Goal: Information Seeking & Learning: Learn about a topic

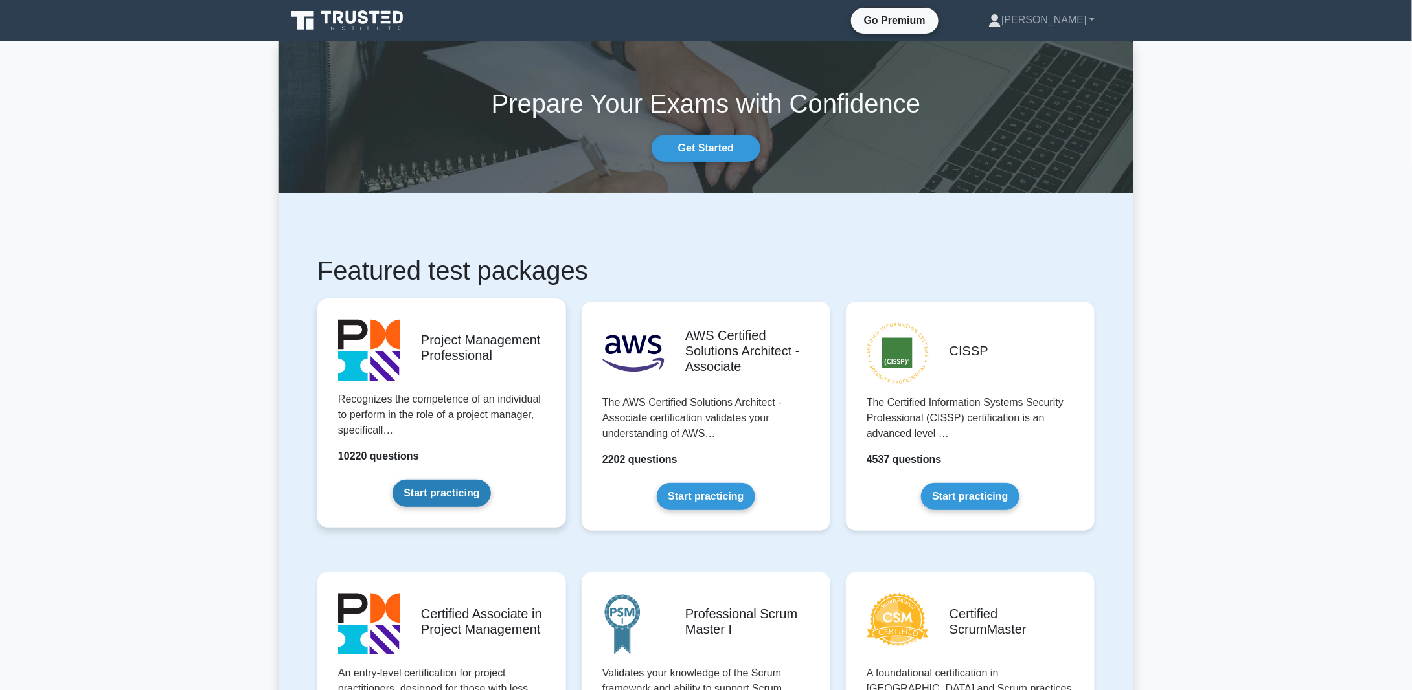
click at [433, 489] on link "Start practicing" at bounding box center [441, 493] width 98 height 27
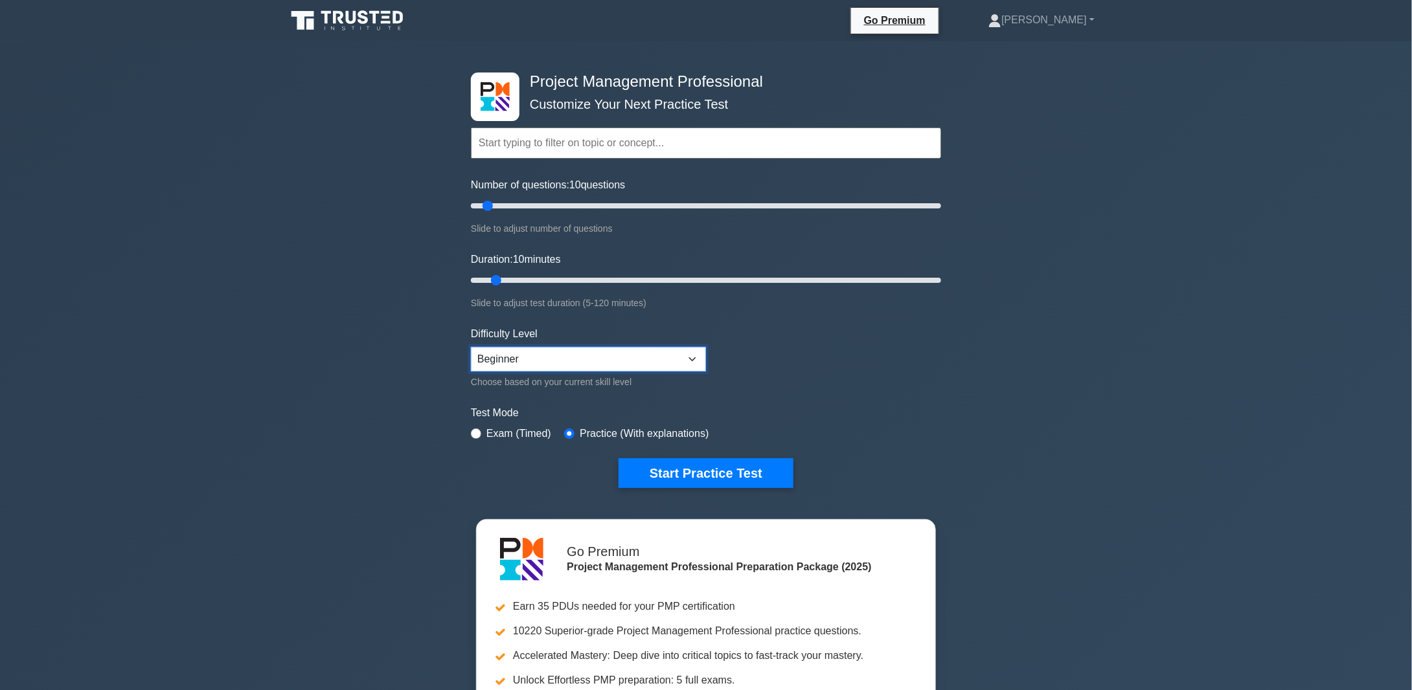
click at [690, 355] on select "Beginner Intermediate Expert" at bounding box center [588, 359] width 235 height 25
click at [763, 340] on form "Topics Scope Management Time Management Cost Management Quality Management Risk…" at bounding box center [706, 288] width 470 height 400
drag, startPoint x: 486, startPoint y: 205, endPoint x: 467, endPoint y: 210, distance: 19.5
type input "5"
click at [471, 210] on input "Number of questions: 5 questions" at bounding box center [706, 206] width 470 height 16
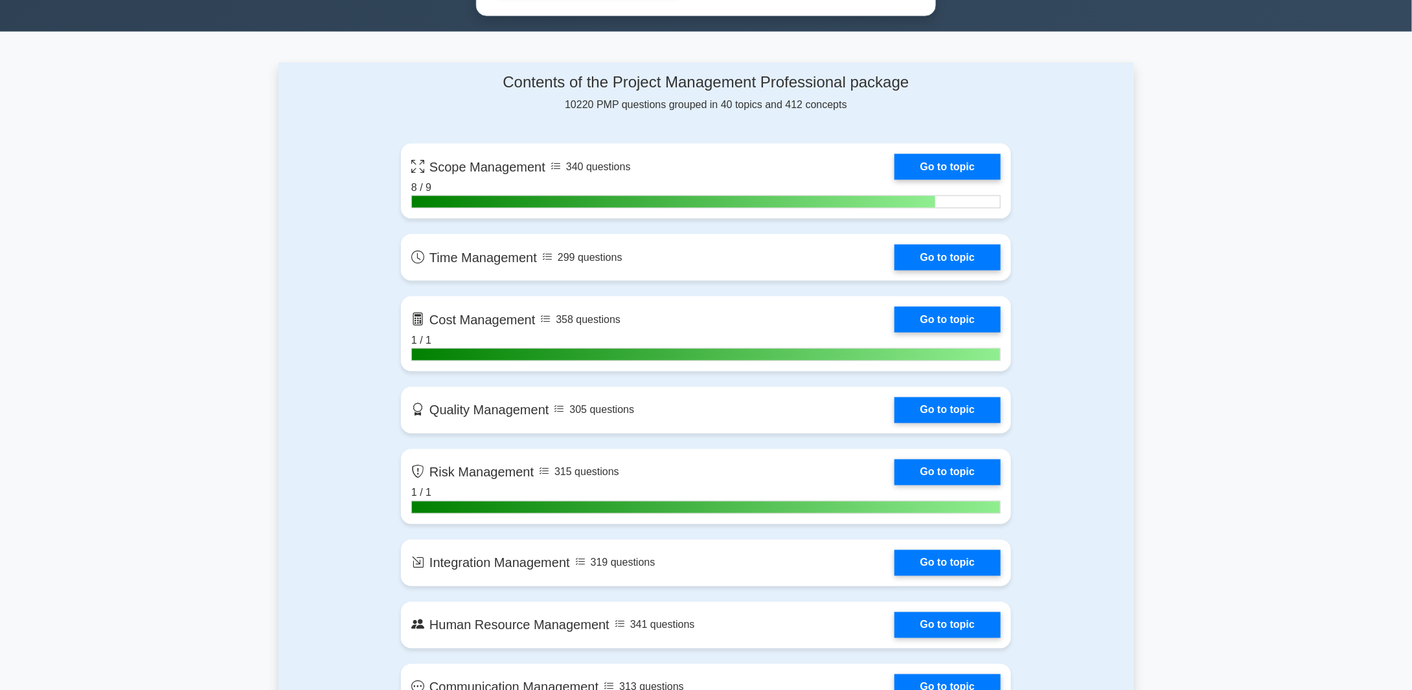
scroll to position [842, 0]
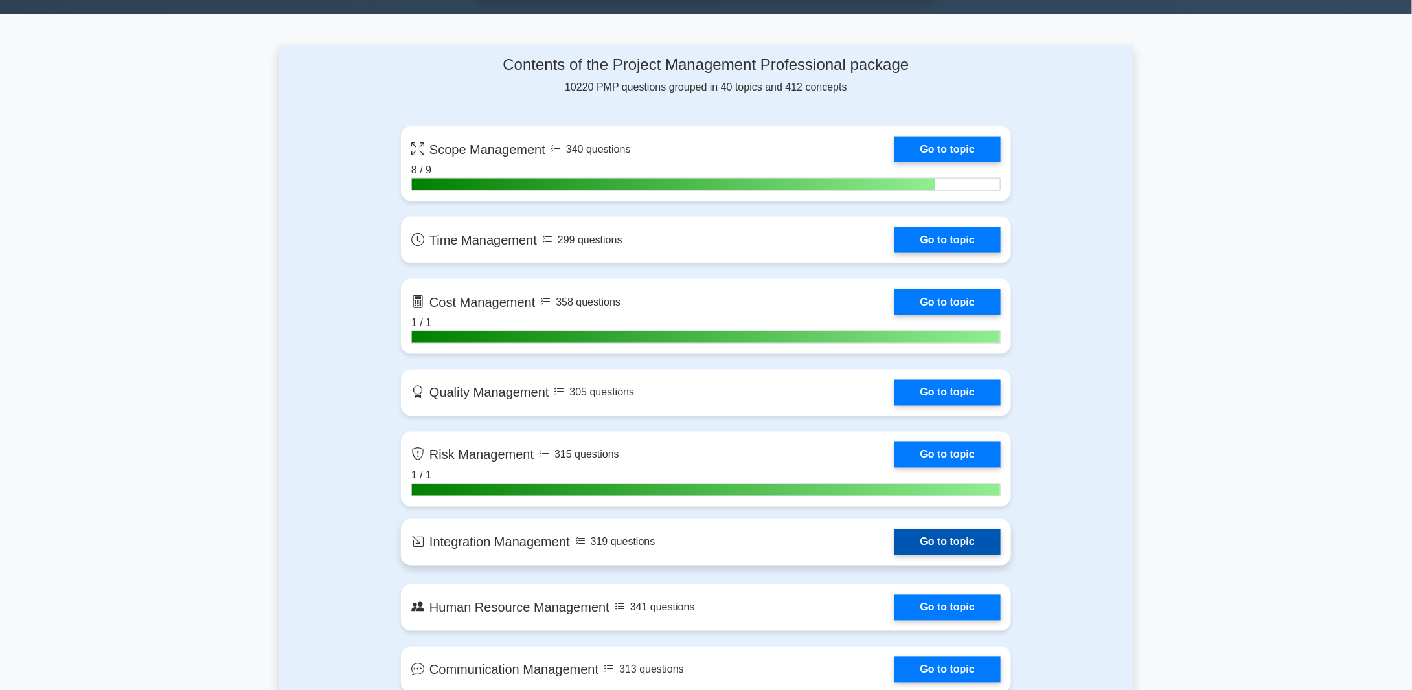
click at [960, 540] on link "Go to topic" at bounding box center [947, 543] width 106 height 26
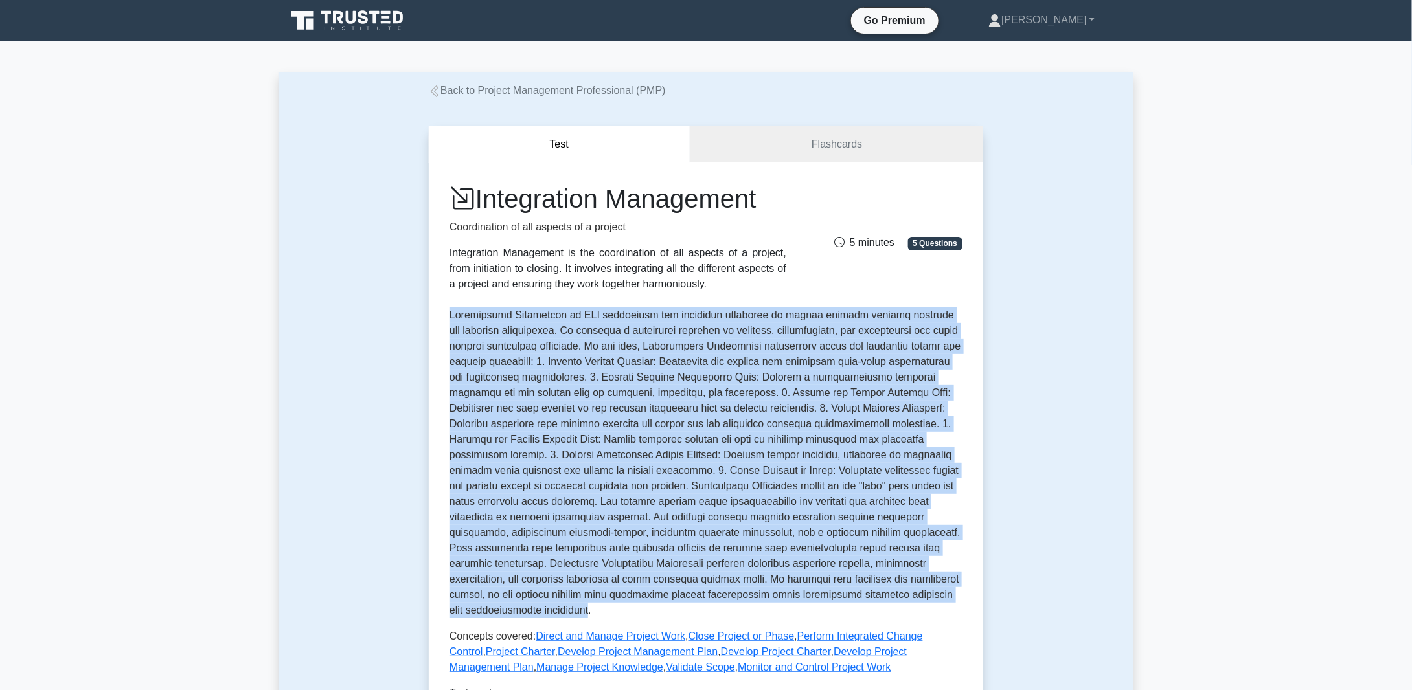
drag, startPoint x: 449, startPoint y: 316, endPoint x: 565, endPoint y: 611, distance: 317.0
click at [565, 611] on p at bounding box center [705, 463] width 513 height 311
copy p "Integration Management in PMP represents the processes necessary to ensure vari…"
click at [694, 484] on p at bounding box center [705, 463] width 513 height 311
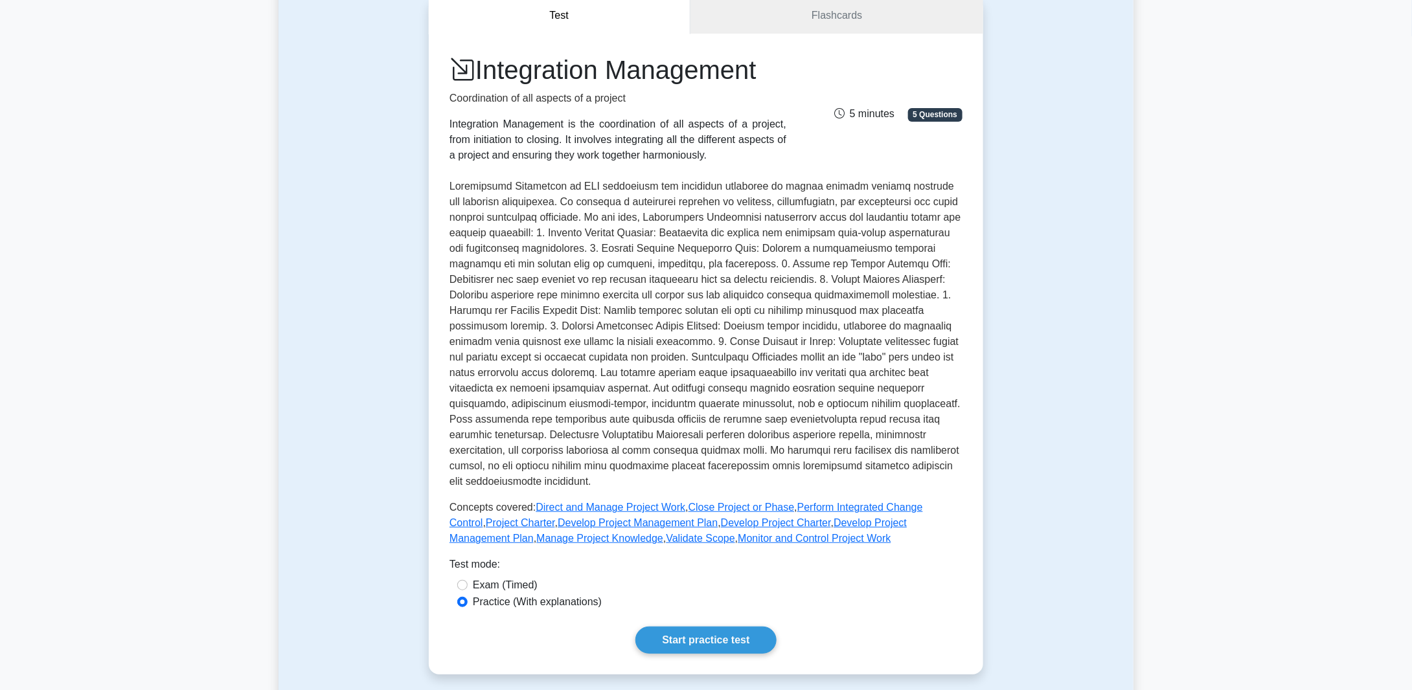
scroll to position [130, 0]
click at [721, 521] on link "Develop Project Charter" at bounding box center [776, 522] width 110 height 11
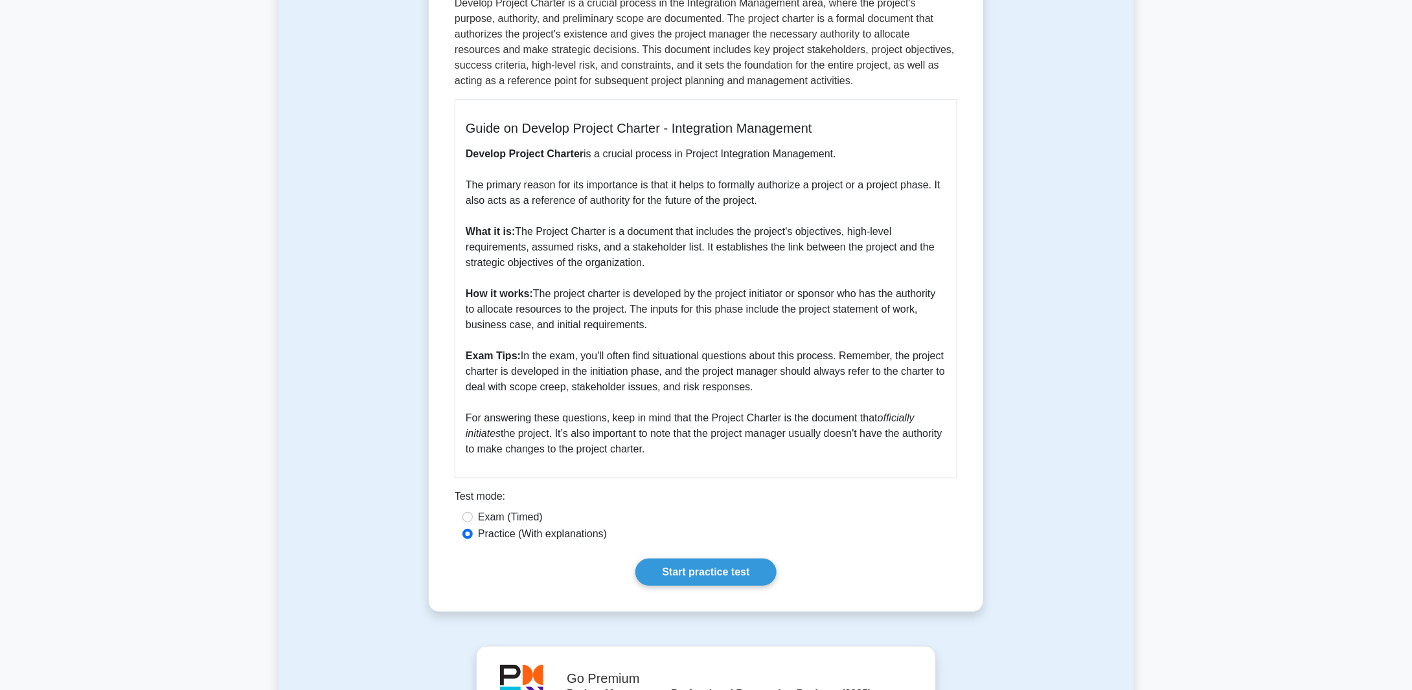
scroll to position [259, 0]
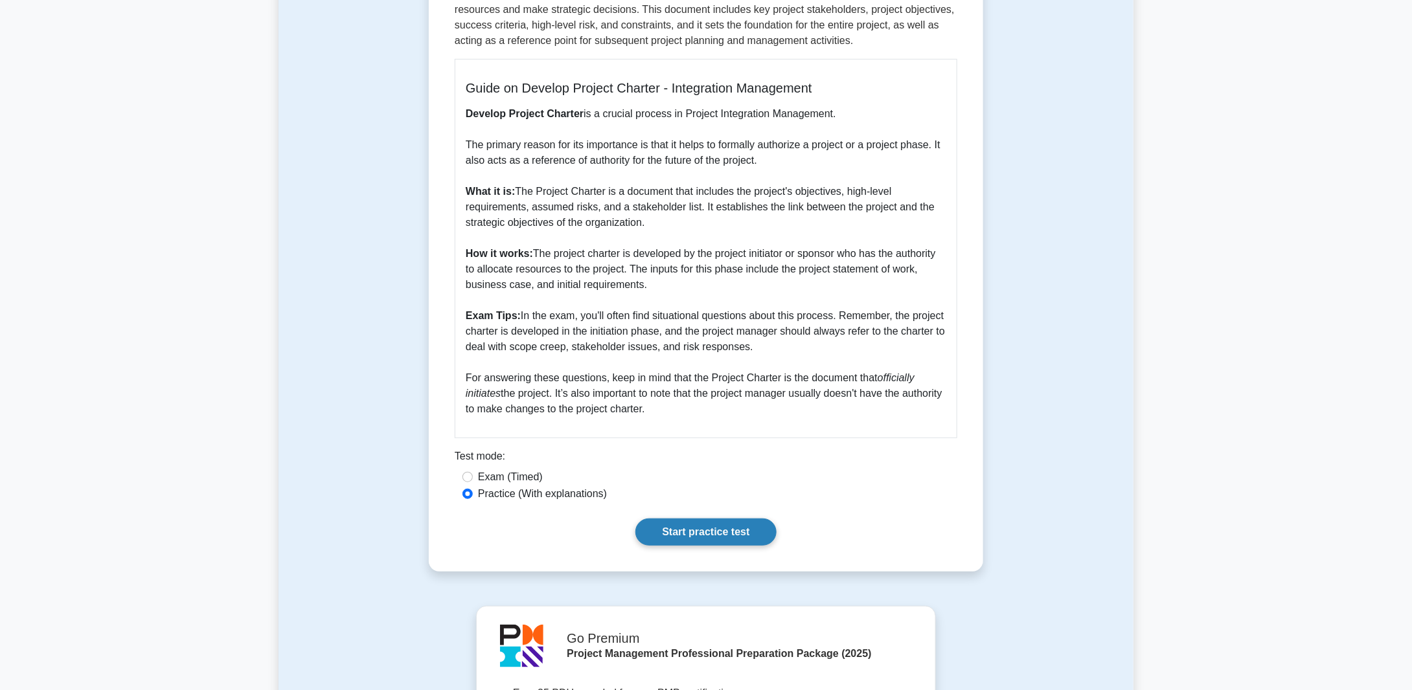
click at [710, 529] on link "Start practice test" at bounding box center [705, 532] width 141 height 27
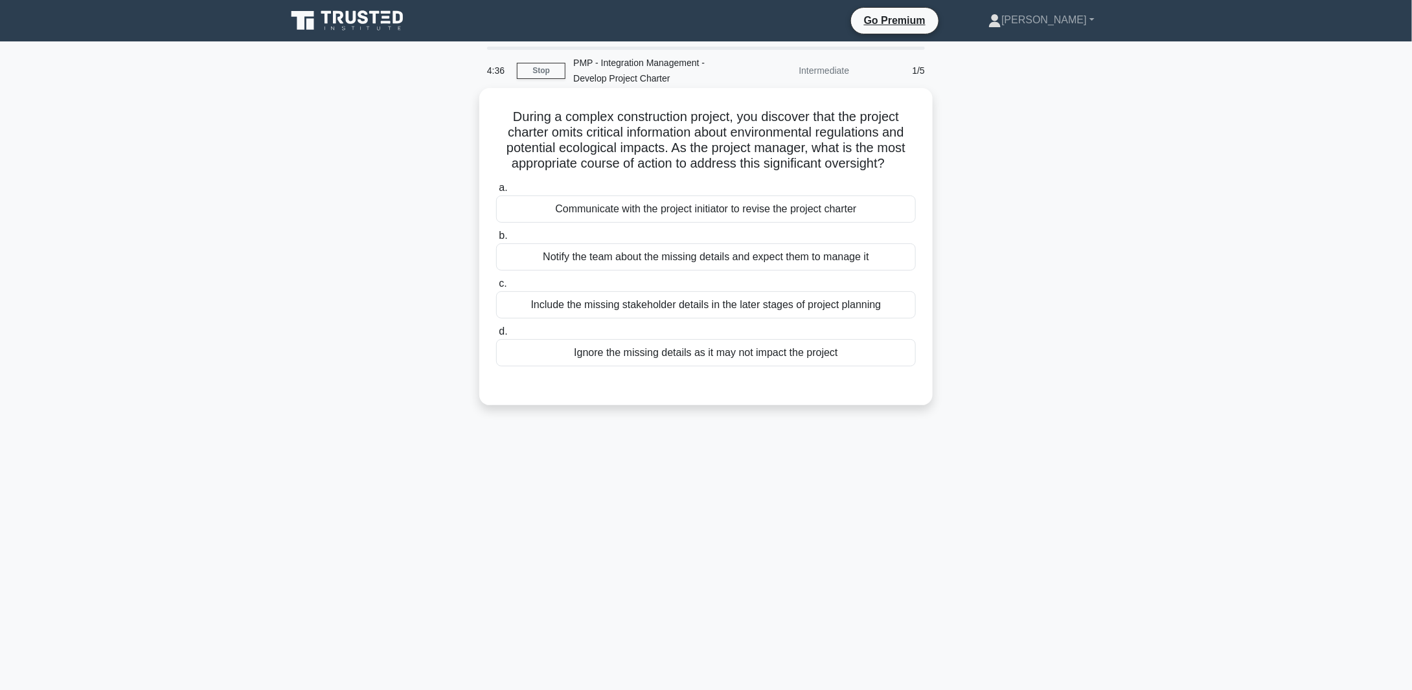
click at [617, 209] on div "Communicate with the project initiator to revise the project charter" at bounding box center [706, 209] width 420 height 27
click at [496, 192] on input "a. Communicate with the project initiator to revise the project charter" at bounding box center [496, 188] width 0 height 8
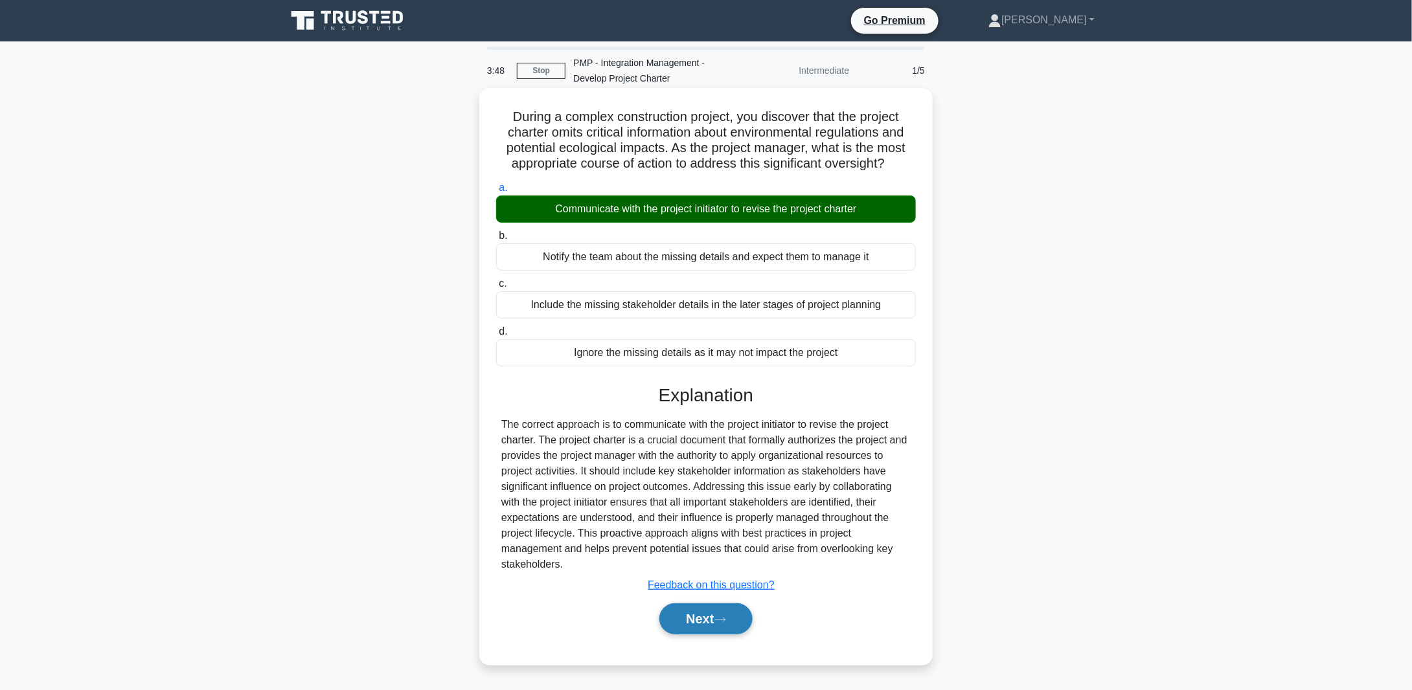
click at [714, 620] on button "Next" at bounding box center [705, 619] width 93 height 31
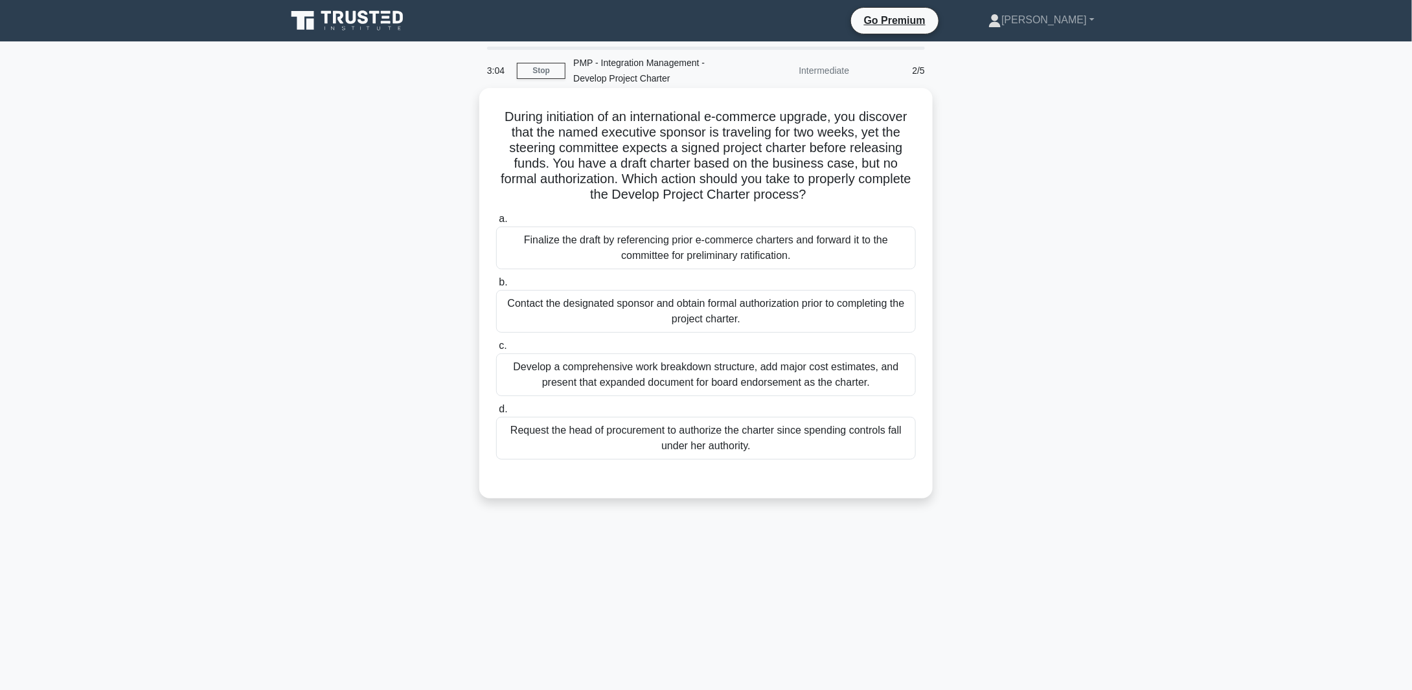
click at [556, 308] on div "Contact the designated sponsor and obtain formal authorization prior to complet…" at bounding box center [706, 311] width 420 height 43
click at [496, 287] on input "b. Contact the designated sponsor and obtain formal authorization prior to comp…" at bounding box center [496, 282] width 0 height 8
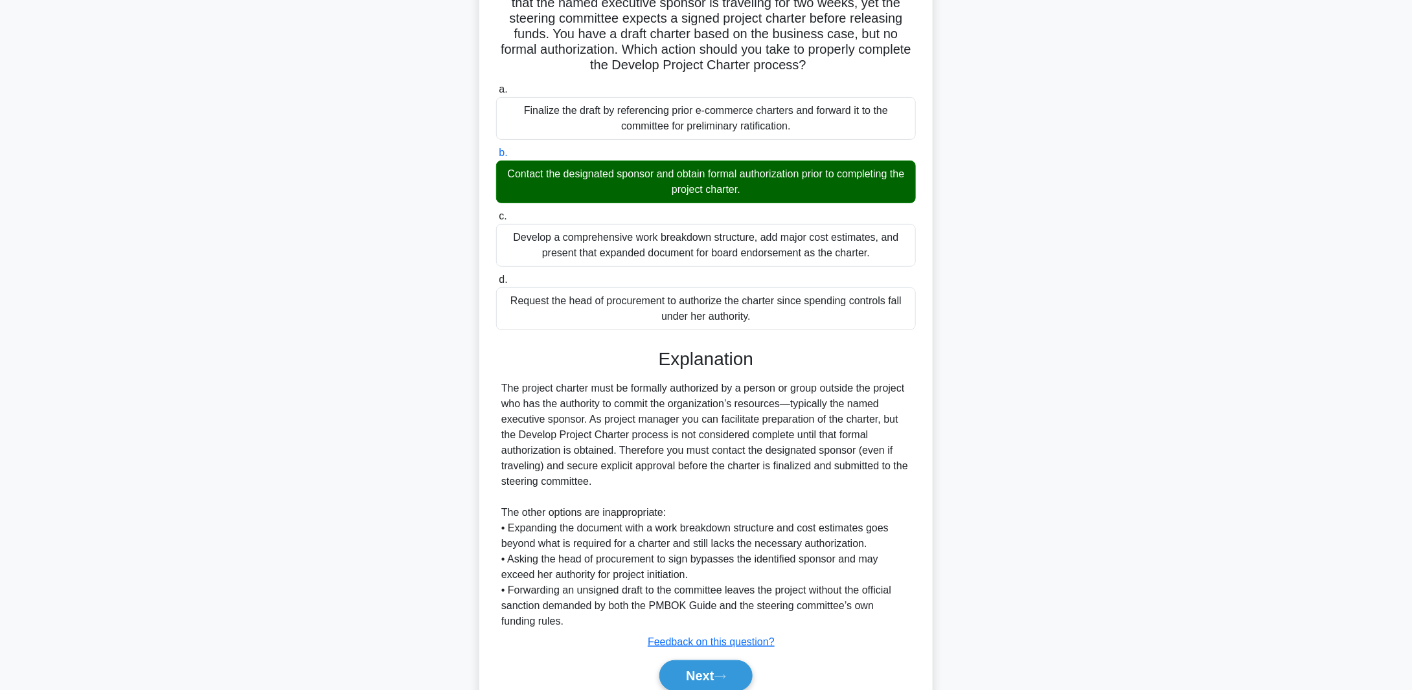
scroll to position [183, 0]
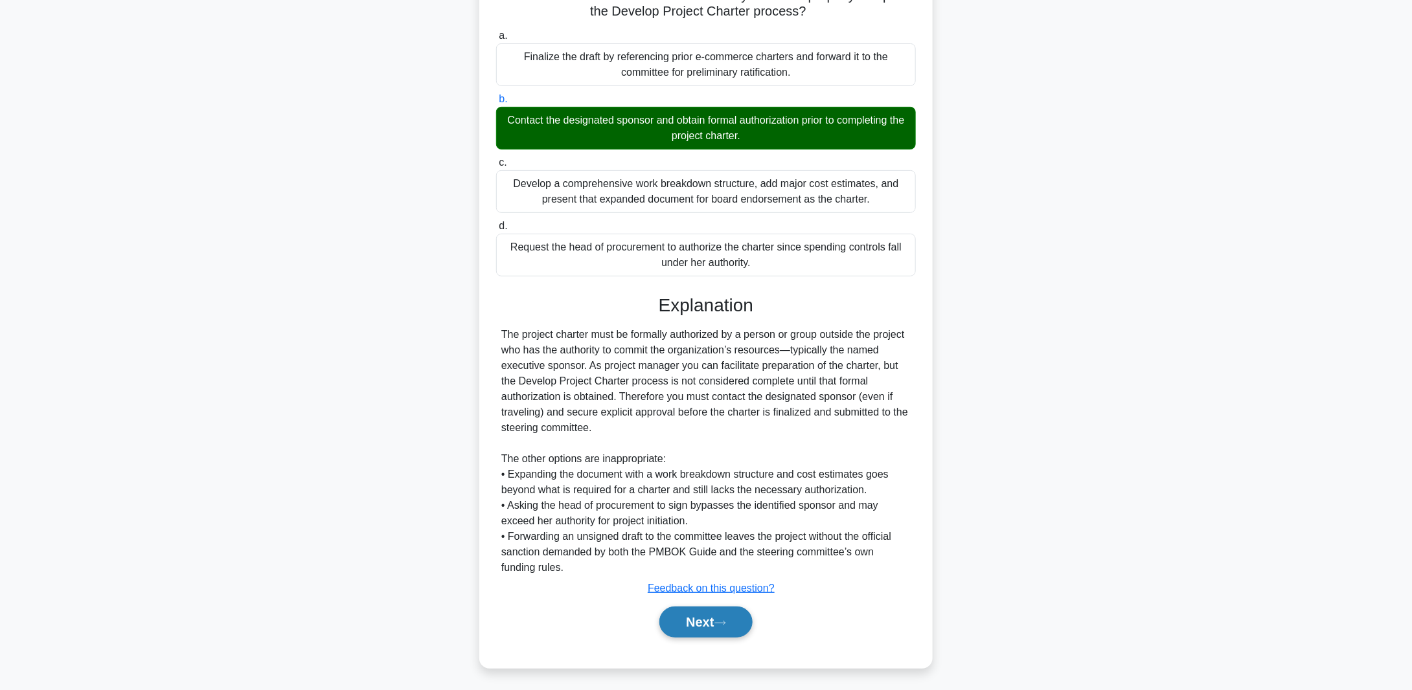
click at [694, 615] on button "Next" at bounding box center [705, 622] width 93 height 31
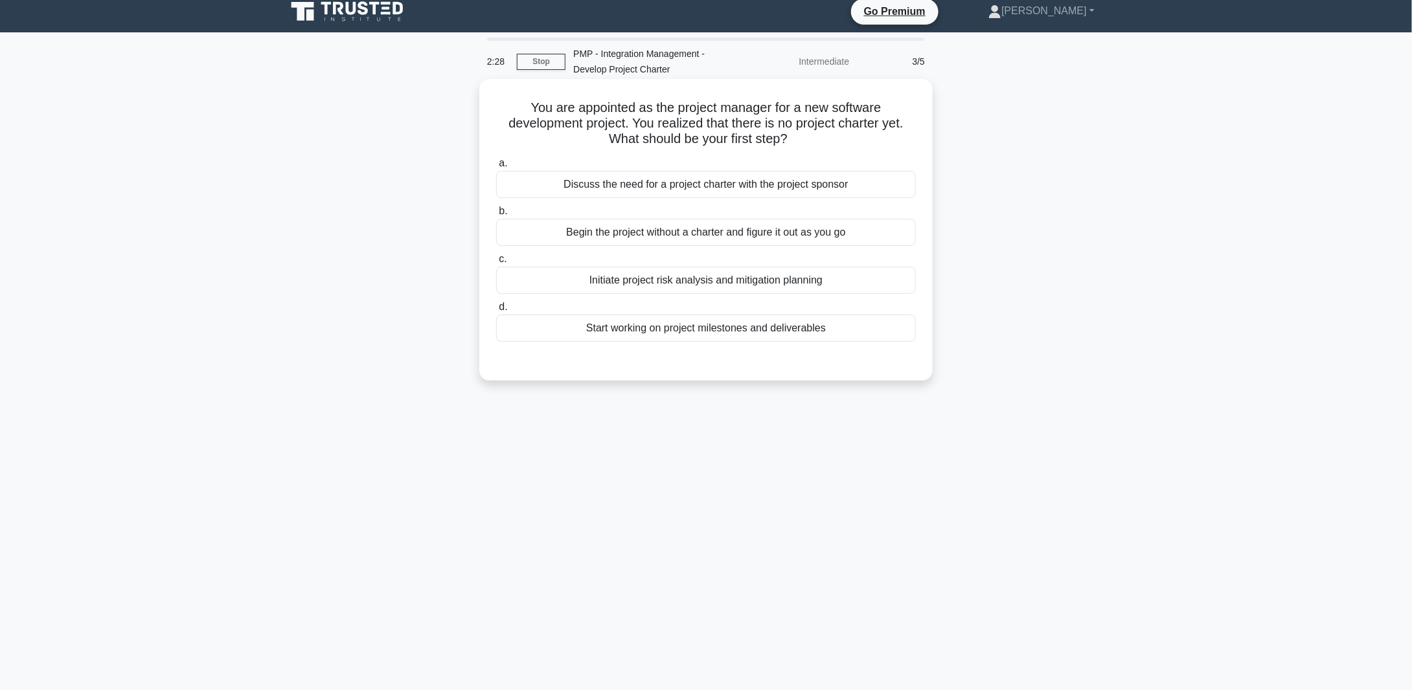
click at [661, 182] on div "Discuss the need for a project charter with the project sponsor" at bounding box center [706, 184] width 420 height 27
click at [496, 168] on input "a. Discuss the need for a project charter with the project sponsor" at bounding box center [496, 163] width 0 height 8
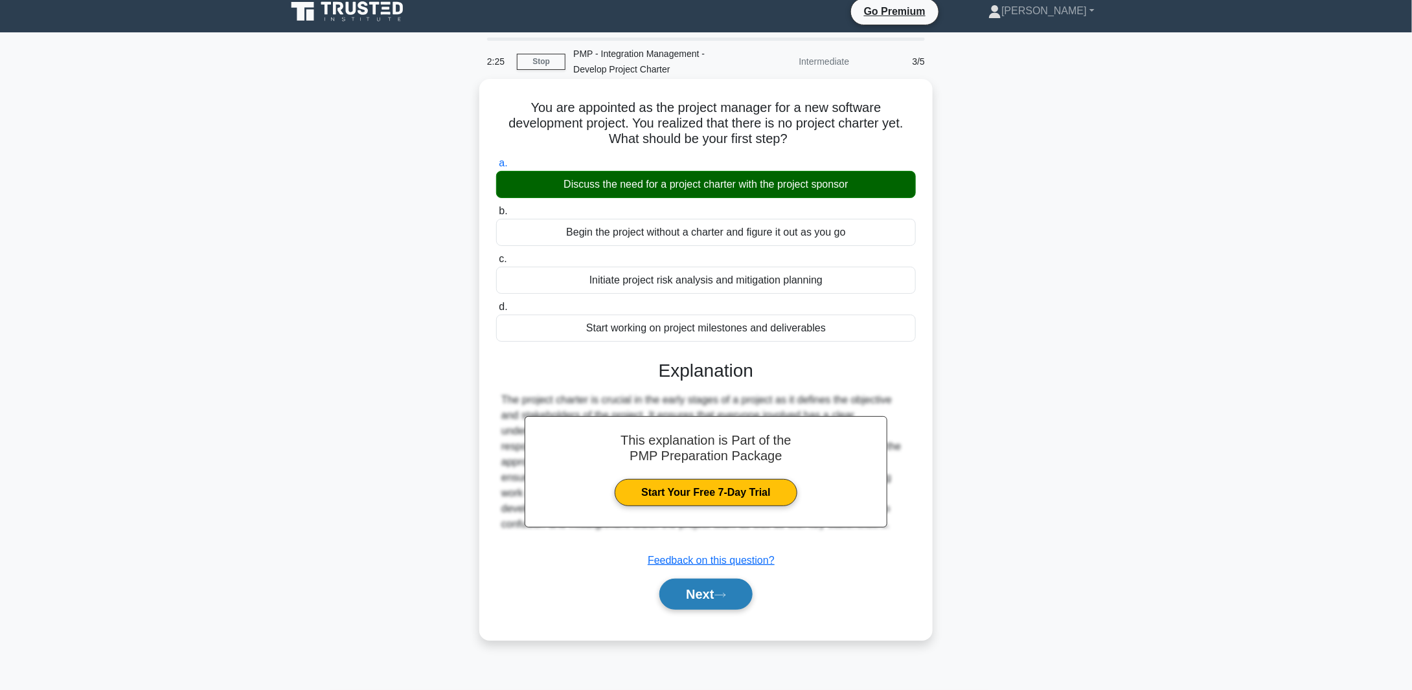
click at [704, 589] on button "Next" at bounding box center [705, 594] width 93 height 31
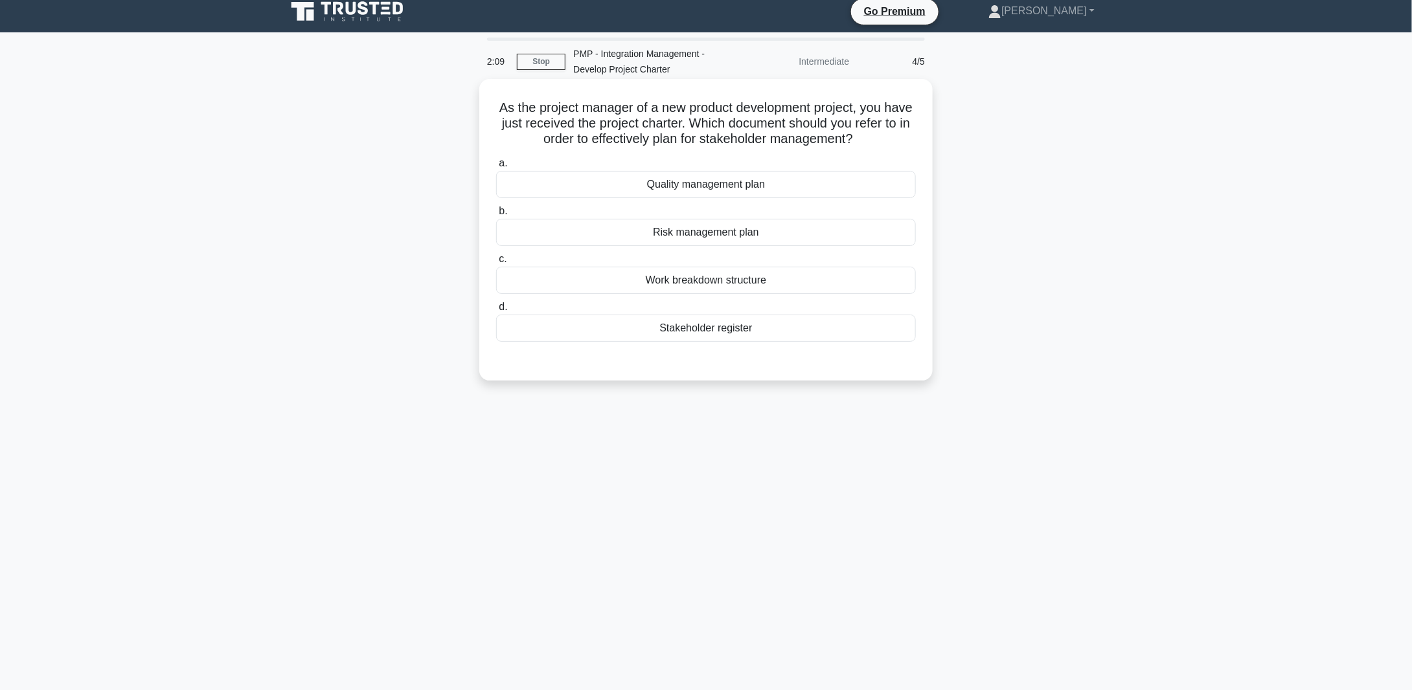
click at [697, 327] on div "Stakeholder register" at bounding box center [706, 328] width 420 height 27
click at [496, 312] on input "d. Stakeholder register" at bounding box center [496, 307] width 0 height 8
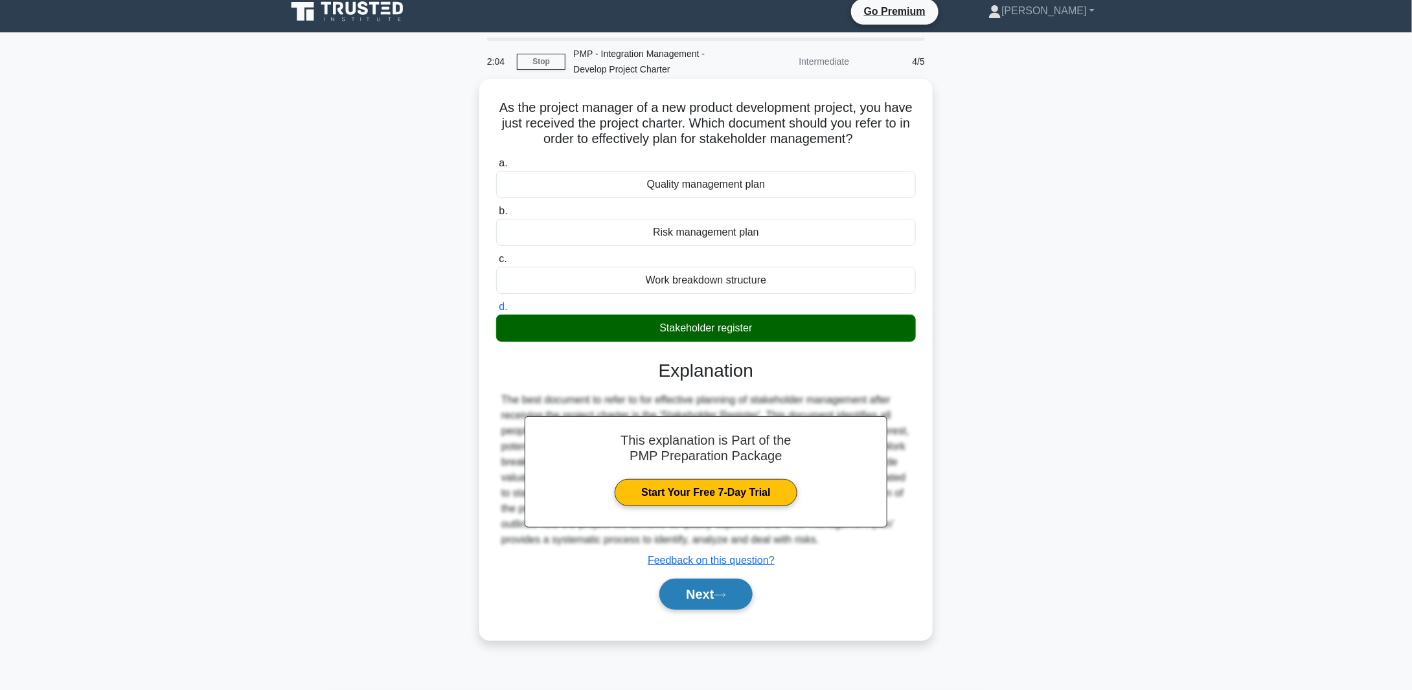
click at [701, 593] on button "Next" at bounding box center [705, 594] width 93 height 31
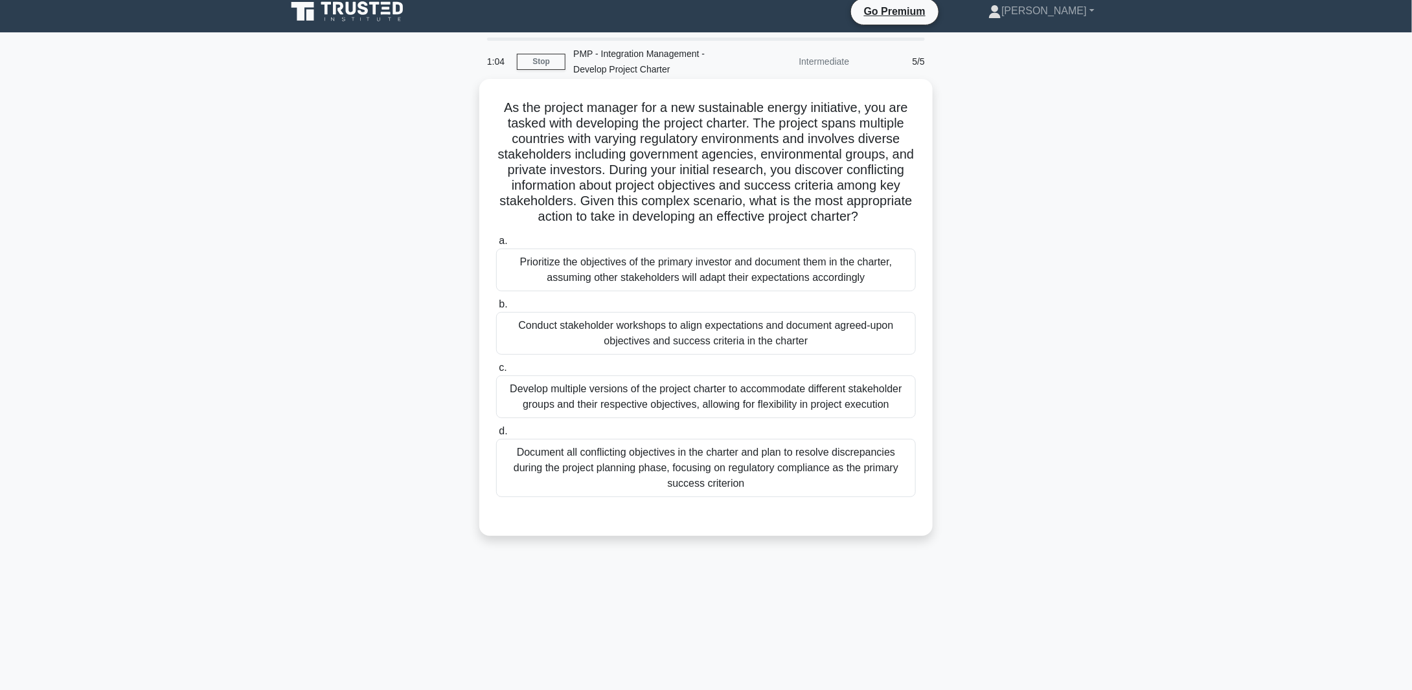
click at [661, 344] on div "Conduct stakeholder workshops to align expectations and document agreed-upon ob…" at bounding box center [706, 333] width 420 height 43
click at [496, 309] on input "b. Conduct stakeholder workshops to align expectations and document agreed-upon…" at bounding box center [496, 305] width 0 height 8
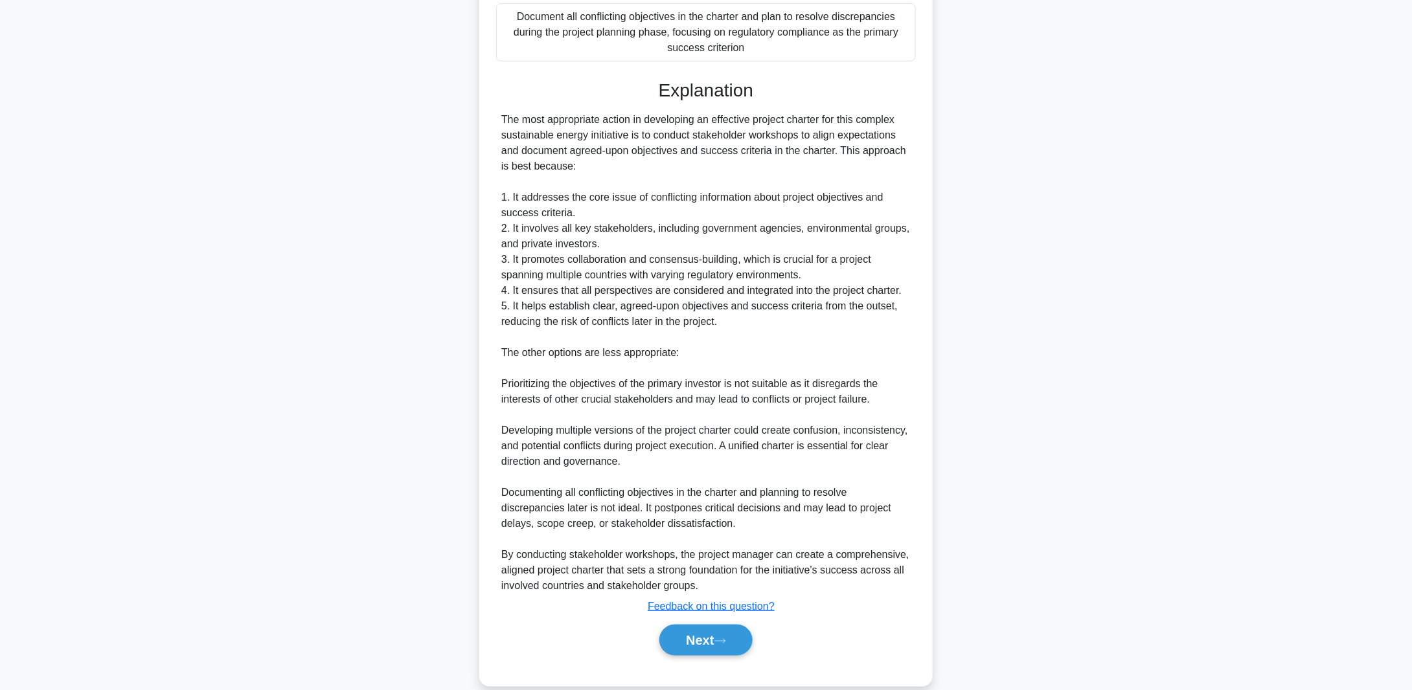
scroll to position [479, 0]
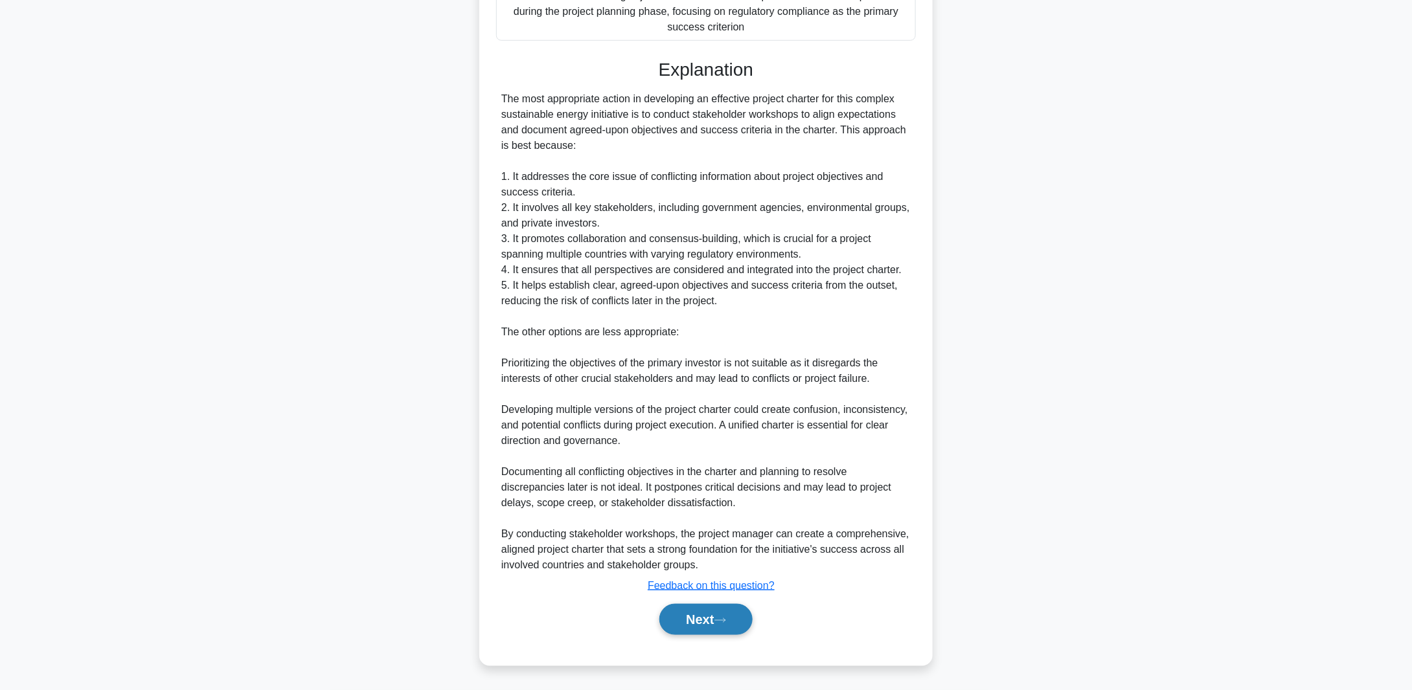
click at [697, 620] on button "Next" at bounding box center [705, 619] width 93 height 31
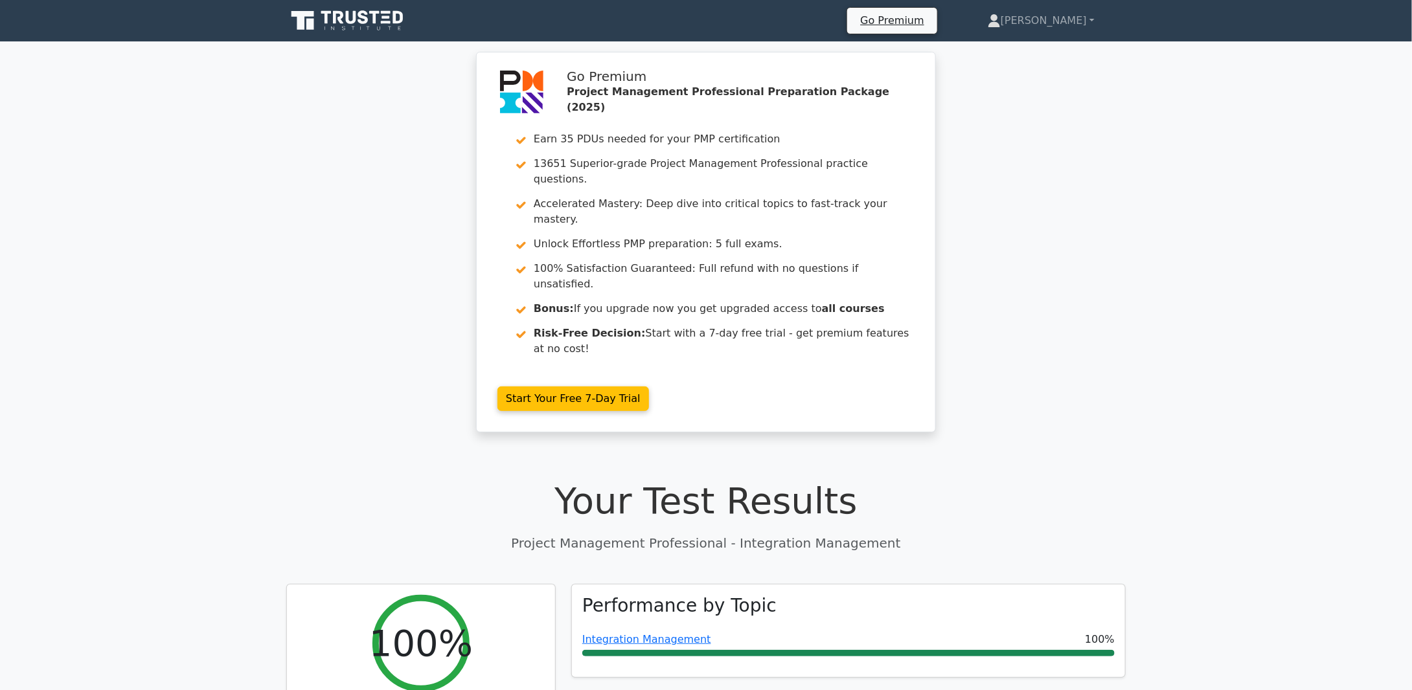
click at [339, 20] on icon at bounding box center [339, 17] width 10 height 13
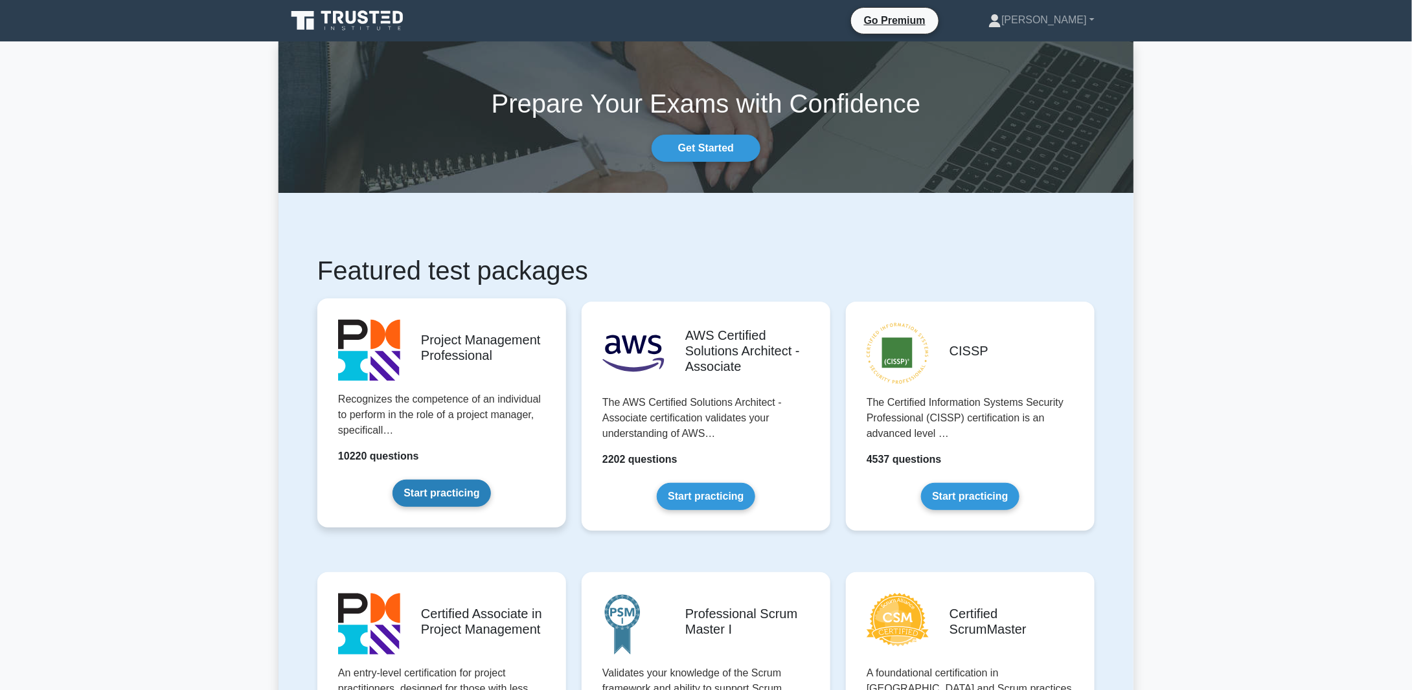
click at [438, 480] on link "Start practicing" at bounding box center [441, 493] width 98 height 27
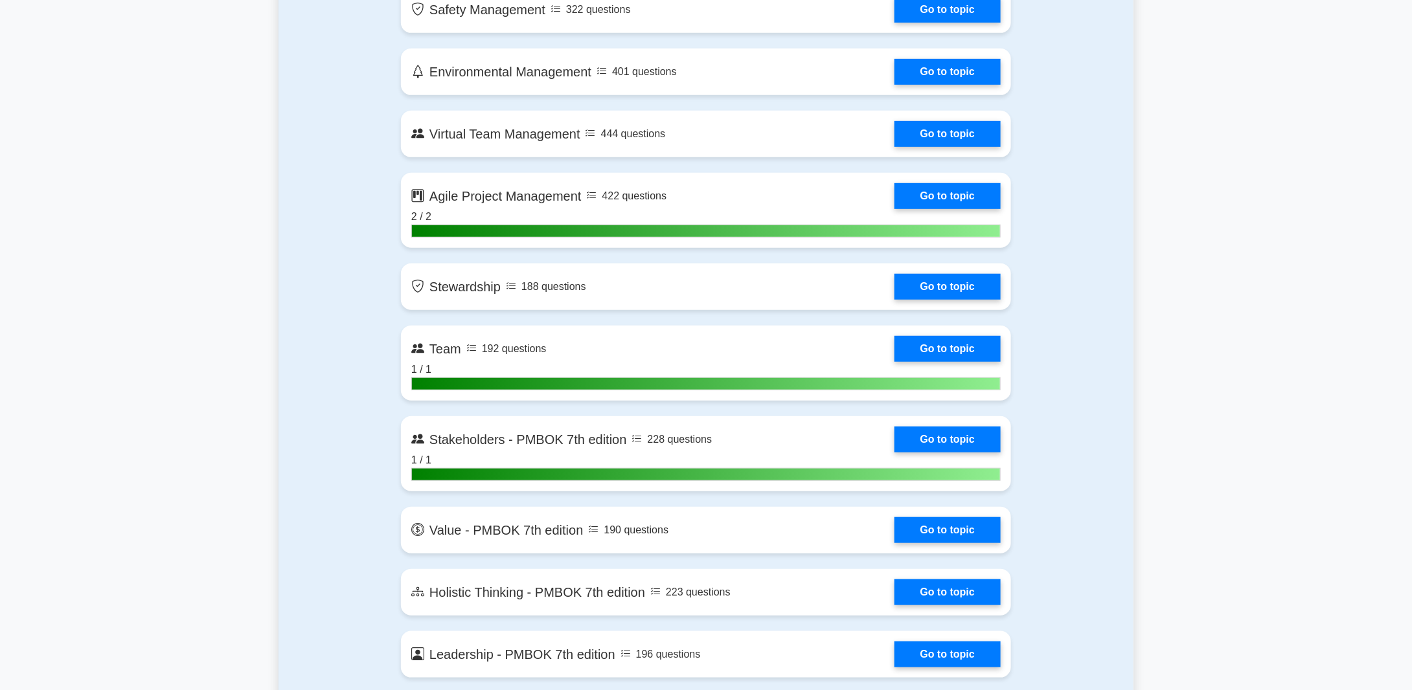
scroll to position [2785, 0]
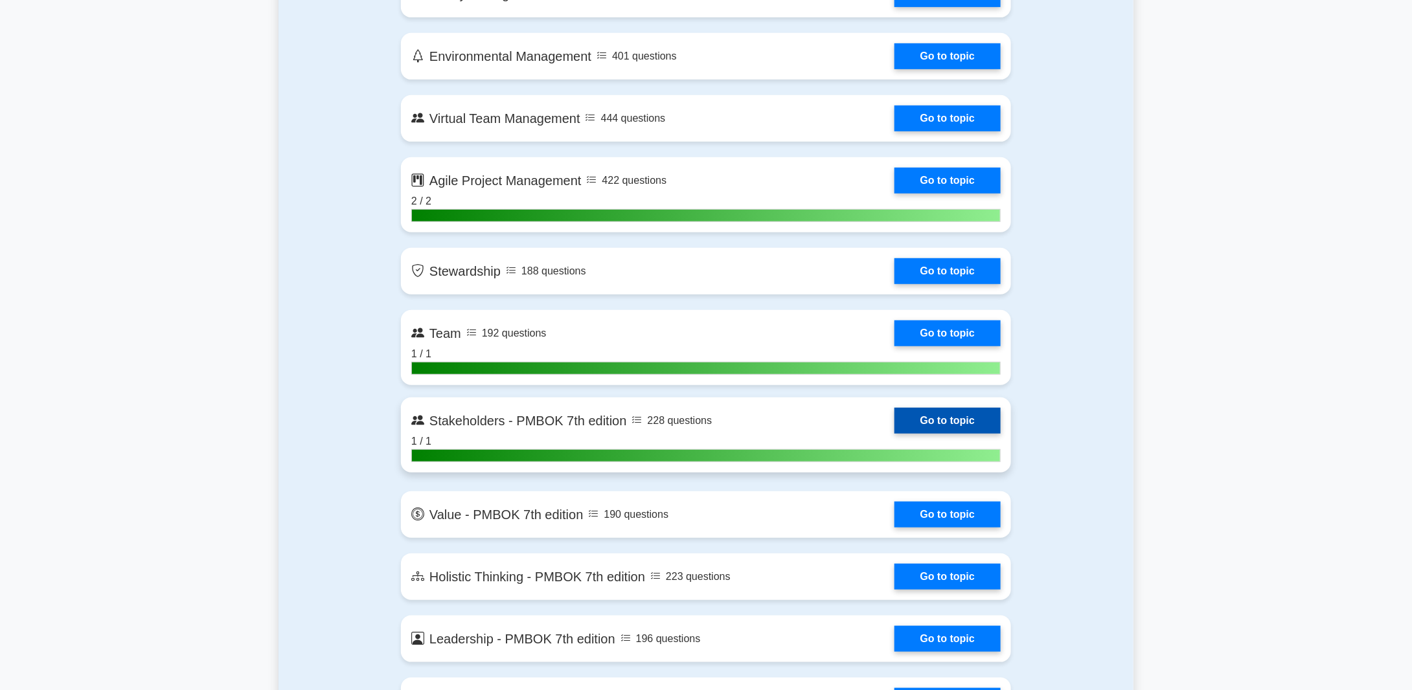
click at [948, 411] on link "Go to topic" at bounding box center [947, 421] width 106 height 26
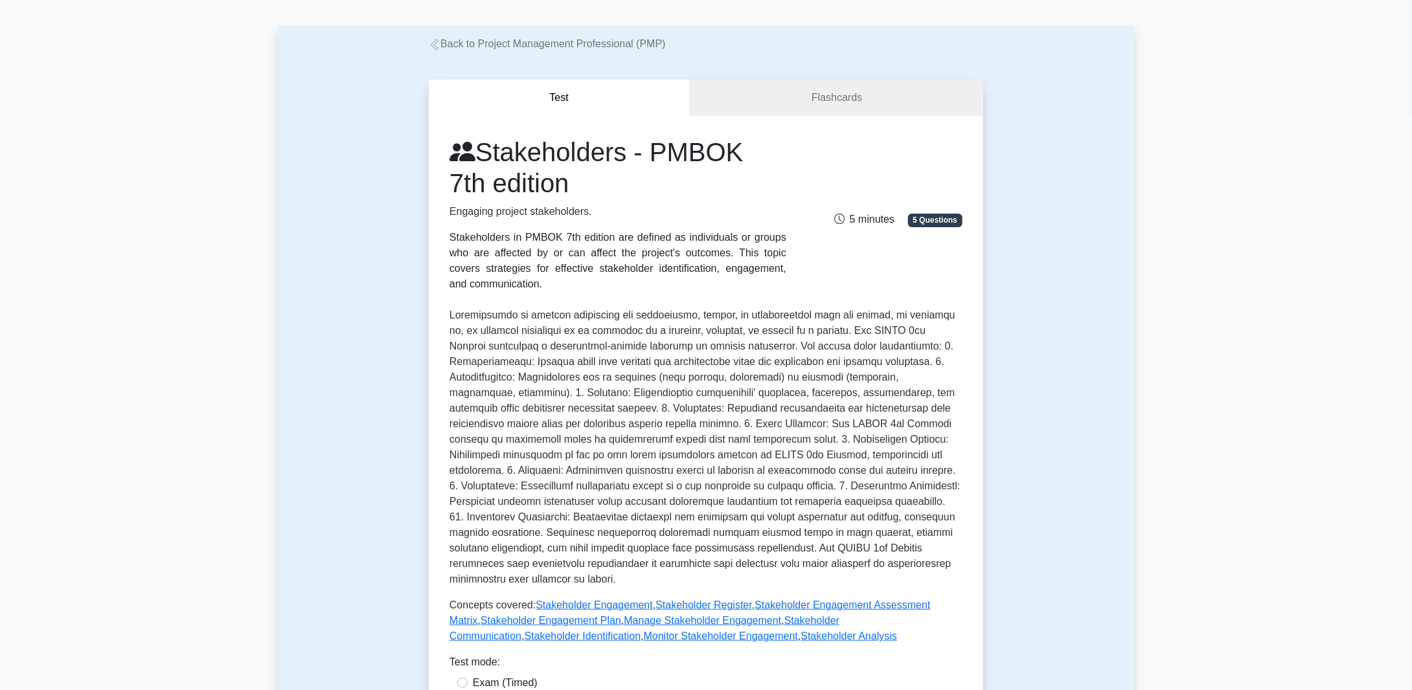
scroll to position [65, 0]
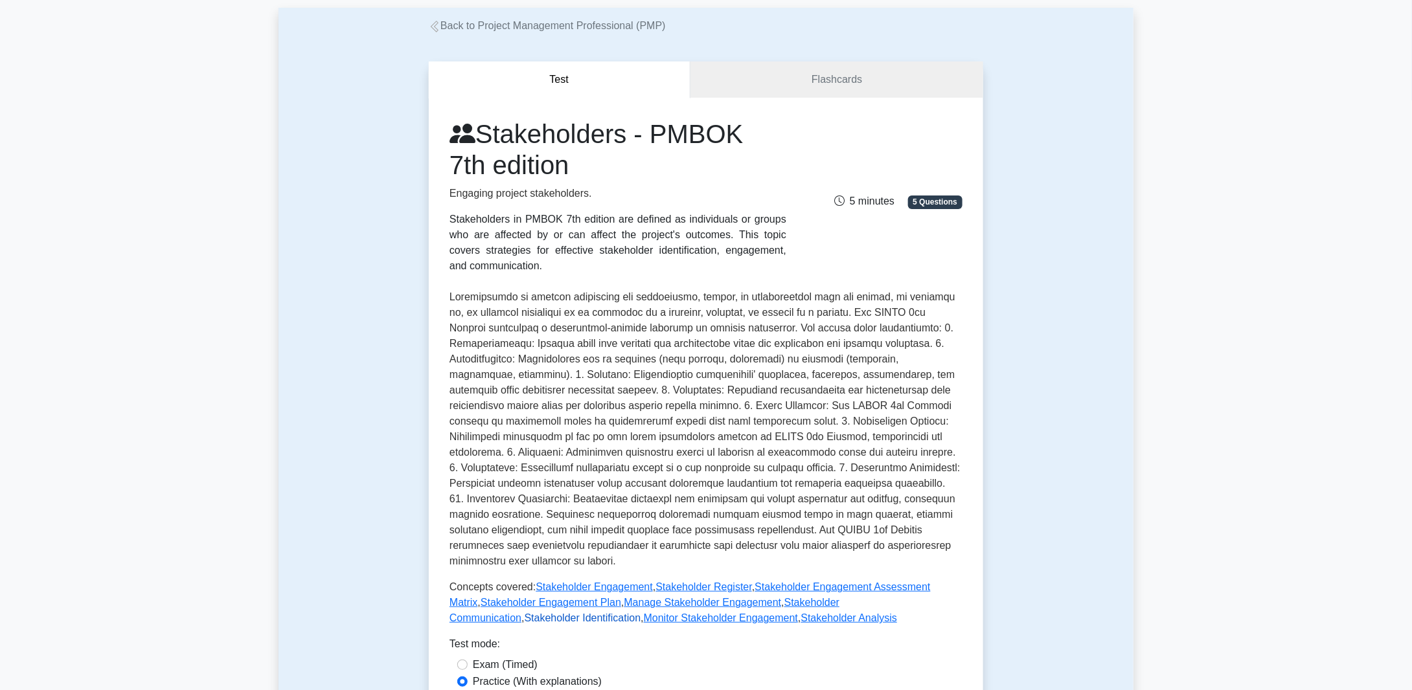
click at [641, 613] on link "Stakeholder Identification" at bounding box center [583, 618] width 117 height 11
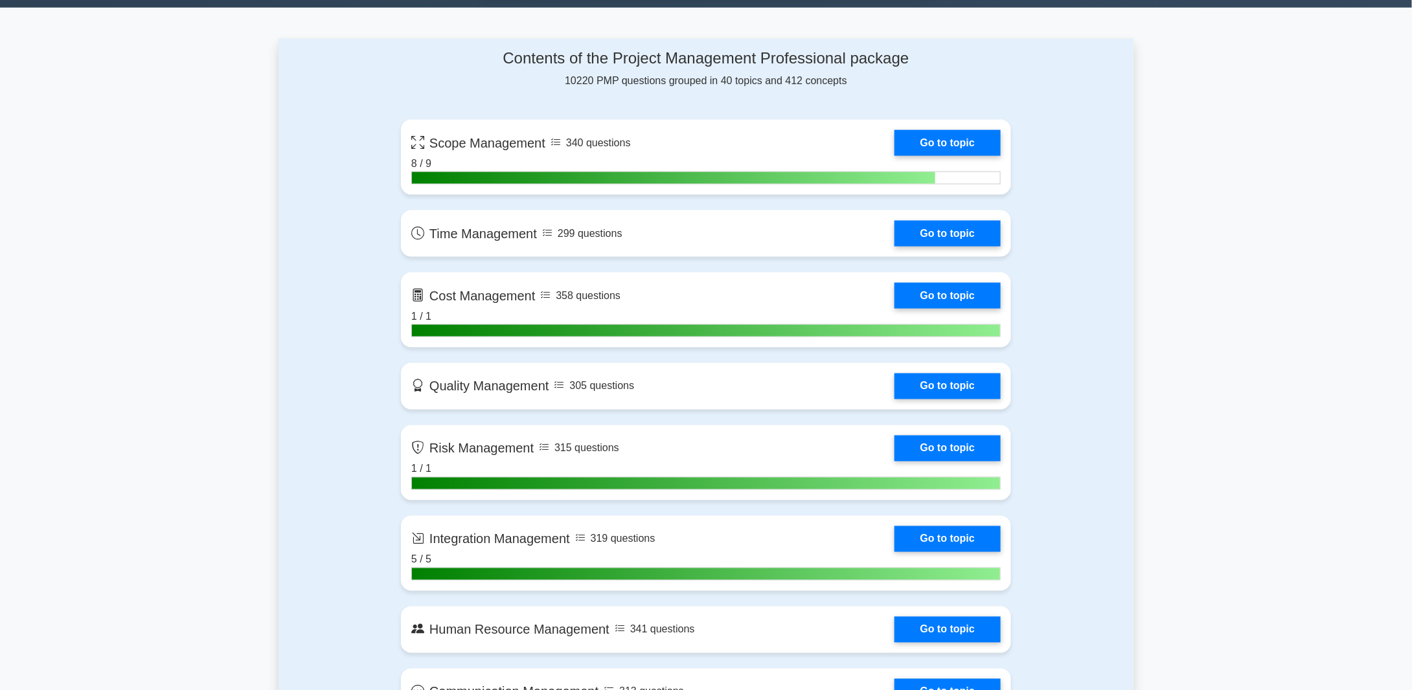
scroll to position [842, 0]
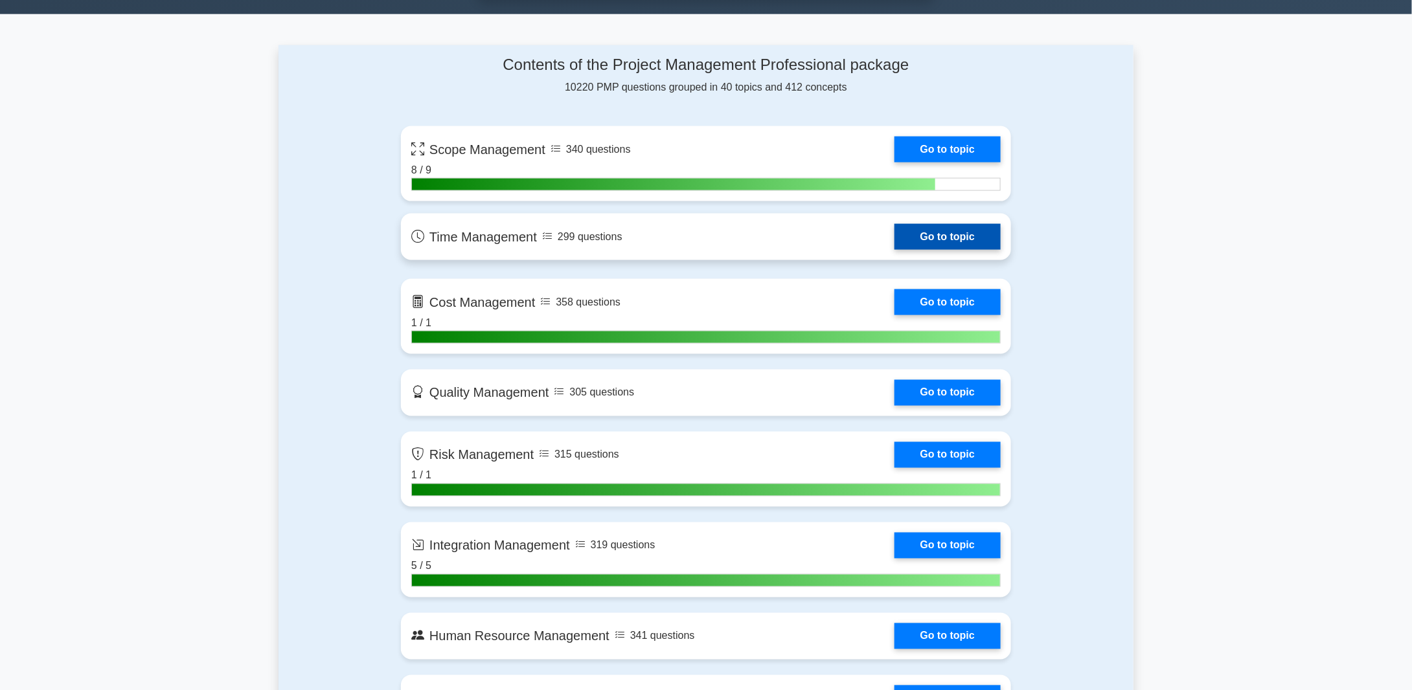
click at [961, 225] on link "Go to topic" at bounding box center [947, 237] width 106 height 26
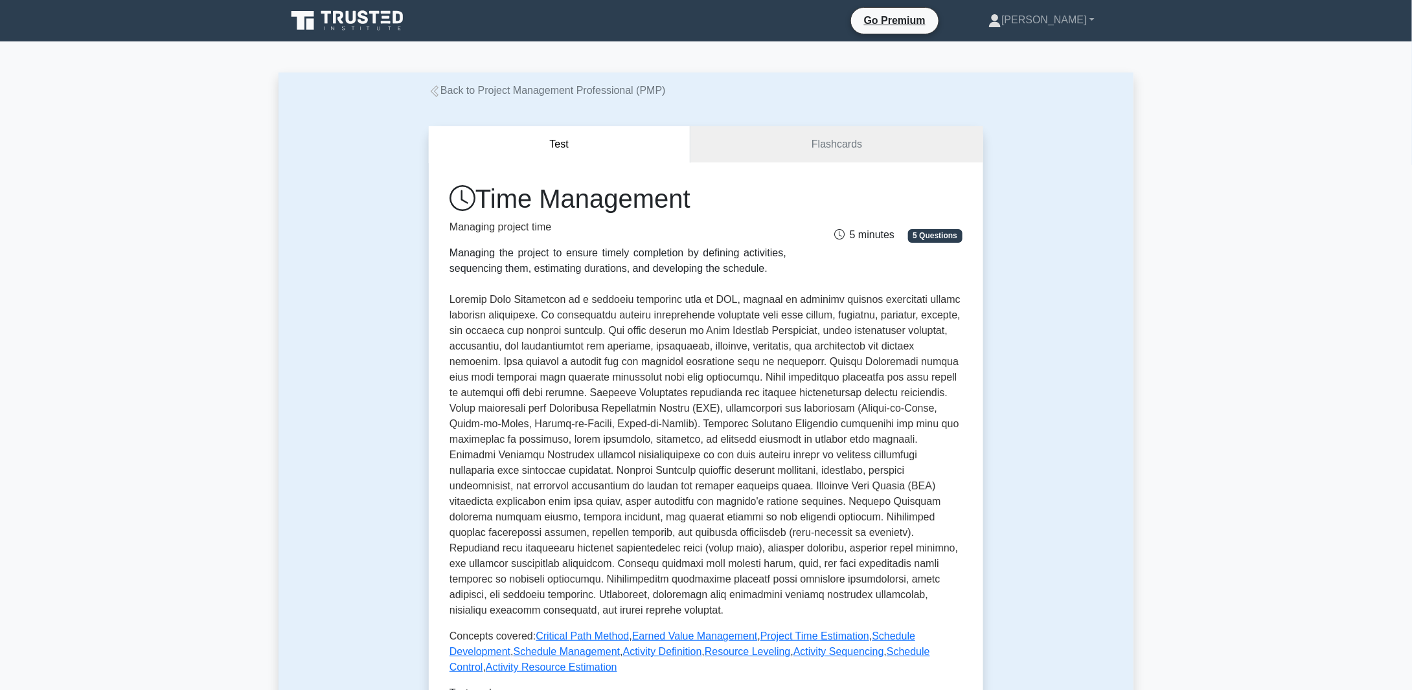
scroll to position [65, 0]
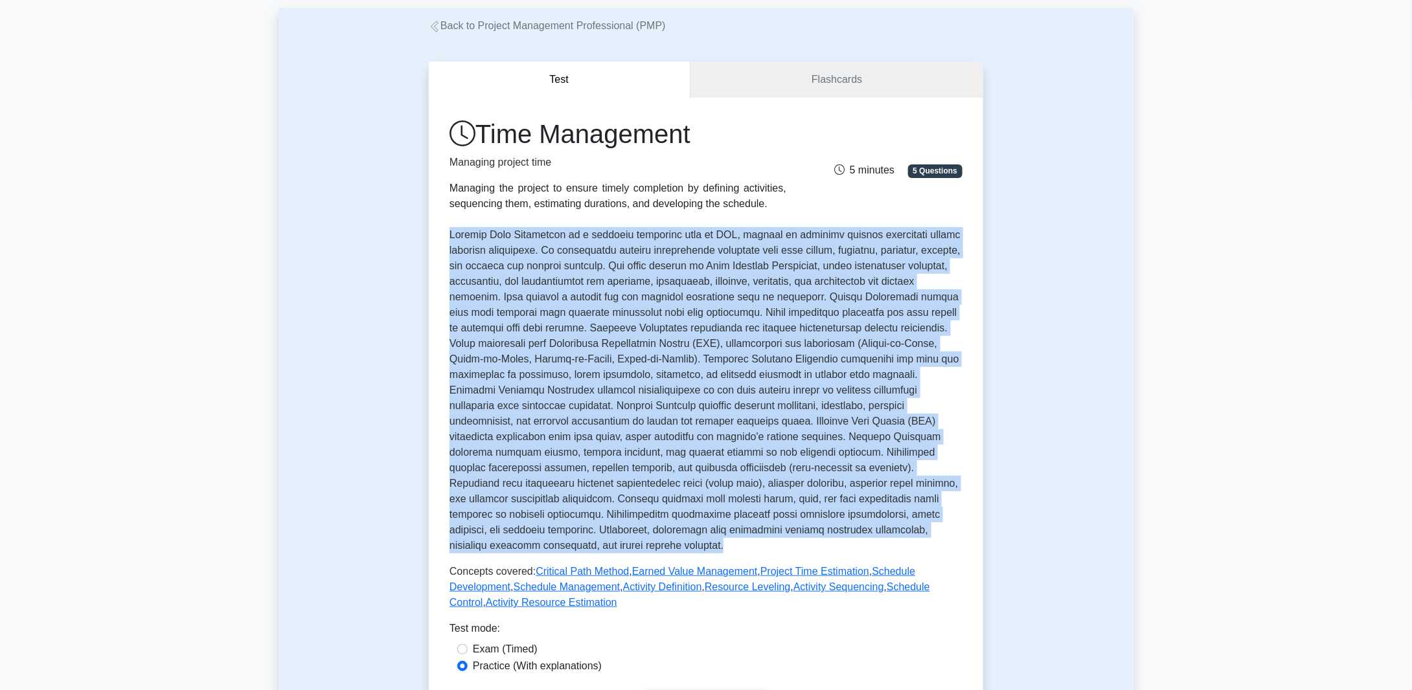
drag, startPoint x: 450, startPoint y: 235, endPoint x: 535, endPoint y: 542, distance: 318.5
click at [535, 542] on p at bounding box center [705, 390] width 513 height 326
copy p "Project Time Management is a critical knowledge area in PMP, focused on ensurin…"
click at [693, 339] on p at bounding box center [705, 390] width 513 height 326
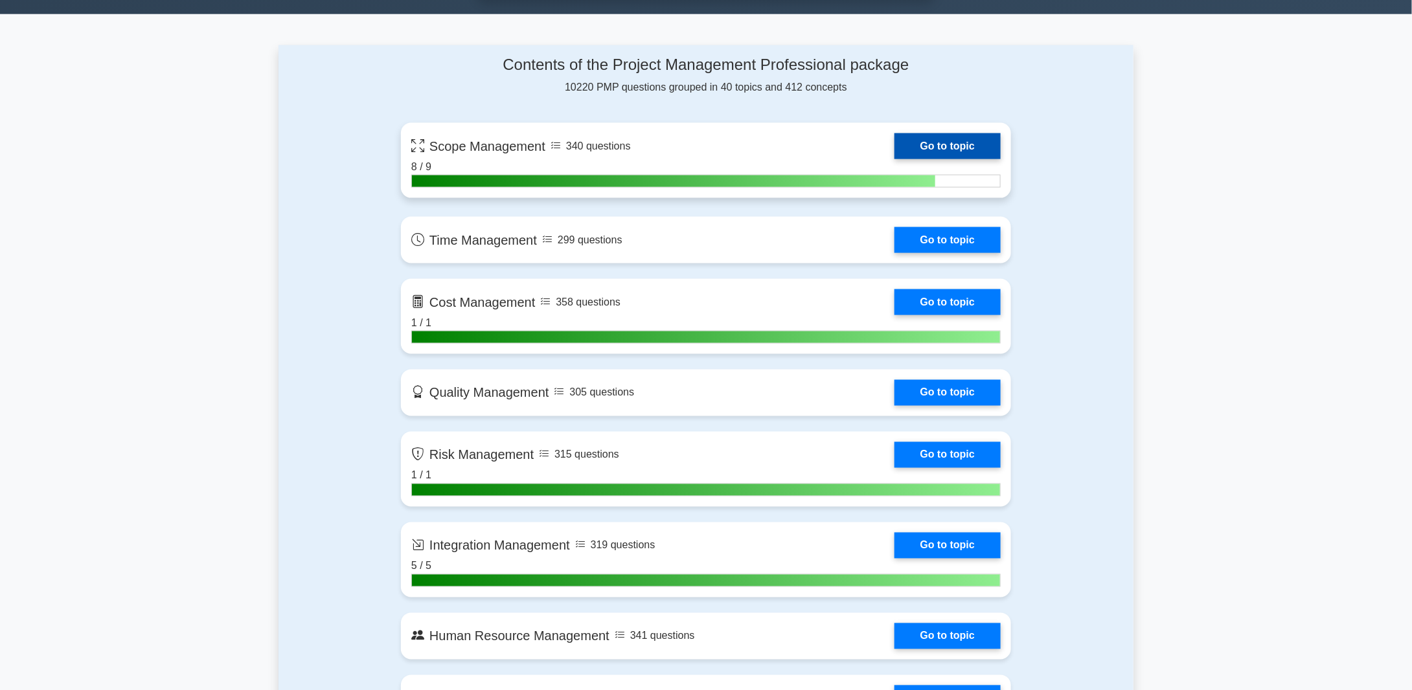
click at [962, 141] on link "Go to topic" at bounding box center [947, 146] width 106 height 26
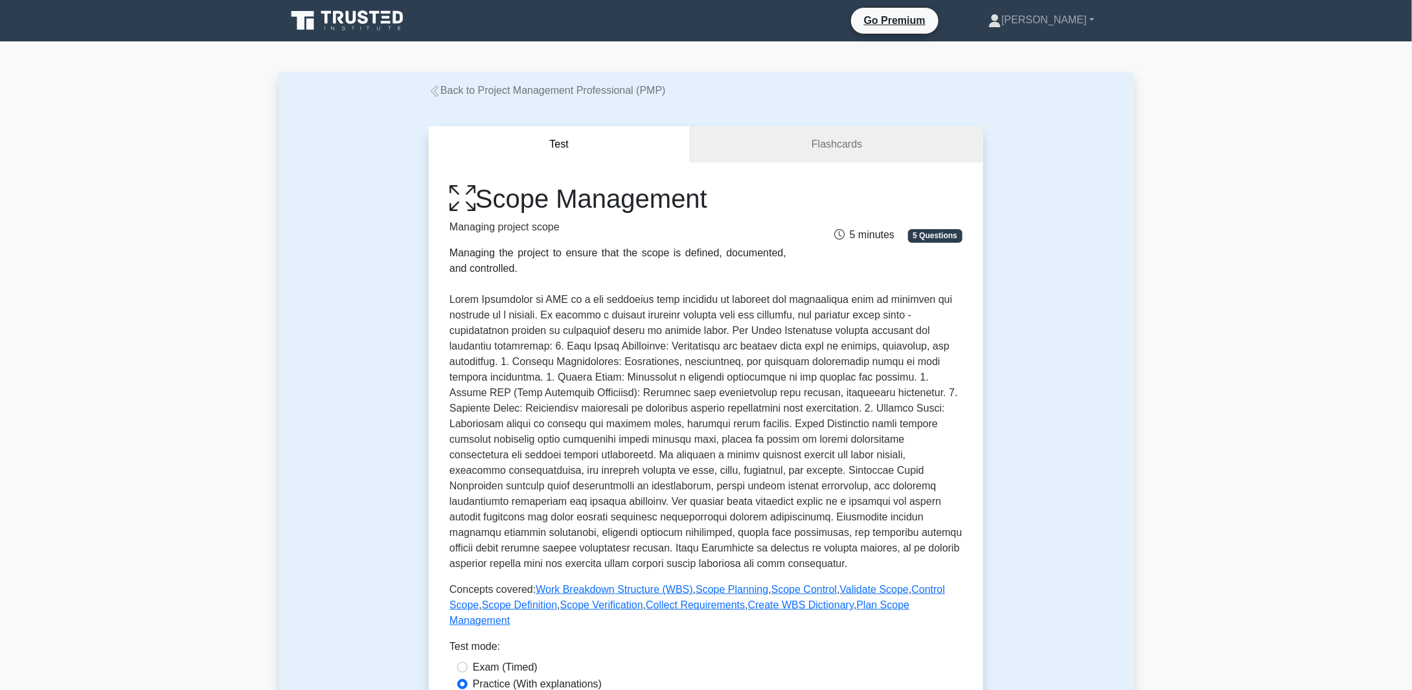
drag, startPoint x: 484, startPoint y: 199, endPoint x: 716, endPoint y: 209, distance: 232.7
click at [716, 209] on h1 "Scope Management" at bounding box center [617, 198] width 337 height 31
copy h1 "Scope Management"
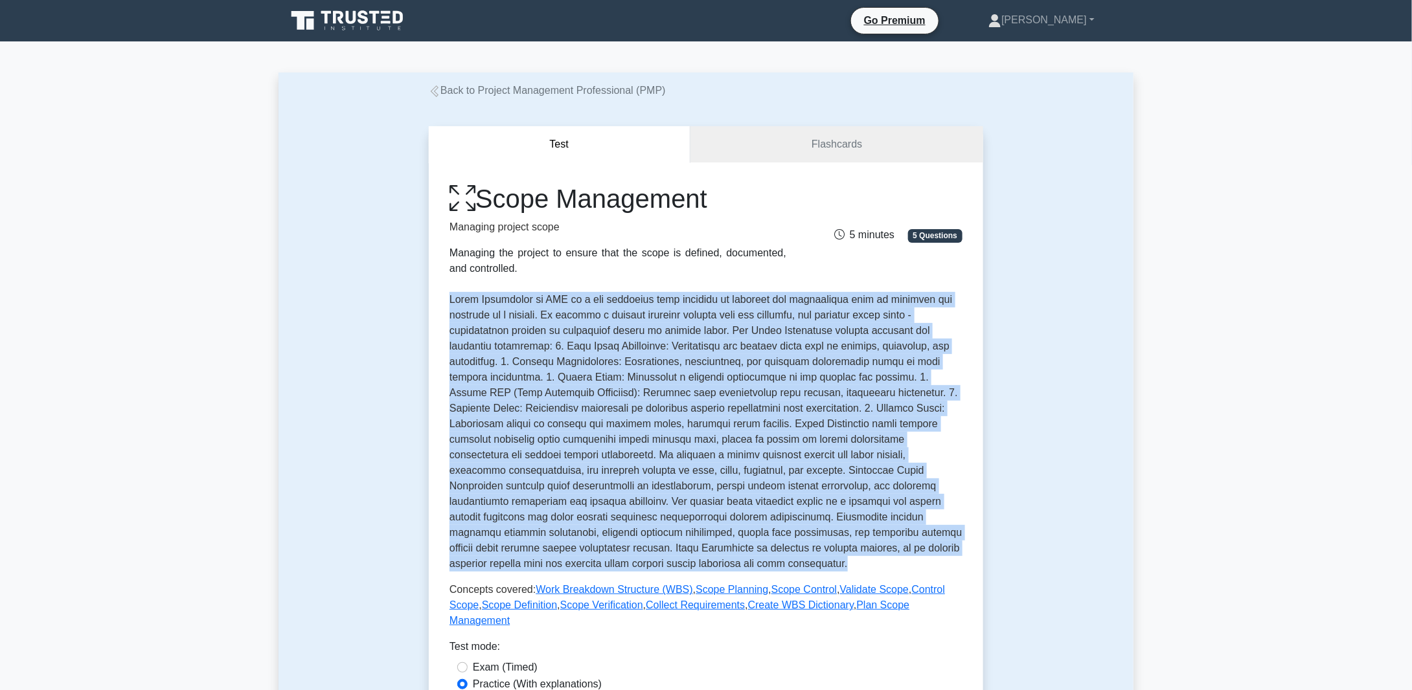
drag, startPoint x: 450, startPoint y: 297, endPoint x: 742, endPoint y: 560, distance: 392.5
click at [742, 560] on p at bounding box center [705, 432] width 513 height 280
copy p "Scope Management in PMP is a key knowledge area focusing on defining and contro…"
click at [619, 345] on p at bounding box center [705, 432] width 513 height 280
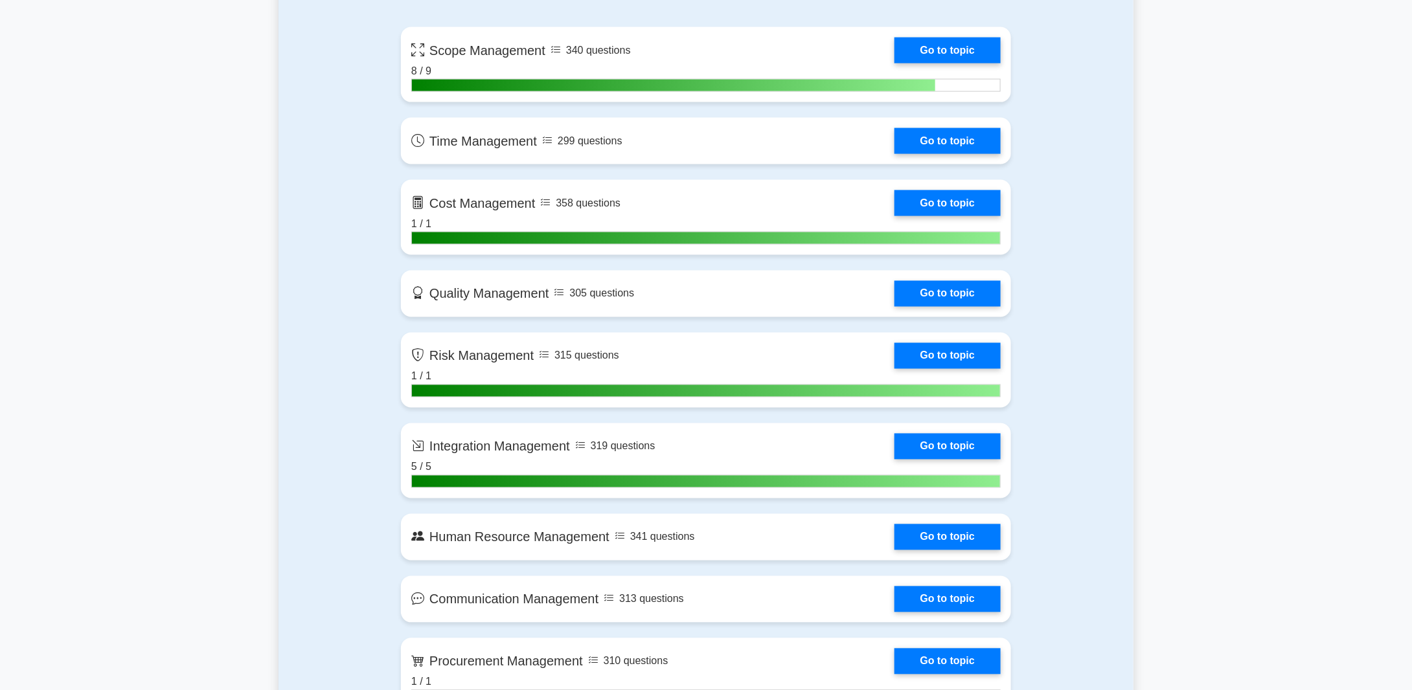
scroll to position [842, 0]
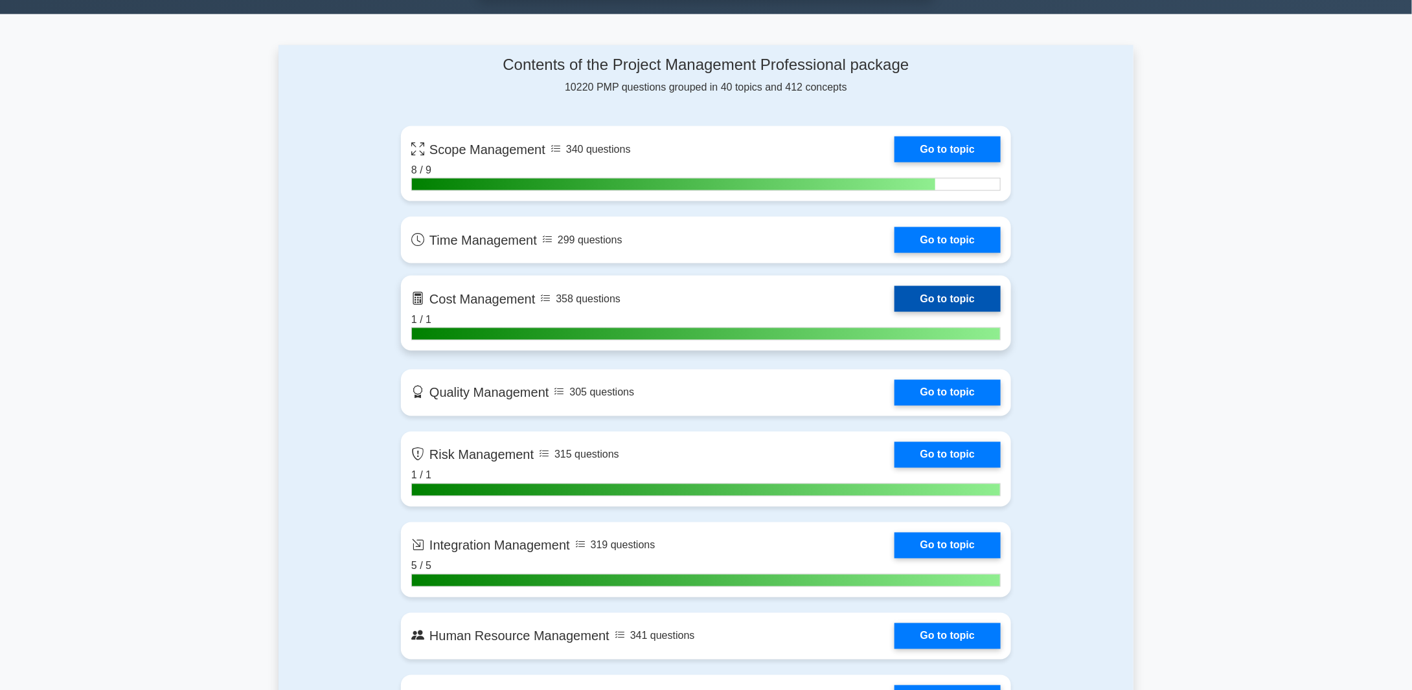
click at [962, 299] on link "Go to topic" at bounding box center [947, 299] width 106 height 26
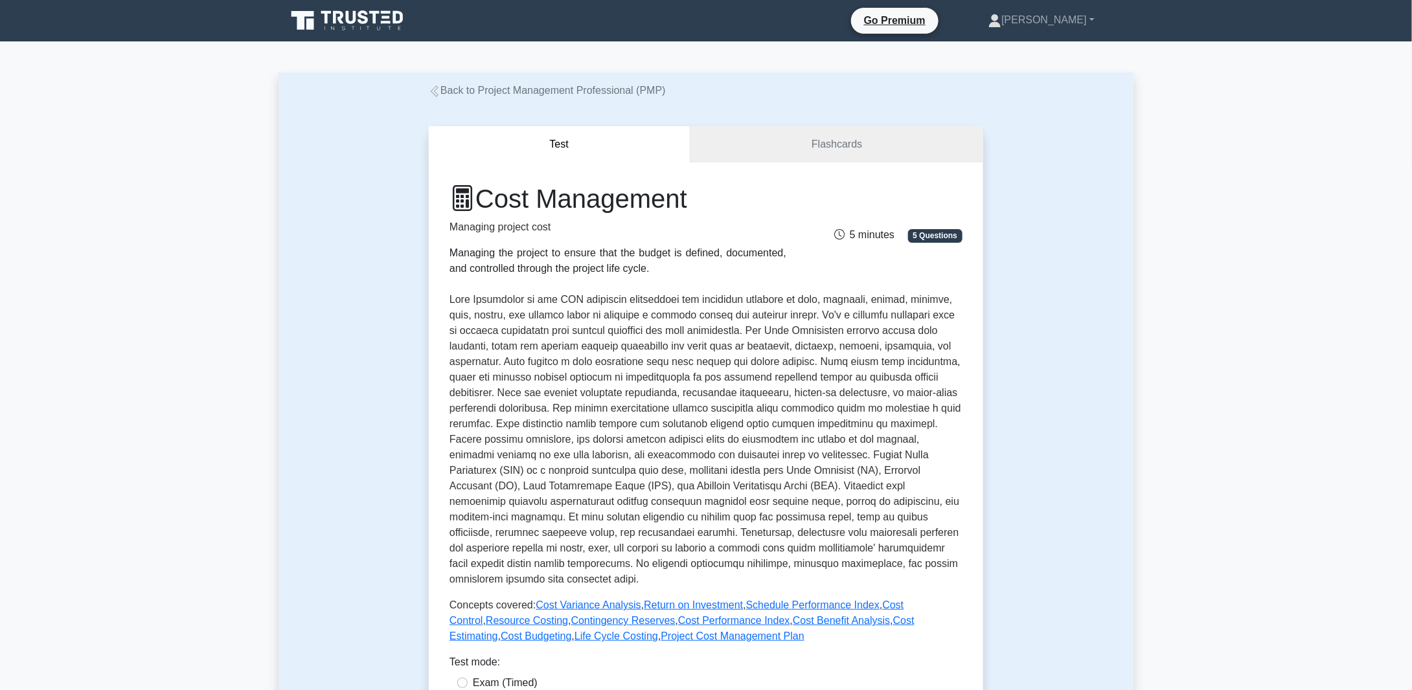
drag, startPoint x: 483, startPoint y: 199, endPoint x: 698, endPoint y: 197, distance: 215.0
click at [698, 197] on h1 "Cost Management" at bounding box center [617, 198] width 337 height 31
copy h1 "Cost Management"
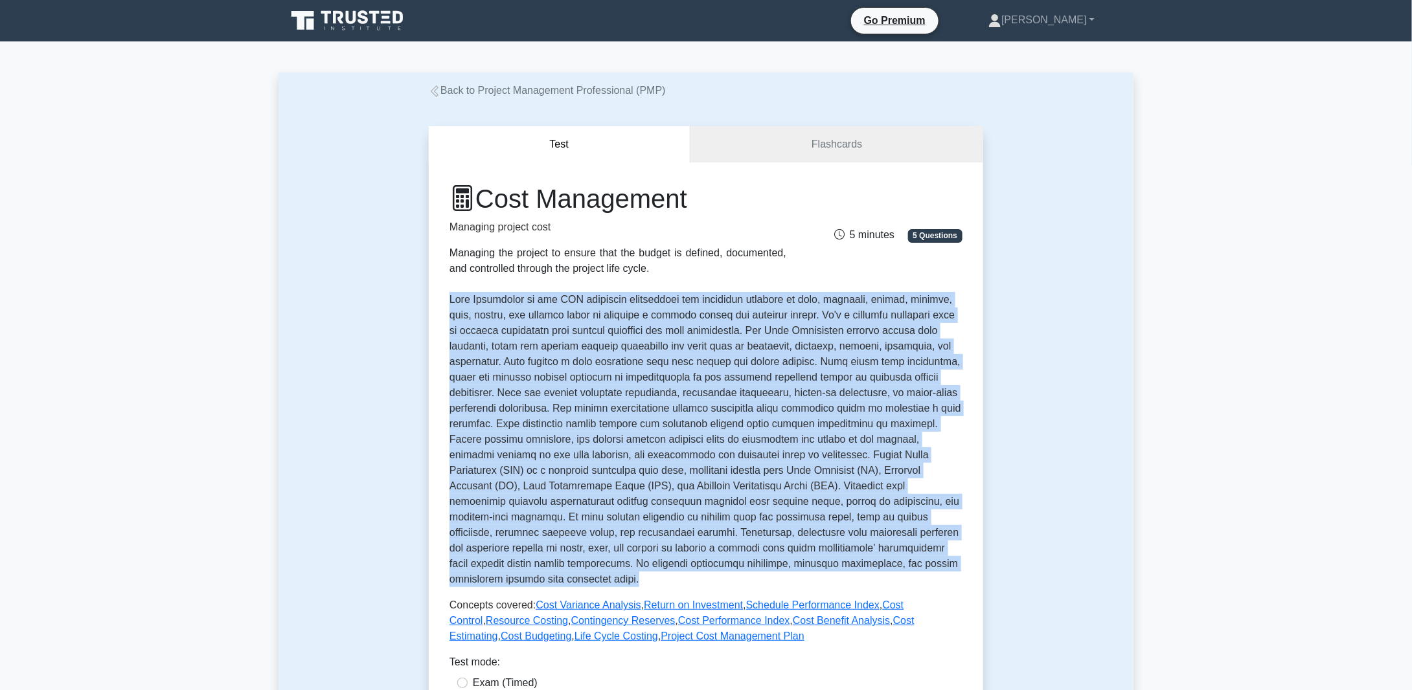
drag, startPoint x: 451, startPoint y: 299, endPoint x: 687, endPoint y: 583, distance: 369.4
click at [687, 583] on p at bounding box center [705, 439] width 513 height 295
copy p "Cost Management in the PMP framework encompasses the processes required to plan…"
click at [464, 148] on button "Test" at bounding box center [560, 144] width 262 height 37
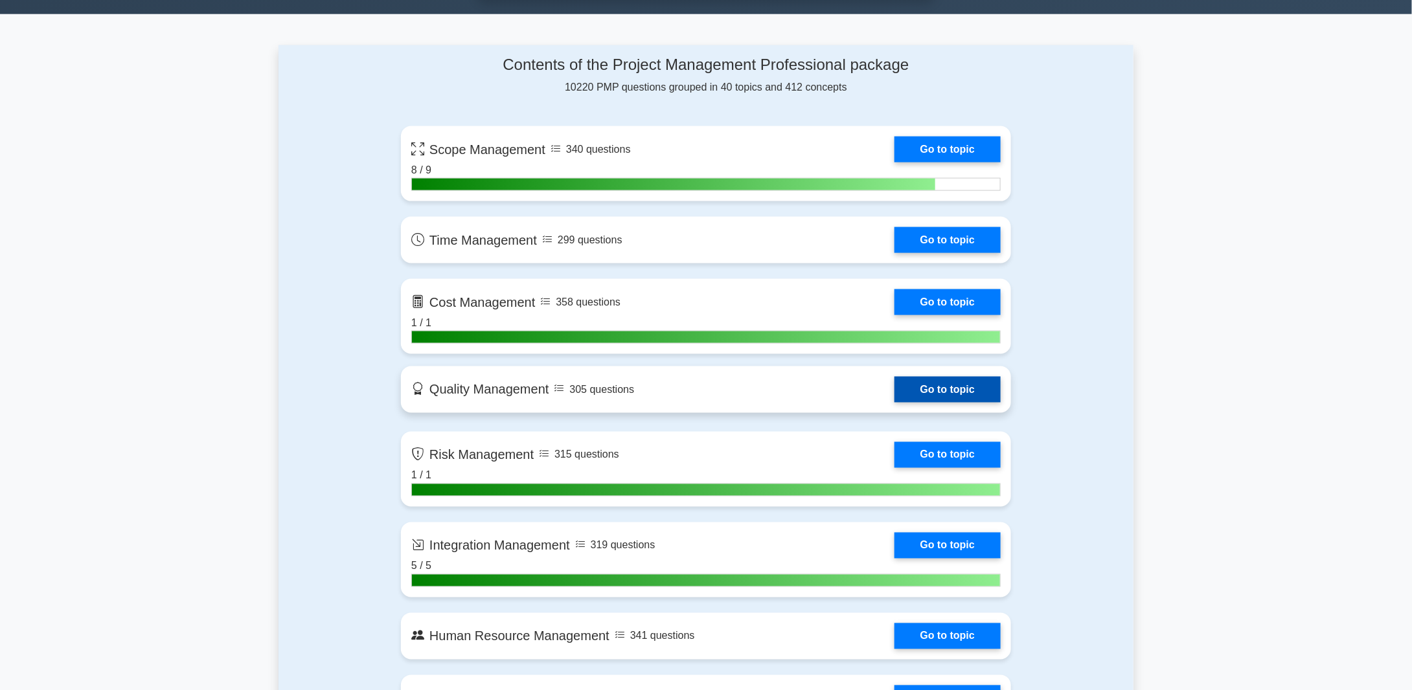
click at [967, 384] on link "Go to topic" at bounding box center [947, 390] width 106 height 26
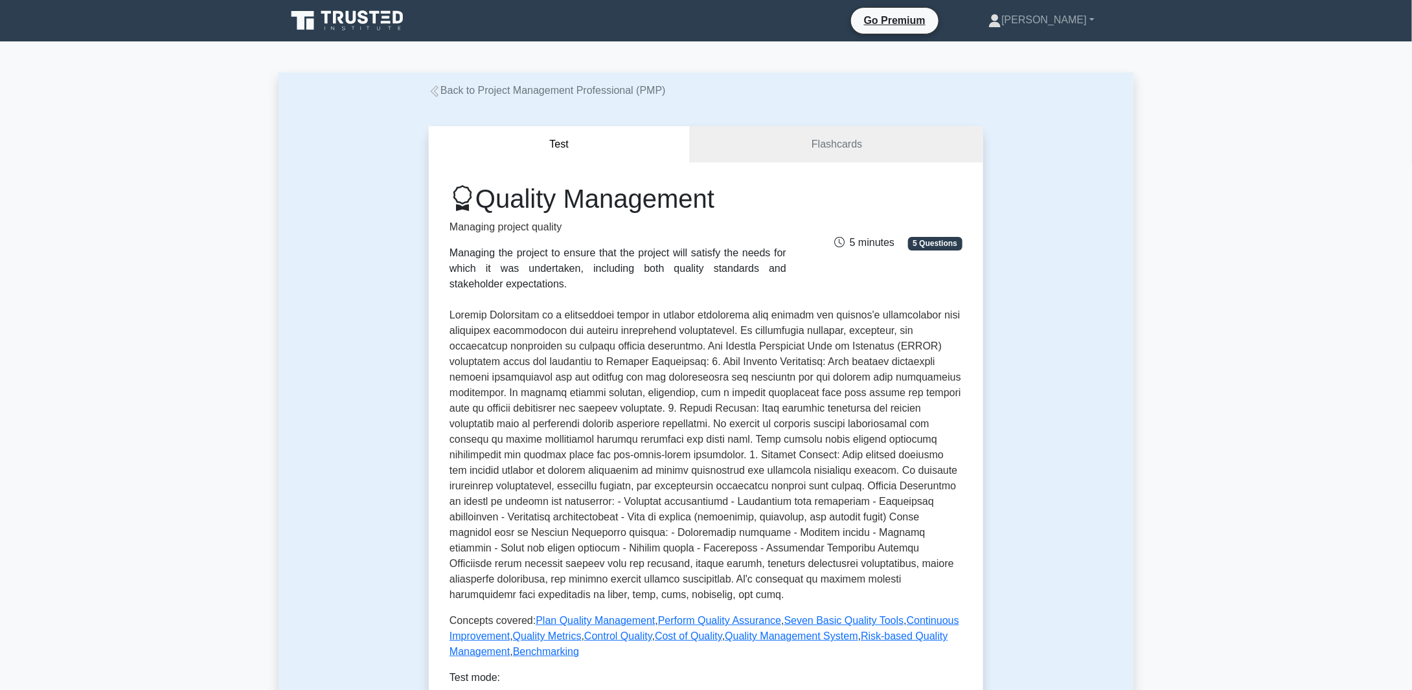
drag, startPoint x: 731, startPoint y: 202, endPoint x: 490, endPoint y: 199, distance: 240.3
click at [490, 199] on h1 "Quality Management" at bounding box center [617, 198] width 337 height 31
copy h1 "Quality Management"
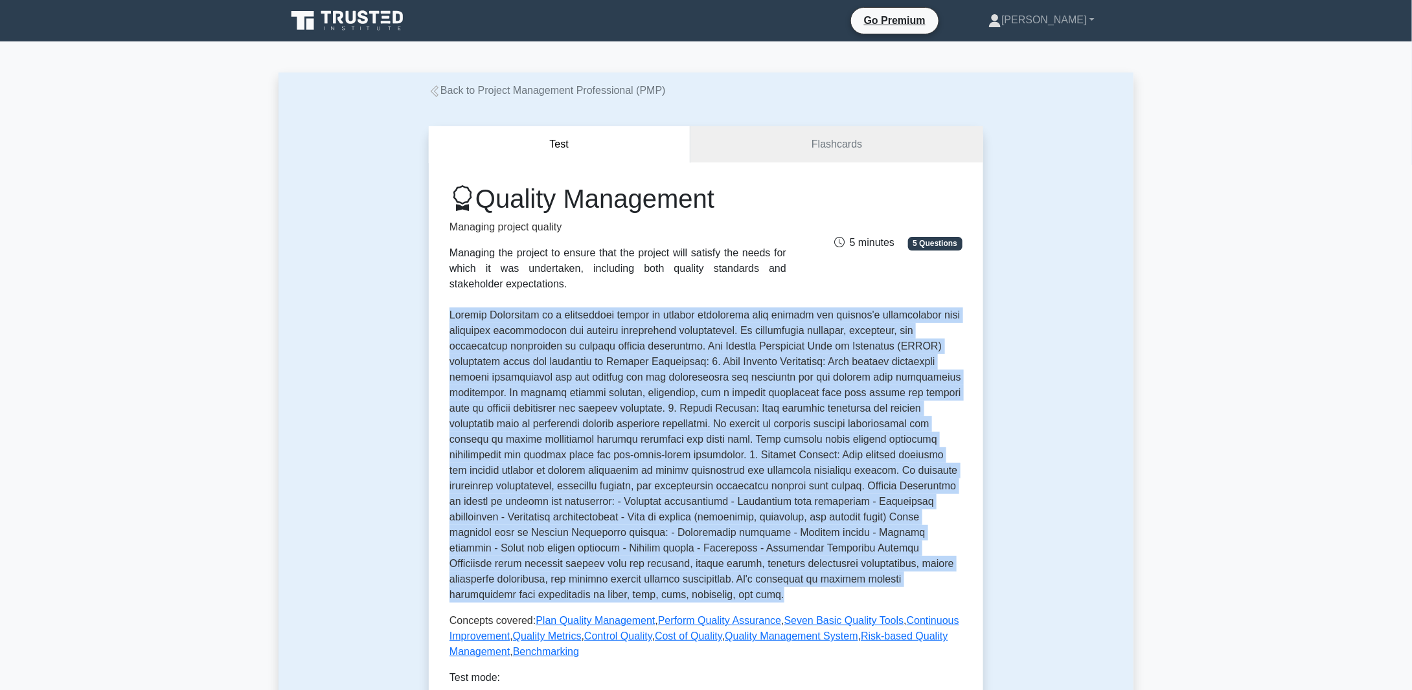
drag, startPoint x: 452, startPoint y: 317, endPoint x: 560, endPoint y: 593, distance: 296.3
click at [560, 593] on p at bounding box center [705, 455] width 513 height 295
copy p "Quality Management is a fundamental aspect of project management that ensures t…"
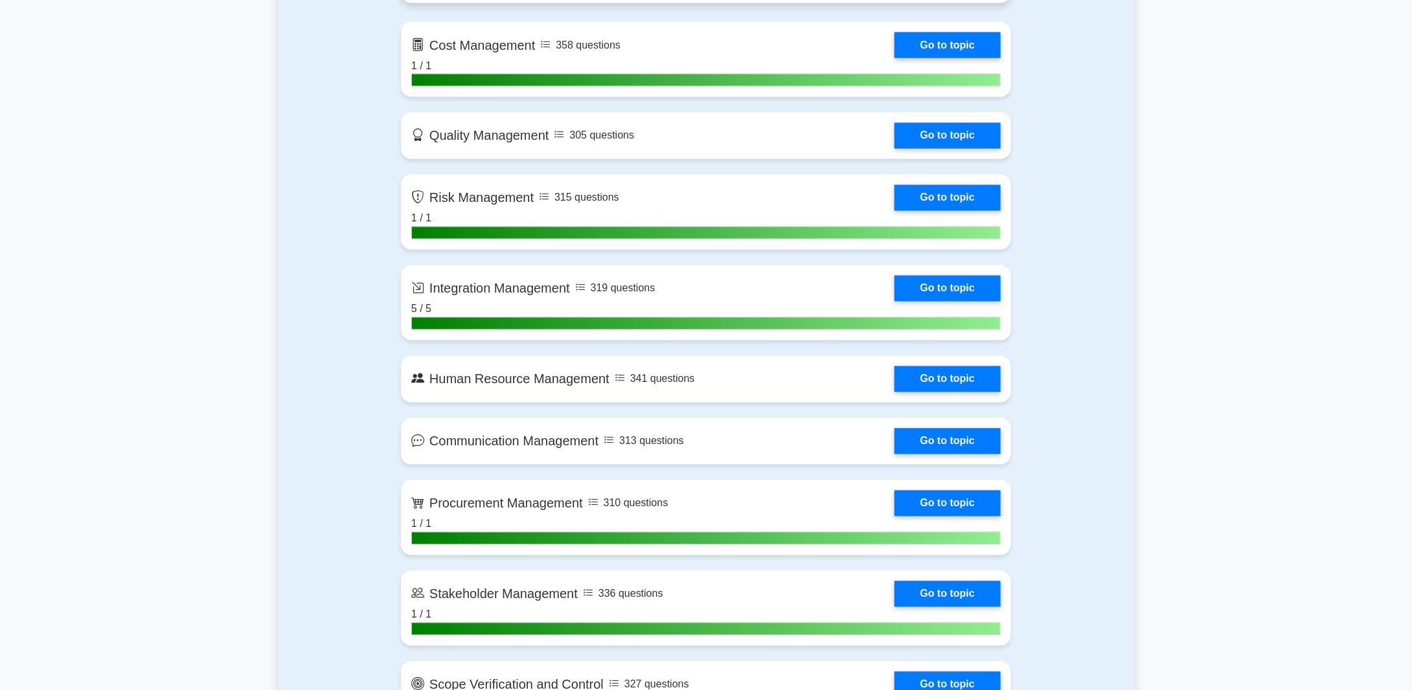
scroll to position [1101, 0]
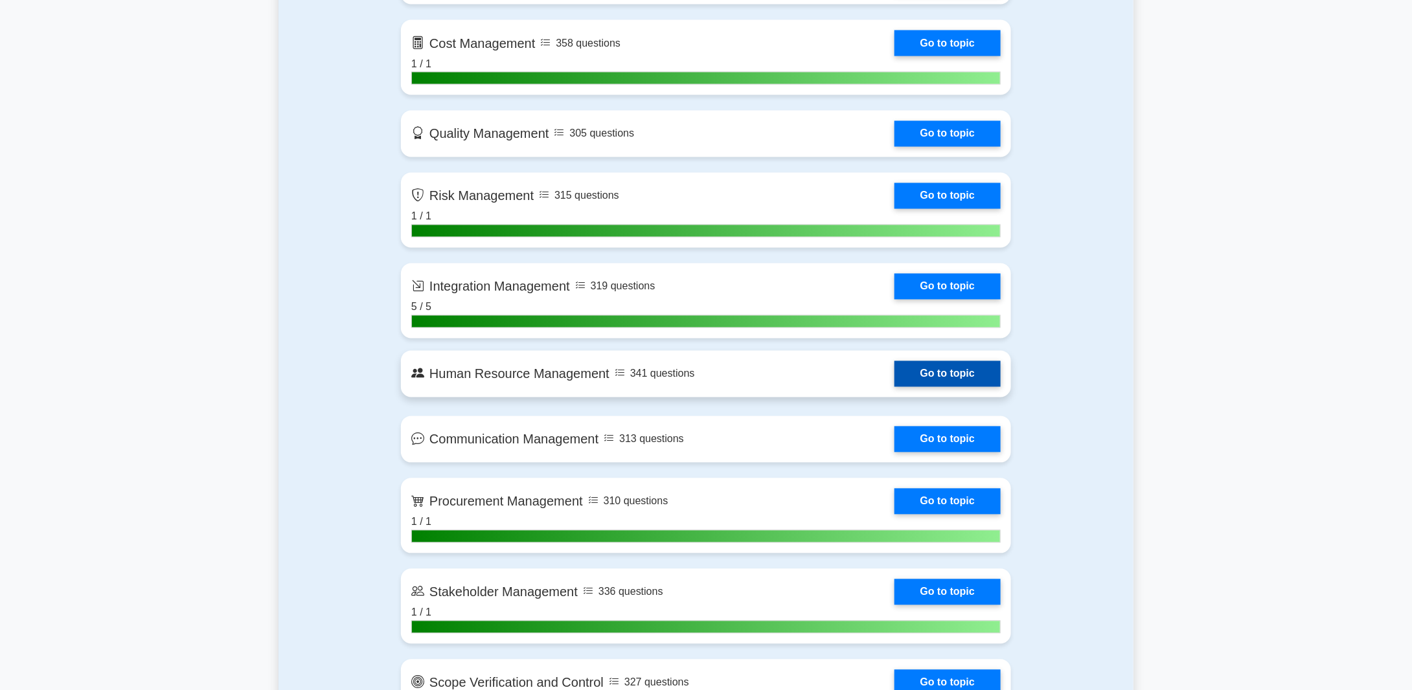
click at [950, 370] on link "Go to topic" at bounding box center [947, 374] width 106 height 26
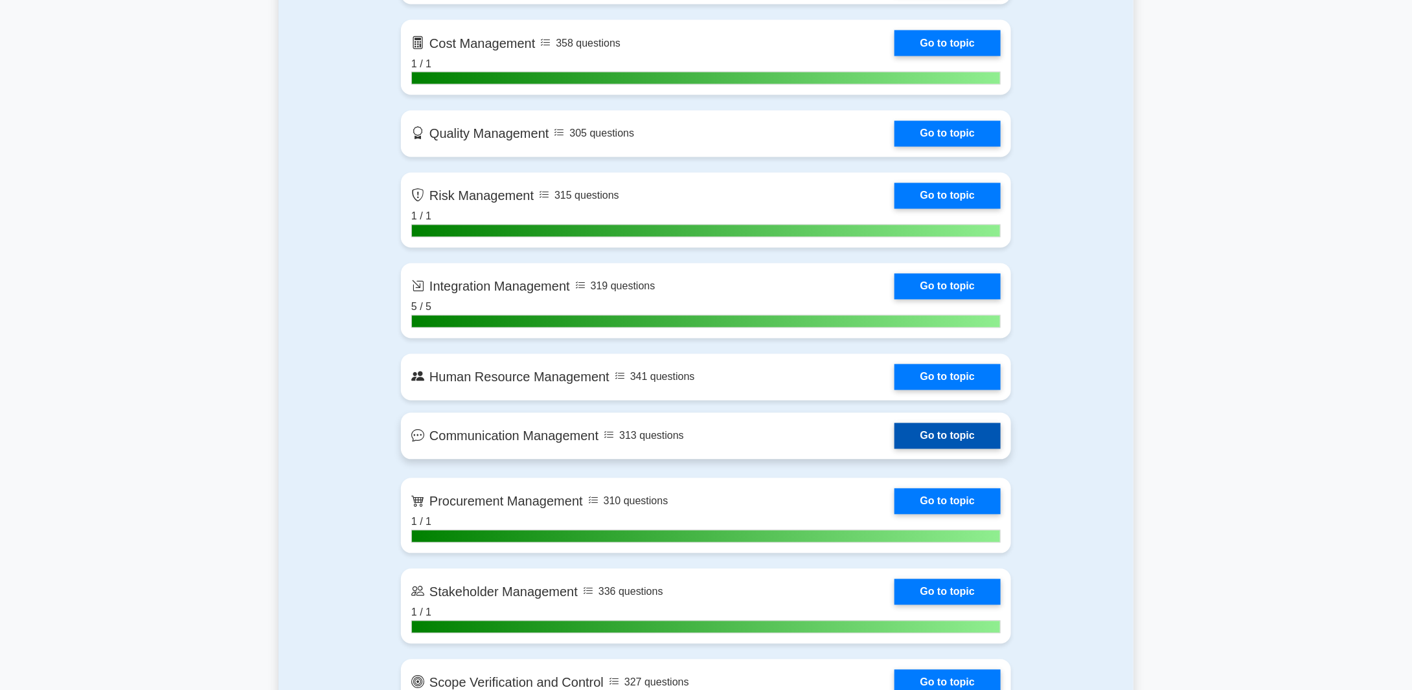
click at [979, 435] on link "Go to topic" at bounding box center [947, 437] width 106 height 26
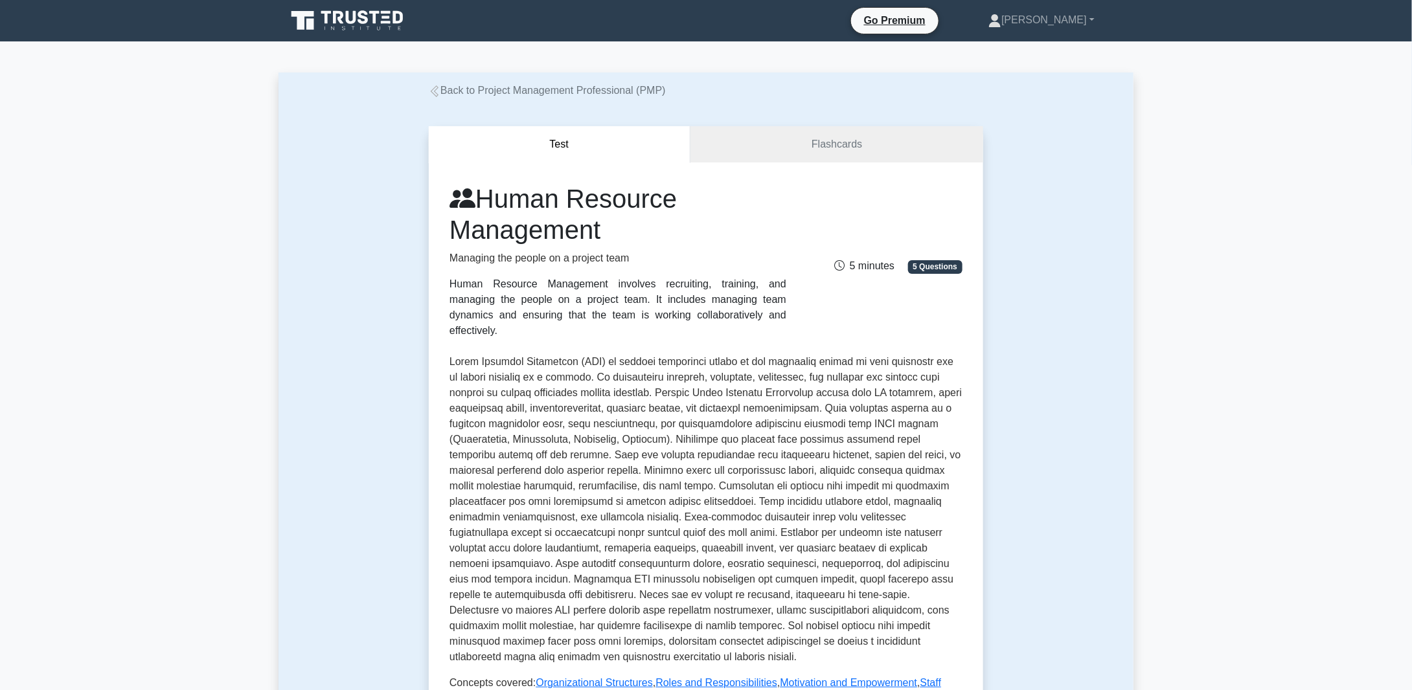
drag, startPoint x: 486, startPoint y: 199, endPoint x: 610, endPoint y: 230, distance: 128.2
click at [610, 230] on h1 "Human Resource Management" at bounding box center [617, 214] width 337 height 62
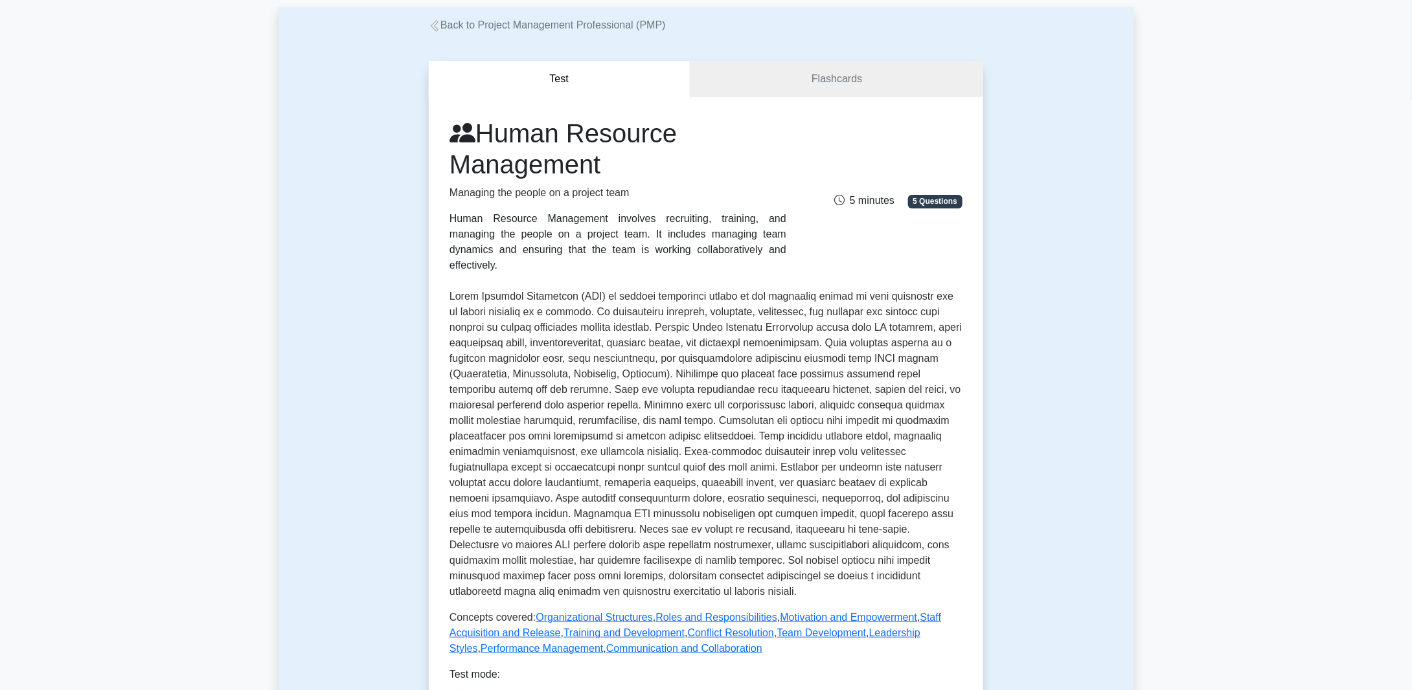
scroll to position [130, 0]
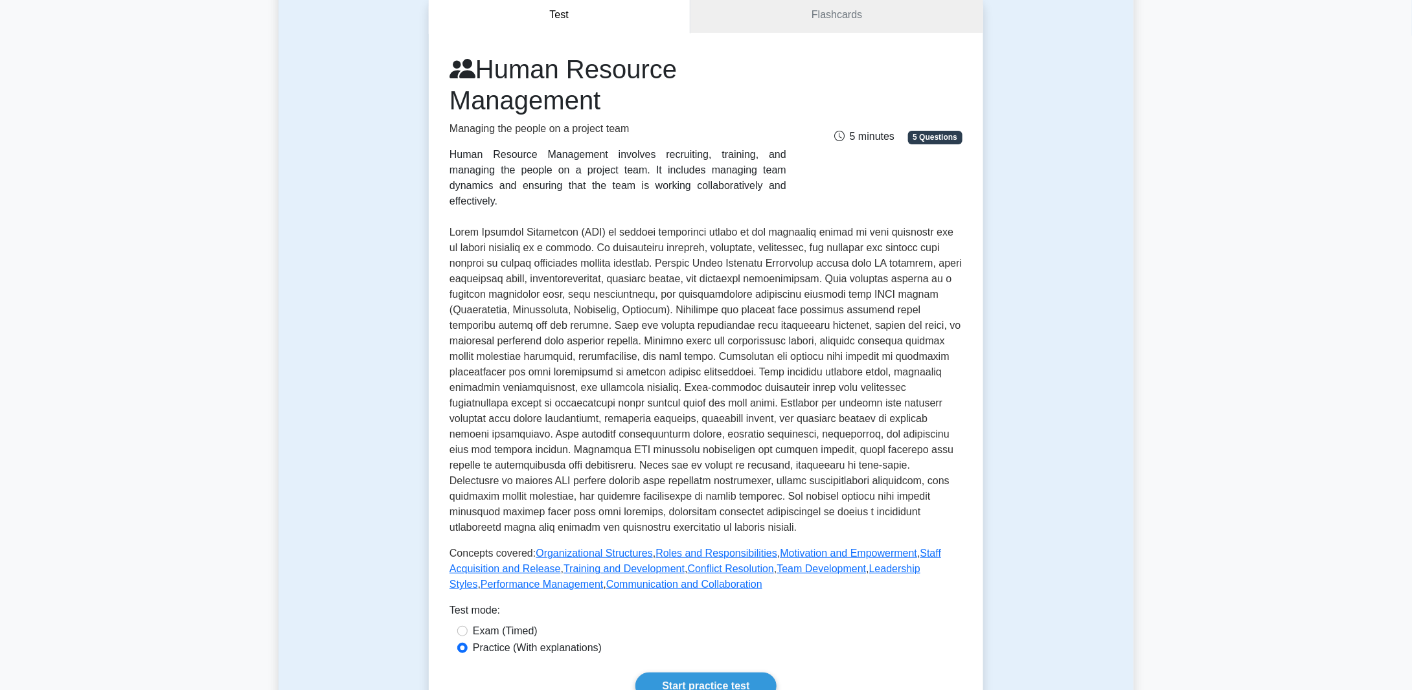
copy h1 "Human Resource Management"
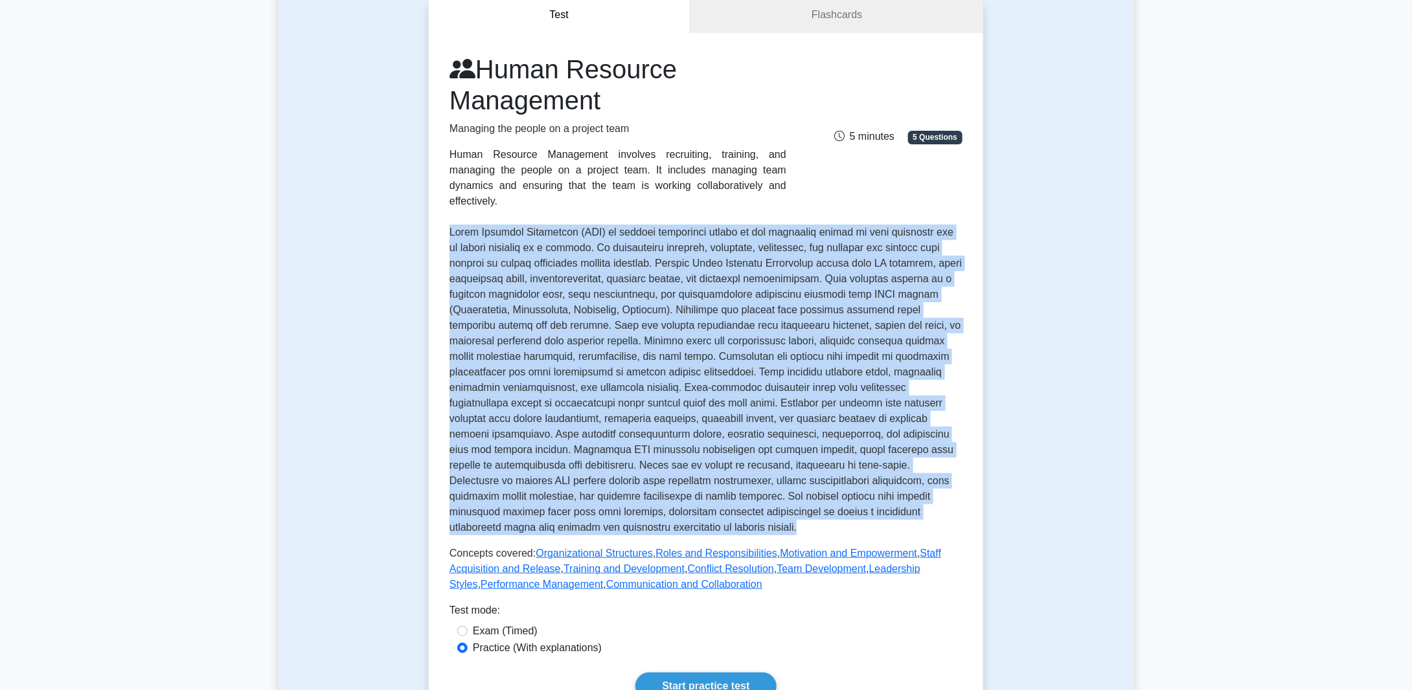
drag, startPoint x: 451, startPoint y: 220, endPoint x: 731, endPoint y: 521, distance: 411.1
click at [731, 521] on div "Human Resource Management Managing the people on a project team Human Resource …" at bounding box center [705, 323] width 513 height 539
copy p "Human Resource Management (HRM) in project management refers to the processes n…"
click at [630, 441] on p at bounding box center [705, 380] width 513 height 311
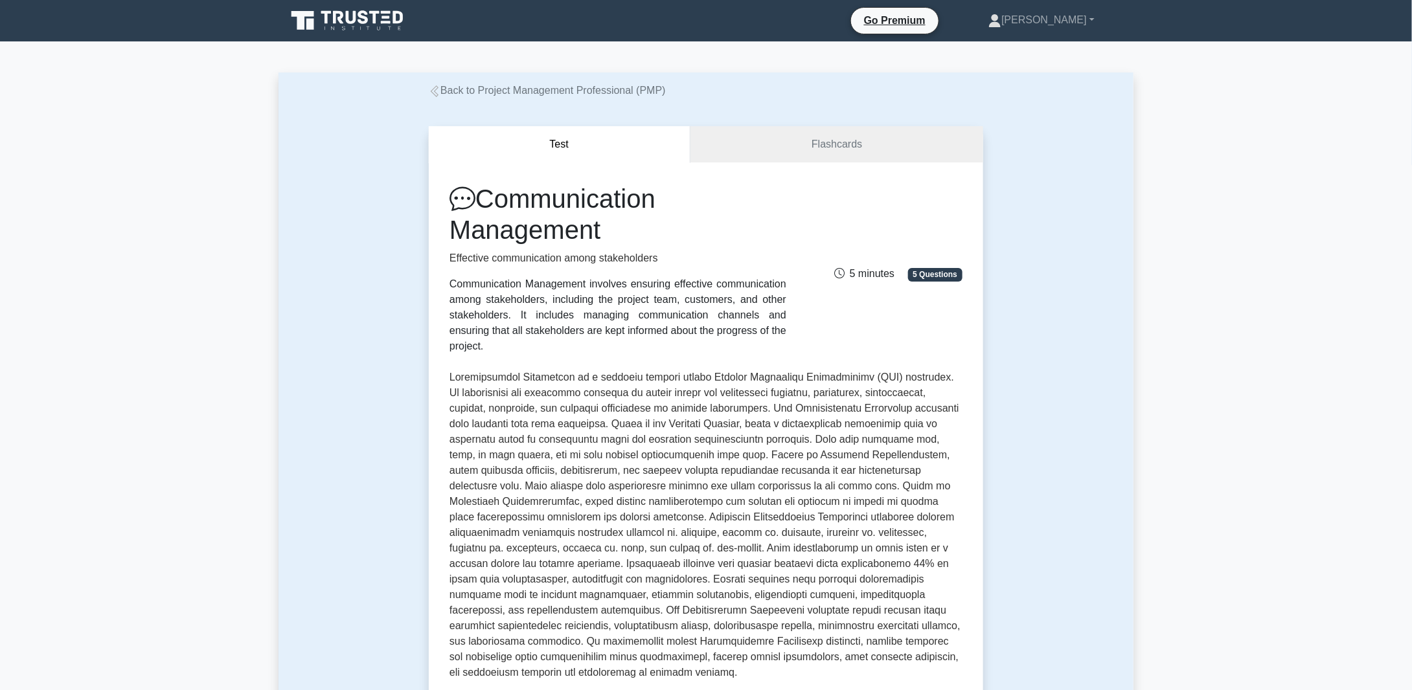
click at [494, 198] on h1 "Communication Management" at bounding box center [617, 214] width 337 height 62
drag, startPoint x: 484, startPoint y: 199, endPoint x: 610, endPoint y: 231, distance: 129.6
click at [610, 231] on h1 "Communication Management" at bounding box center [617, 214] width 337 height 62
copy h1 "Communication Management"
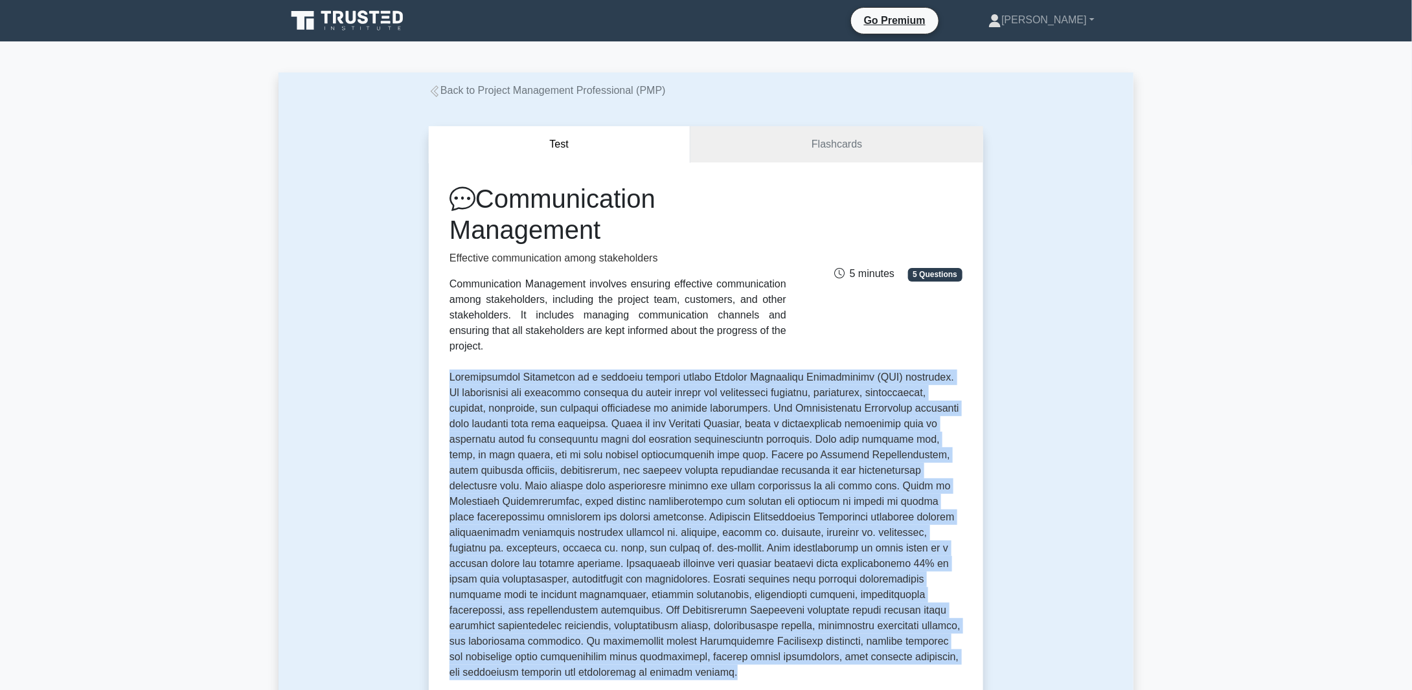
drag, startPoint x: 449, startPoint y: 361, endPoint x: 714, endPoint y: 653, distance: 393.8
click at [714, 653] on p at bounding box center [705, 525] width 513 height 311
copy p "Communication Management is a critical element within Project Management Profes…"
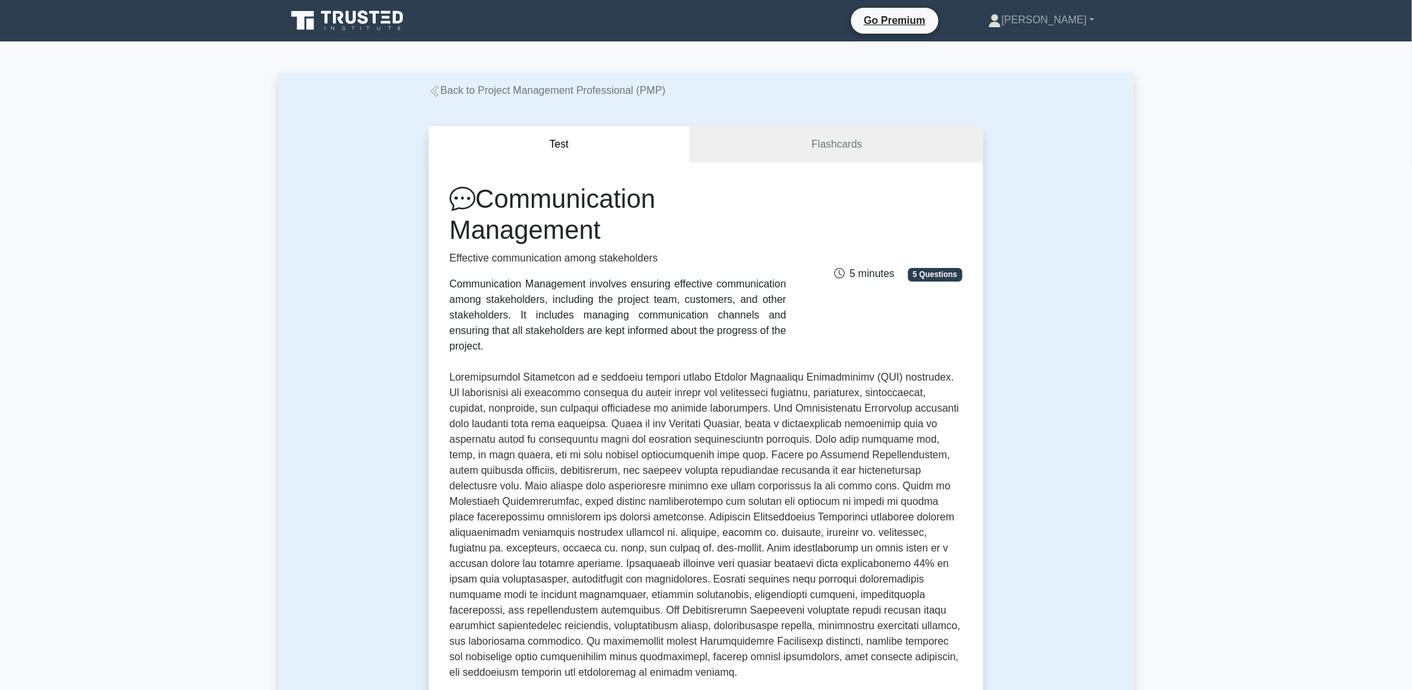
click at [679, 227] on h1 "Communication Management" at bounding box center [617, 214] width 337 height 62
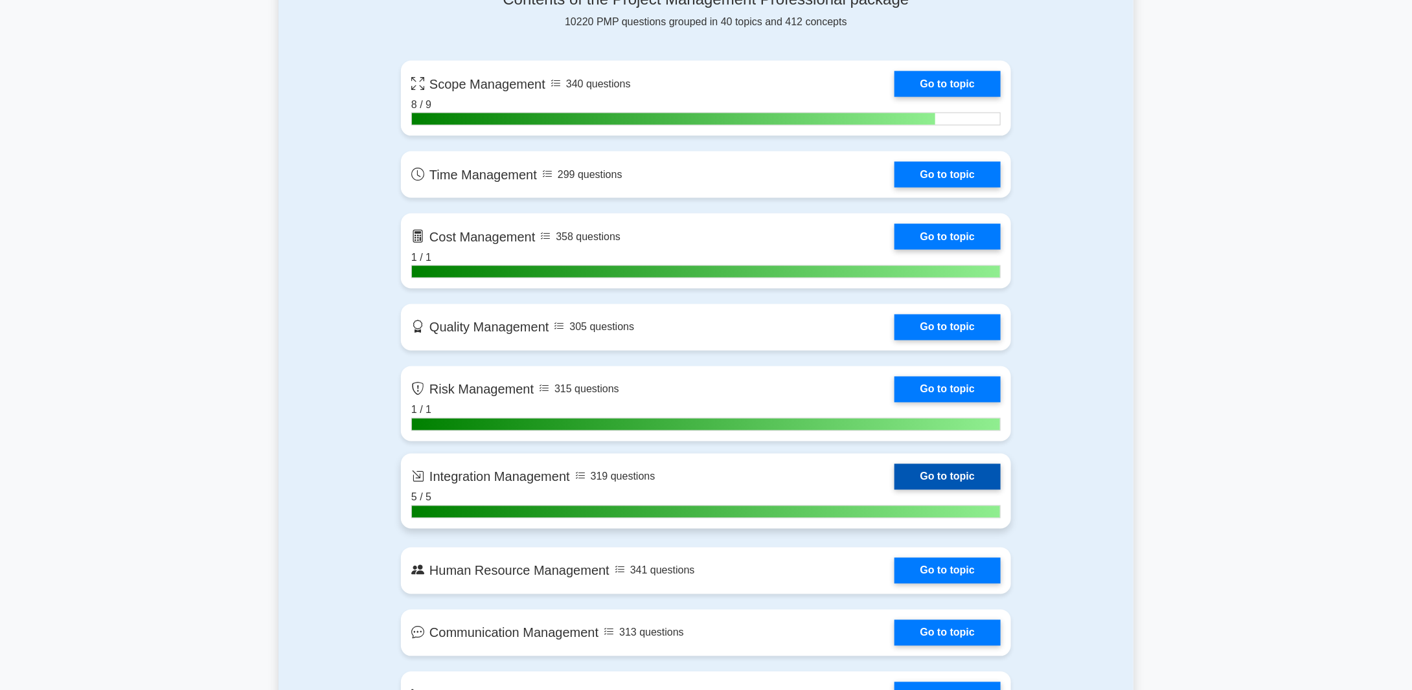
scroll to position [907, 0]
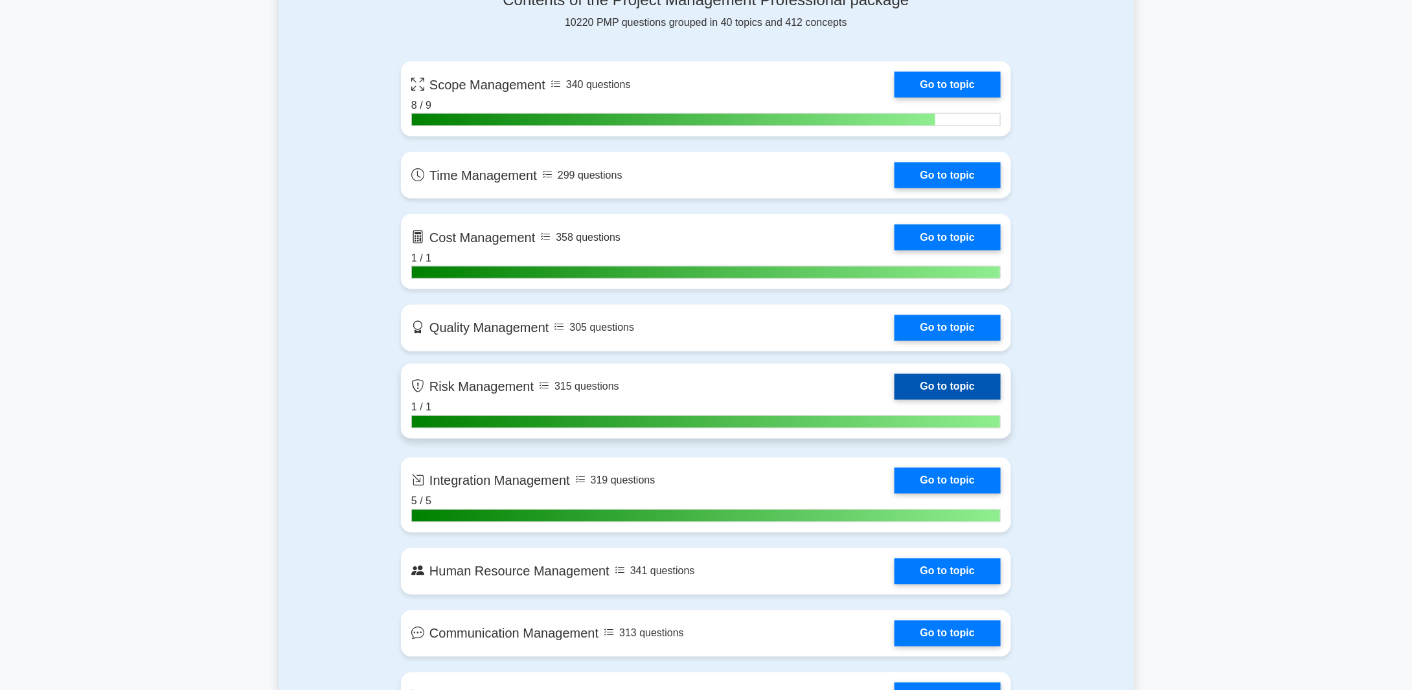
click at [964, 385] on link "Go to topic" at bounding box center [947, 387] width 106 height 26
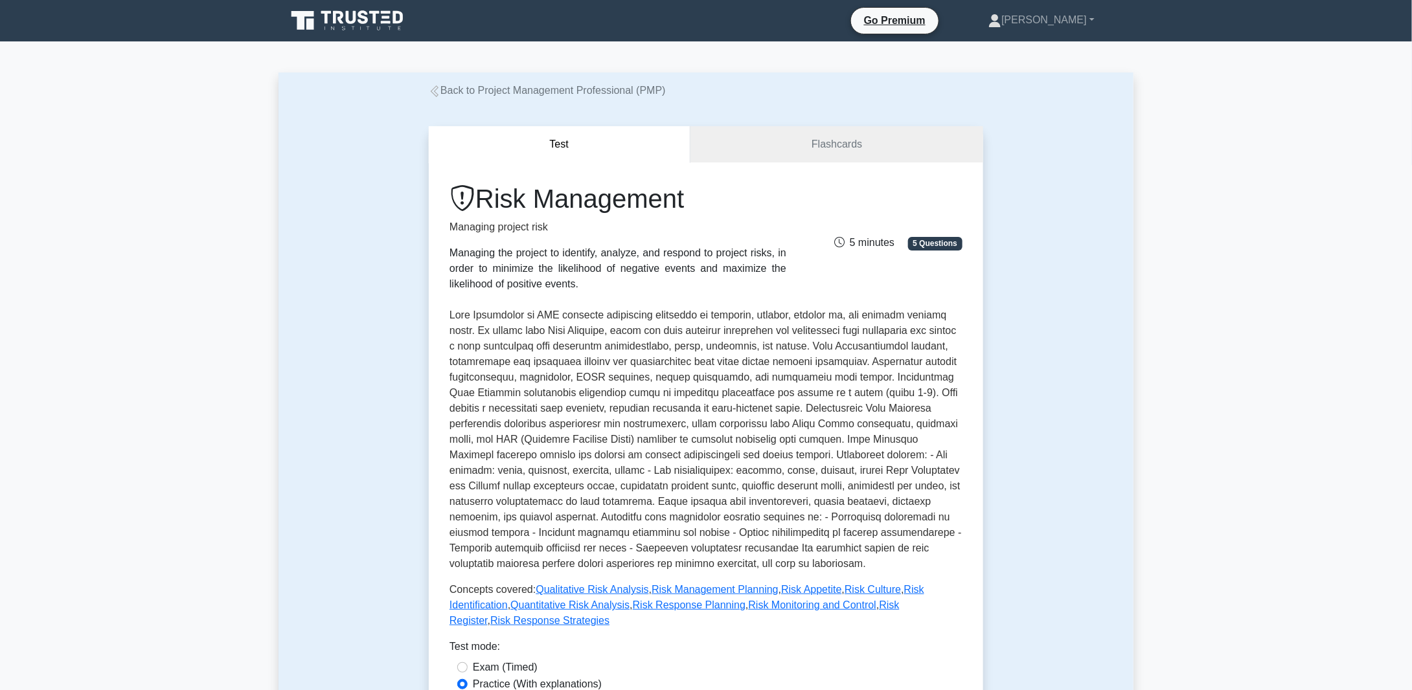
drag, startPoint x: 698, startPoint y: 201, endPoint x: 485, endPoint y: 192, distance: 212.6
click at [485, 192] on h1 "Risk Management" at bounding box center [617, 198] width 337 height 31
copy h1 "Risk Management"
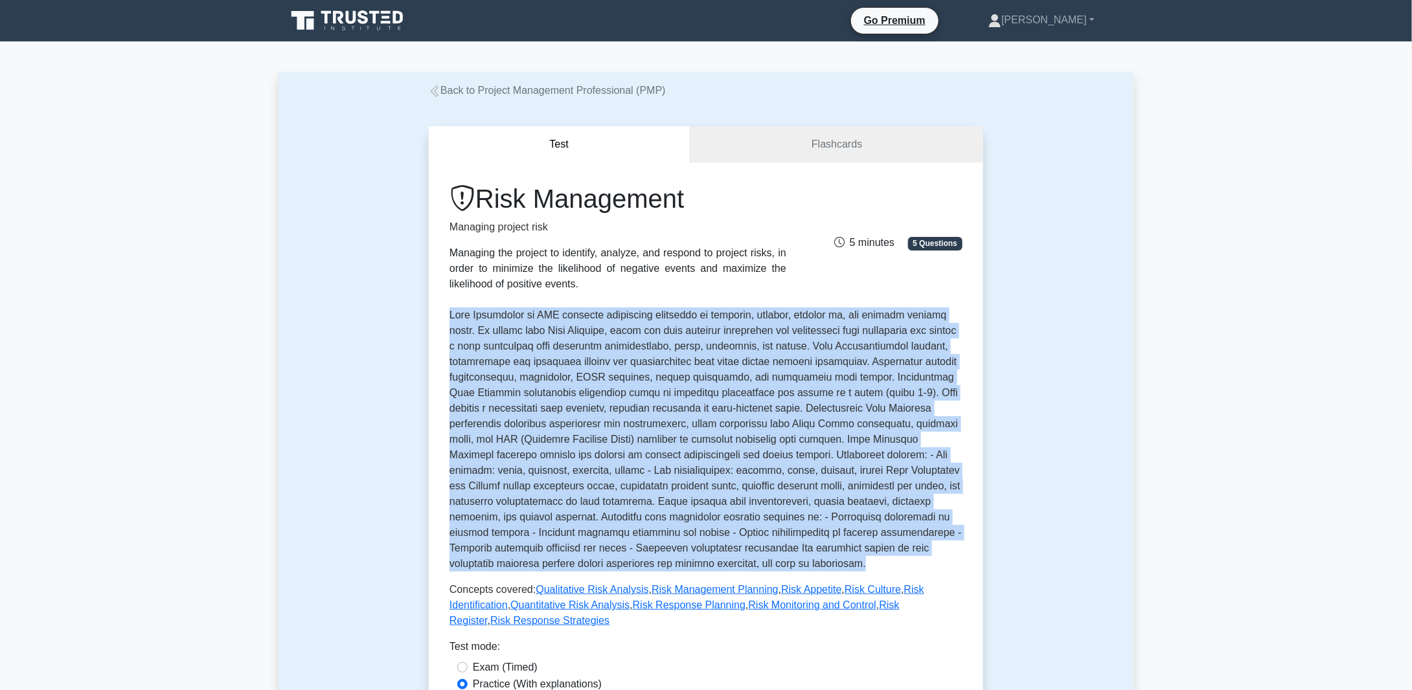
drag, startPoint x: 451, startPoint y: 317, endPoint x: 590, endPoint y: 562, distance: 282.2
click at [590, 562] on p at bounding box center [705, 440] width 513 height 264
copy p "Risk Management in PMP involves systematic processes to identify, analyze, resp…"
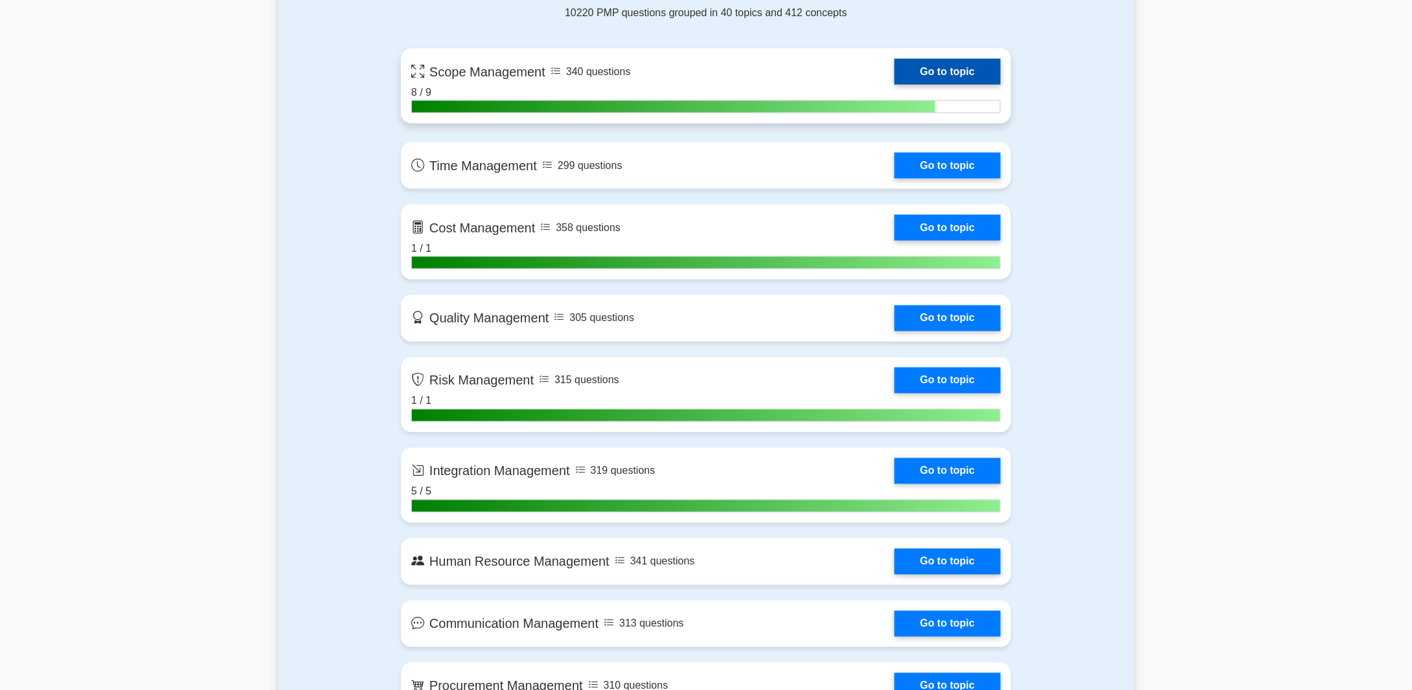
scroll to position [1036, 0]
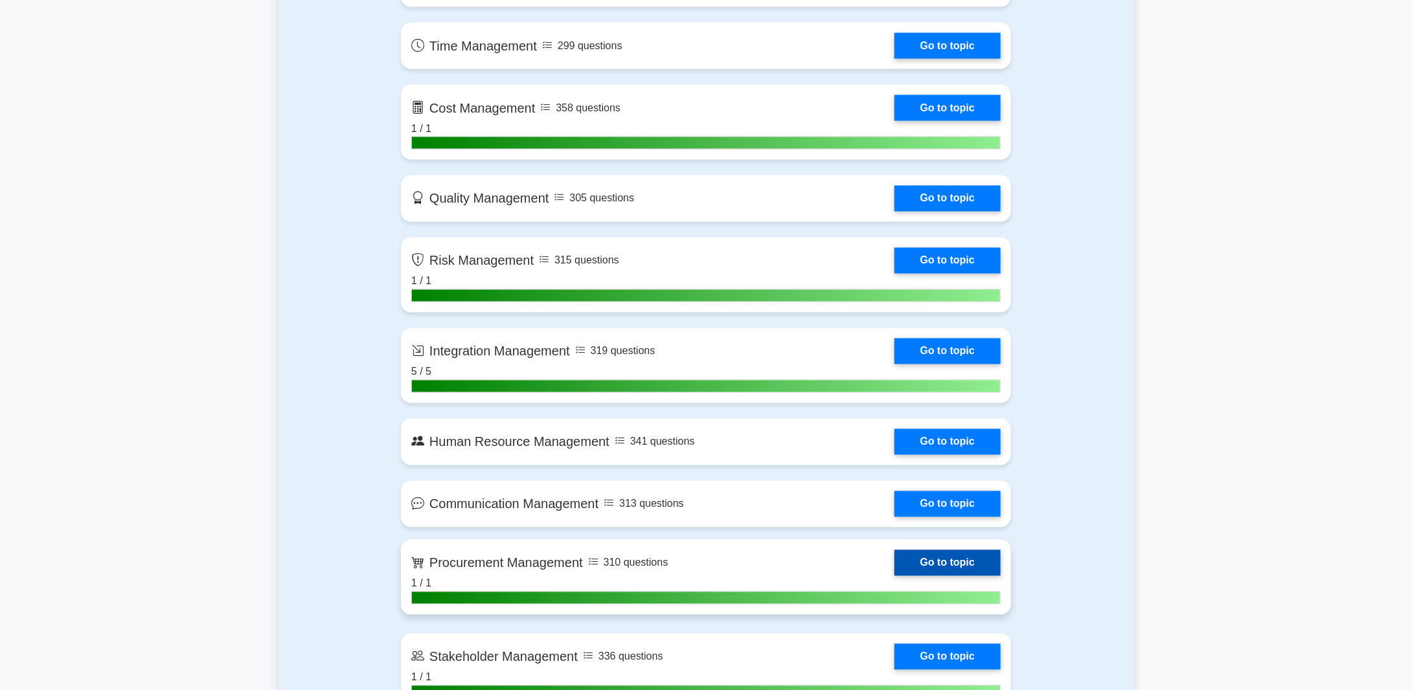
click at [946, 563] on link "Go to topic" at bounding box center [947, 564] width 106 height 26
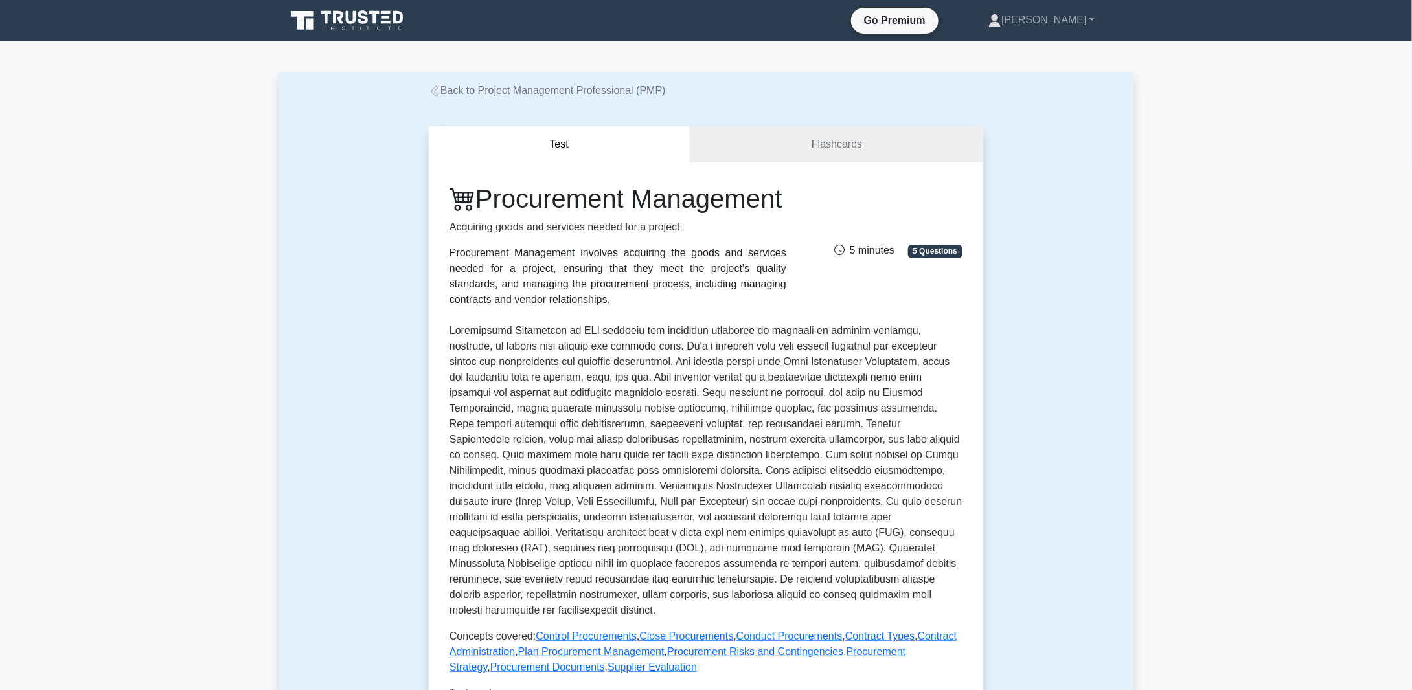
drag, startPoint x: 487, startPoint y: 197, endPoint x: 608, endPoint y: 231, distance: 125.9
click at [608, 214] on h1 "Procurement Management" at bounding box center [617, 198] width 337 height 31
copy h1 "Procurement Management"
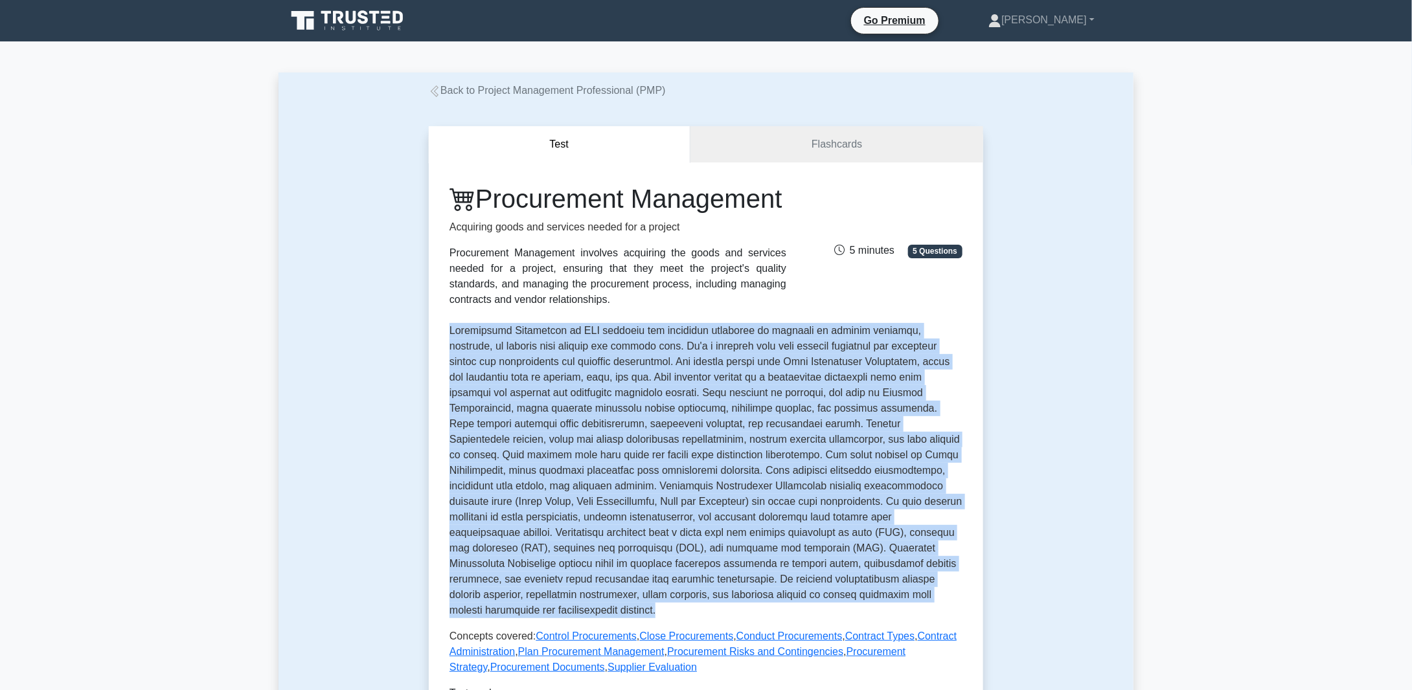
drag, startPoint x: 446, startPoint y: 362, endPoint x: 534, endPoint y: 643, distance: 294.6
click at [534, 643] on div "Procurement Management Acquiring goods and services needed for a project Procur…" at bounding box center [706, 483] width 554 height 641
copy p "Procurement Management in PMP involves the processes necessary to purchase or a…"
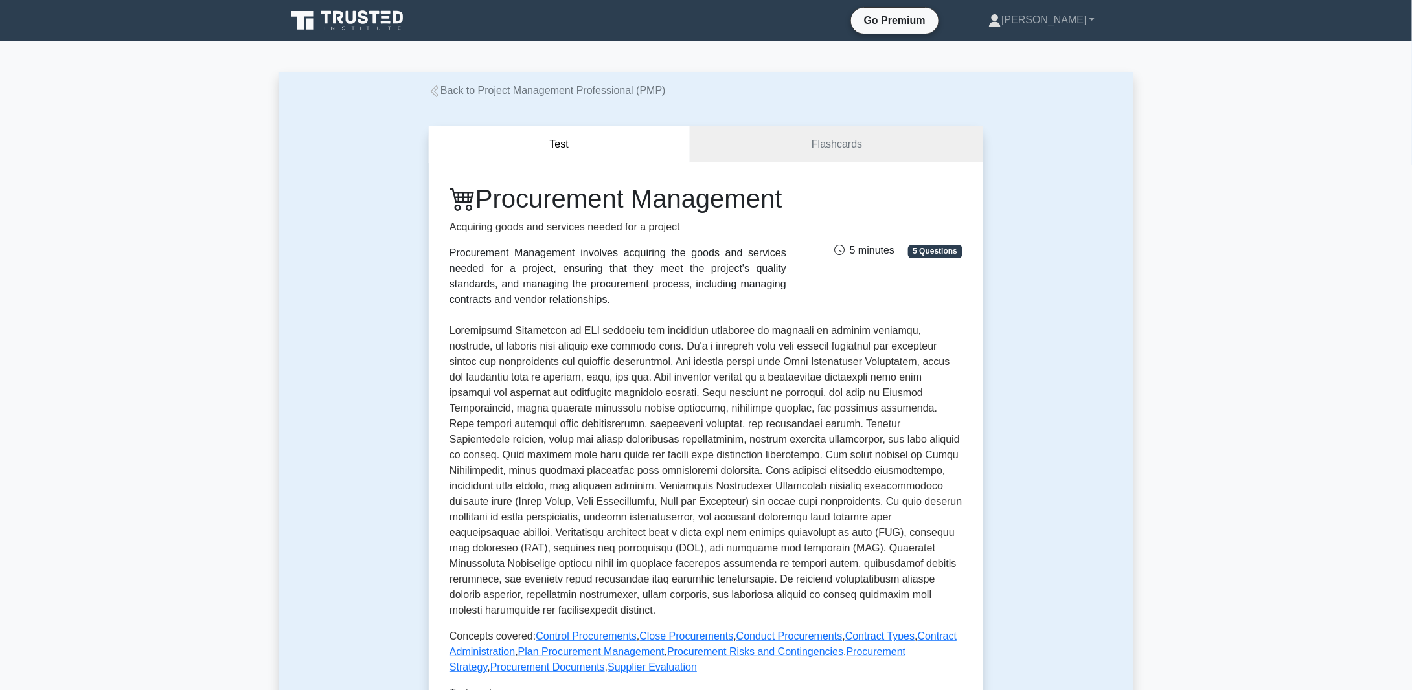
click at [759, 205] on h1 "Procurement Management" at bounding box center [617, 198] width 337 height 31
click at [833, 148] on link "Flashcards" at bounding box center [836, 144] width 293 height 37
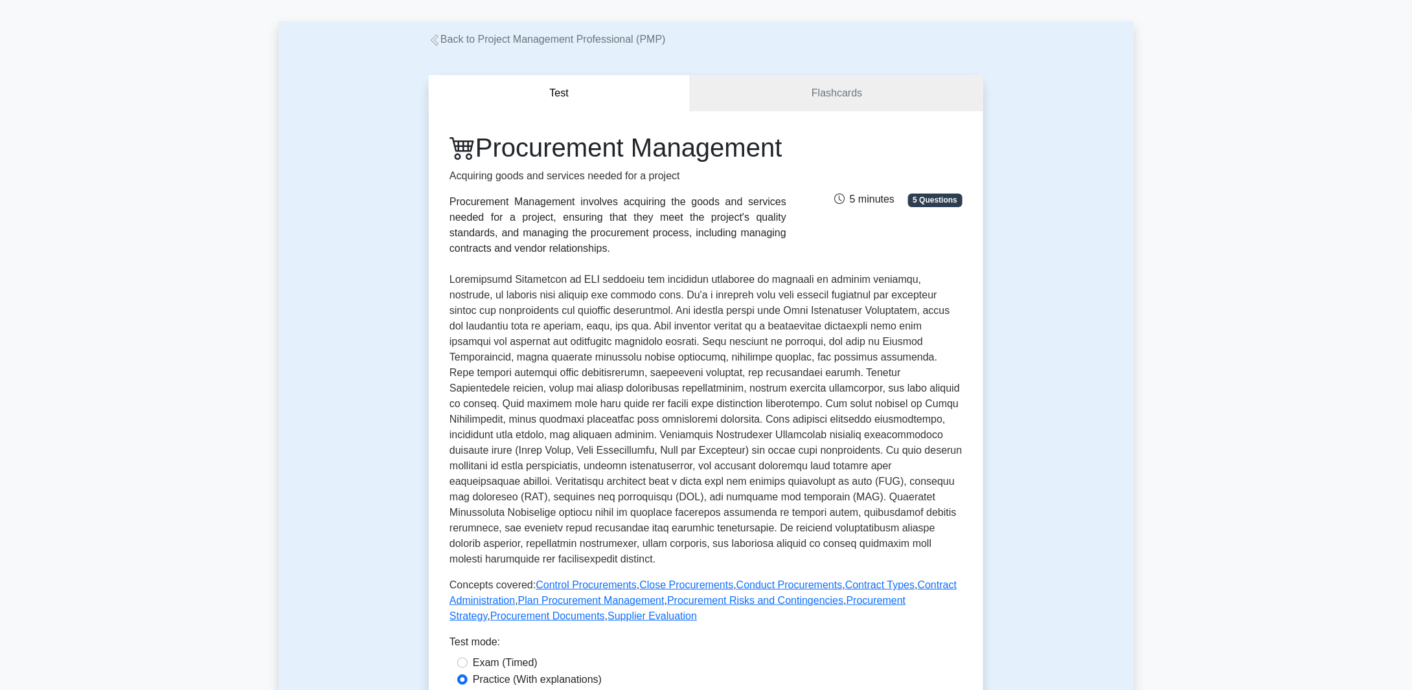
scroll to position [130, 0]
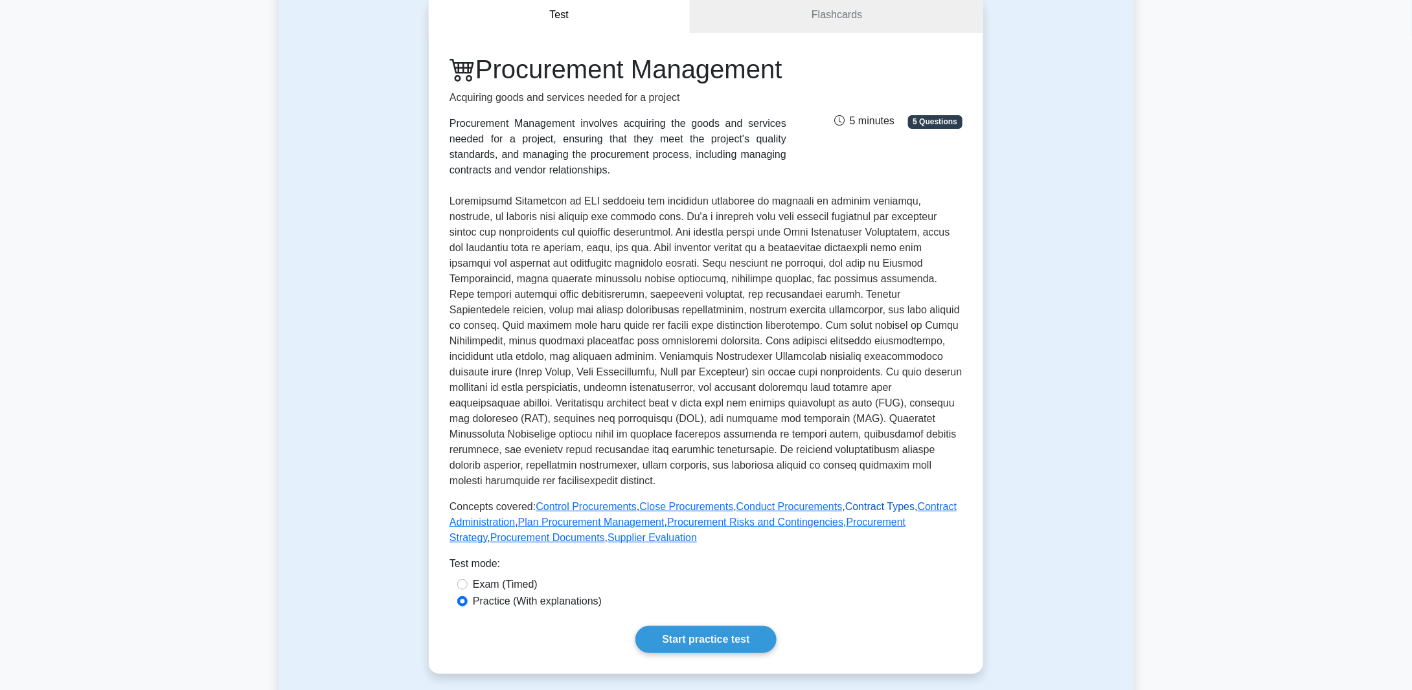
click at [852, 512] on link "Contract Types" at bounding box center [879, 506] width 69 height 11
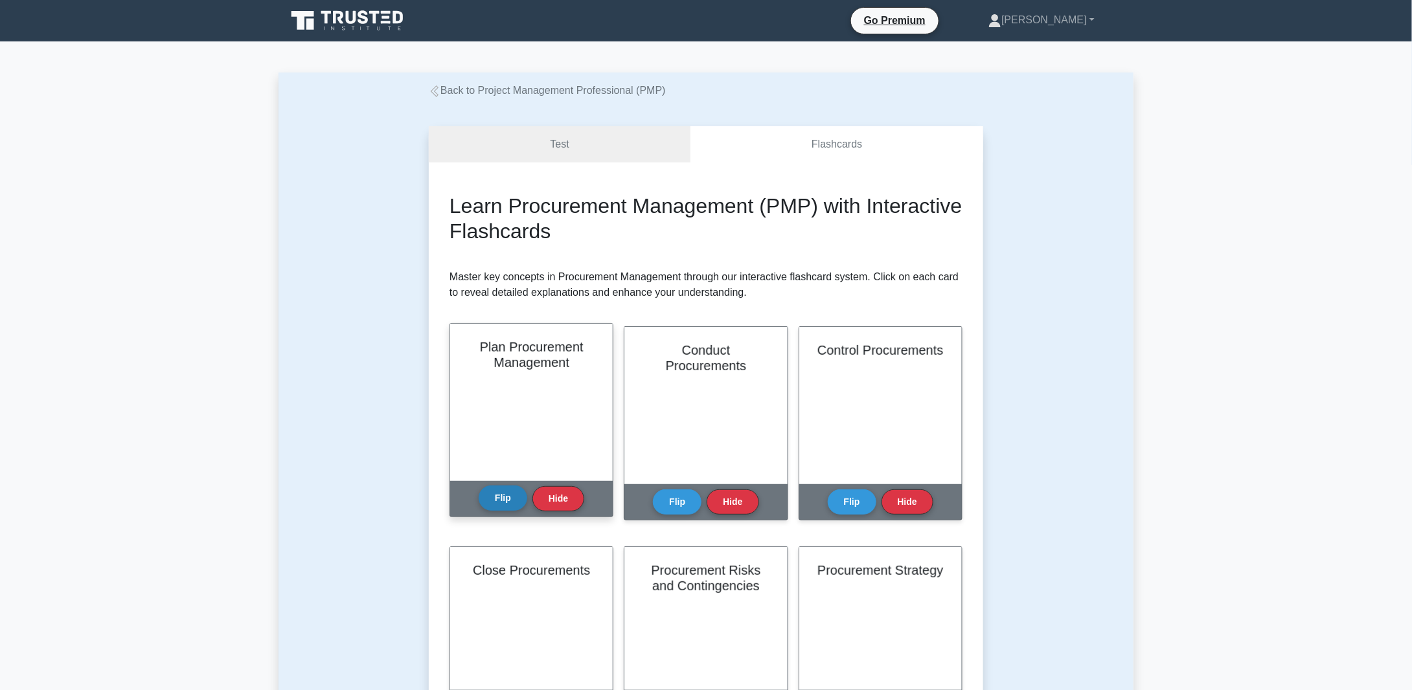
click at [496, 507] on button "Flip" at bounding box center [503, 498] width 49 height 25
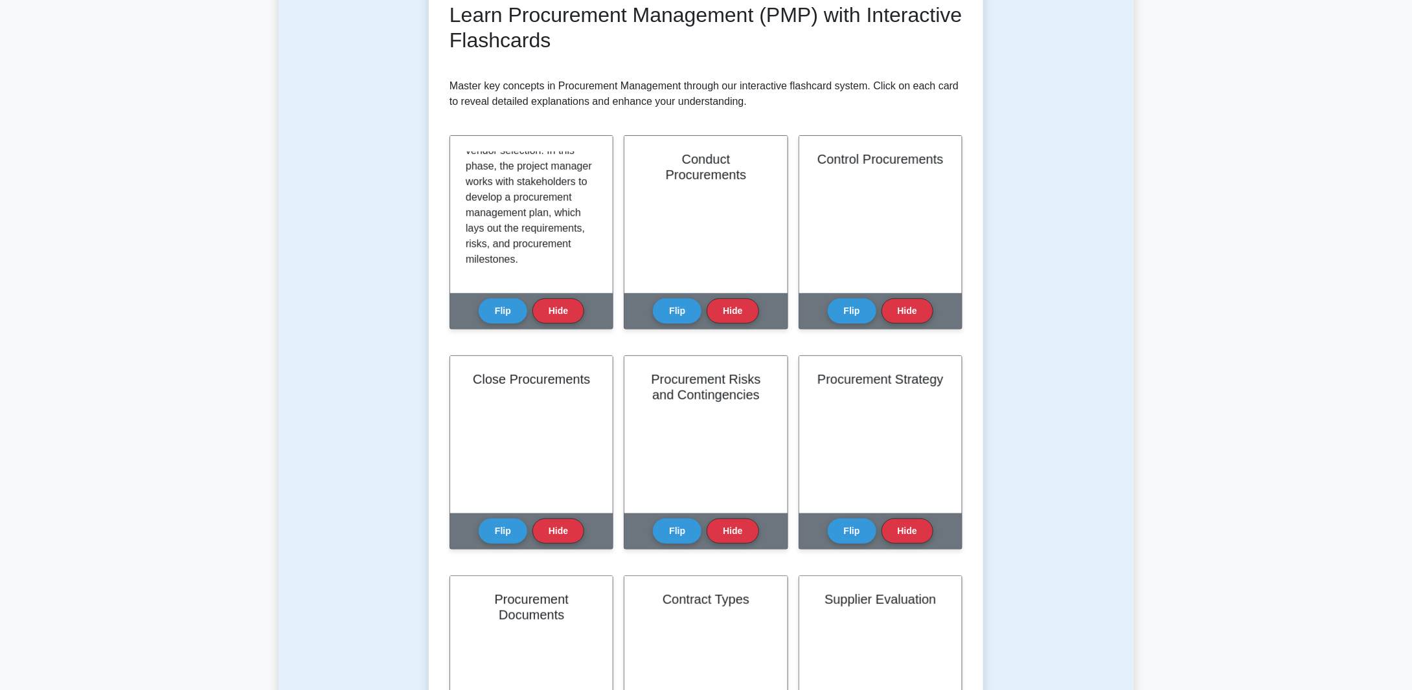
scroll to position [324, 0]
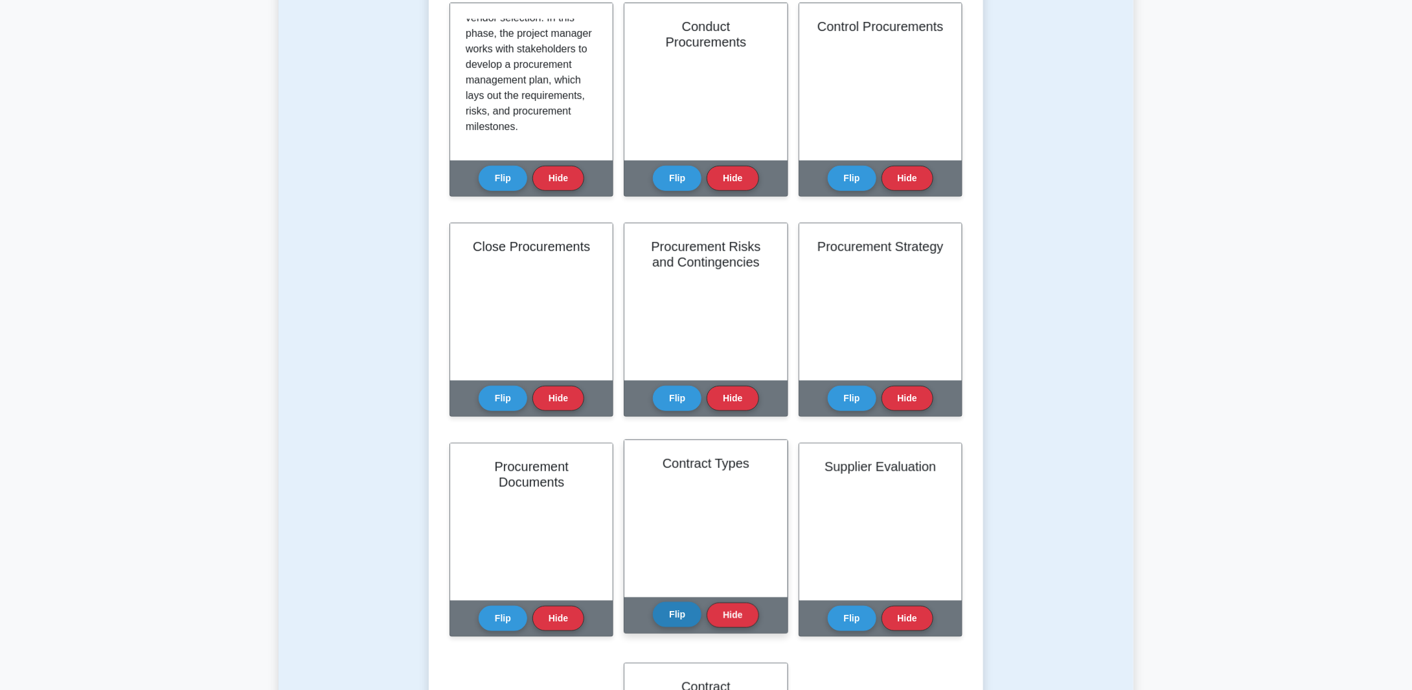
click at [666, 617] on button "Flip" at bounding box center [677, 614] width 49 height 25
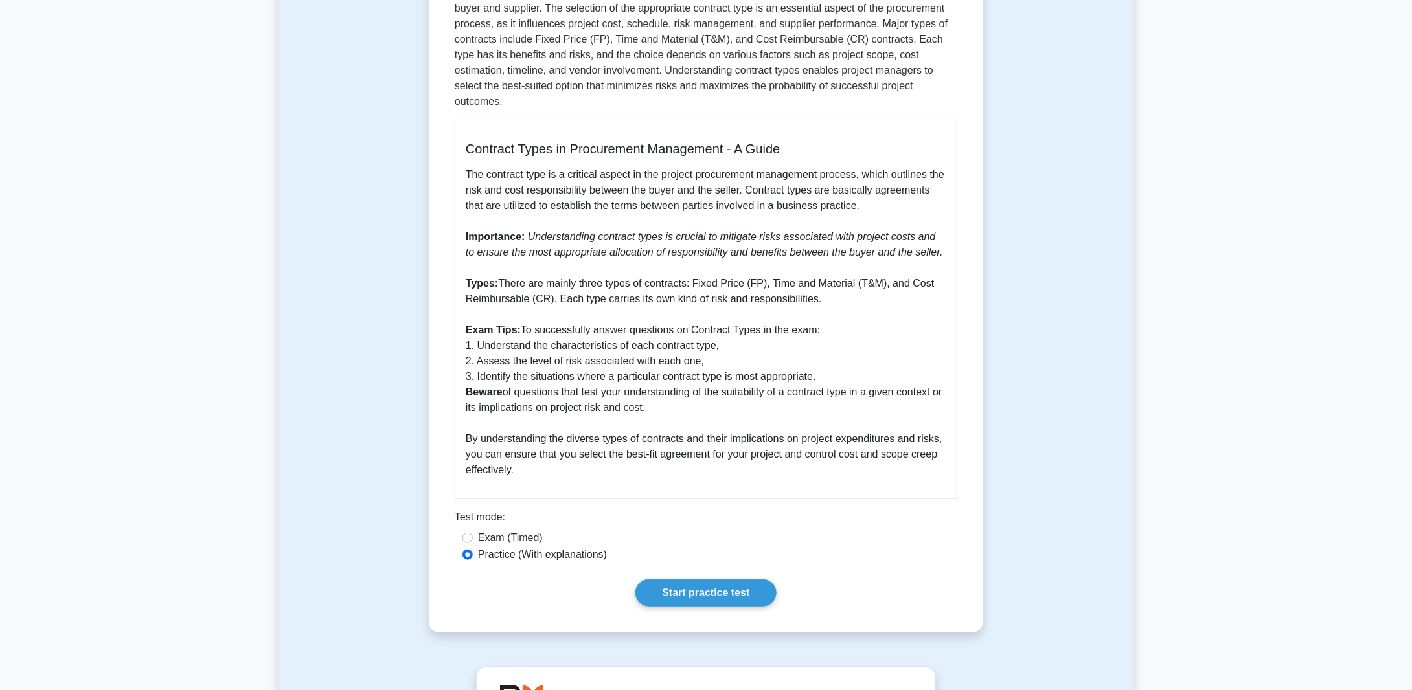
scroll to position [324, 0]
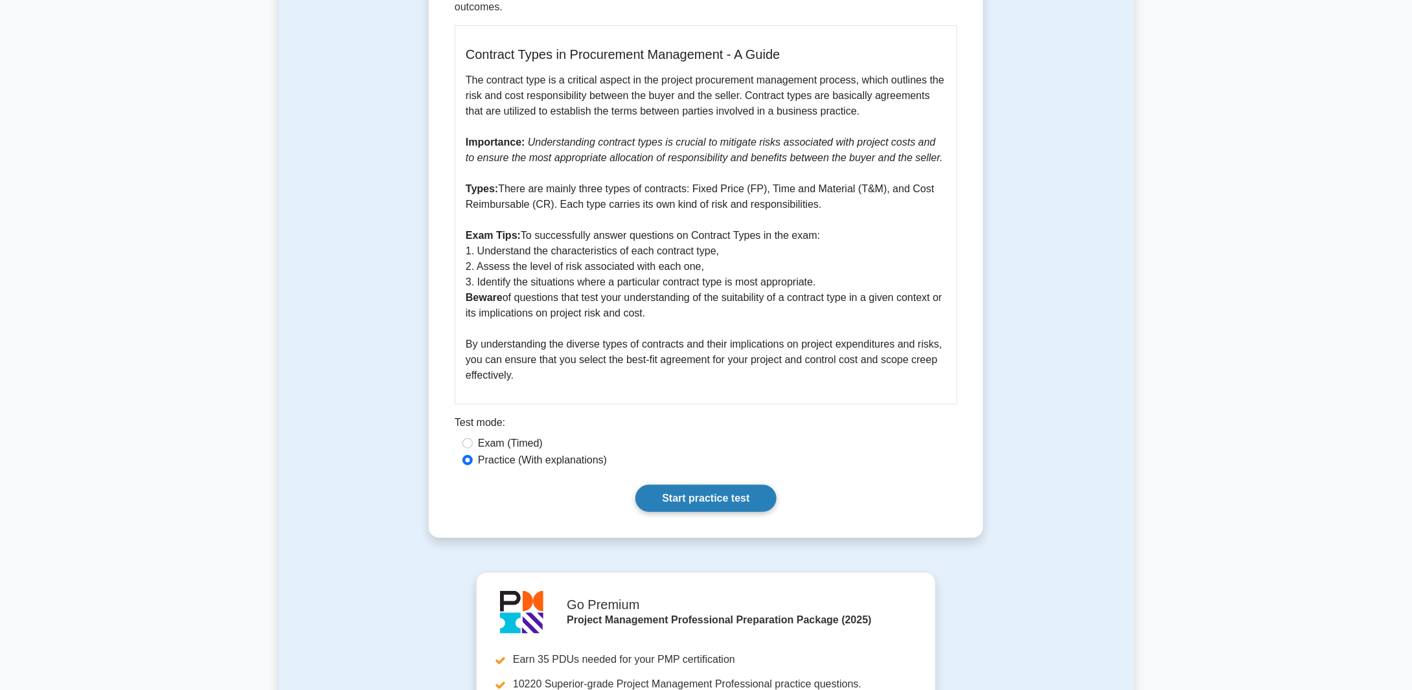
click at [703, 485] on link "Start practice test" at bounding box center [705, 498] width 141 height 27
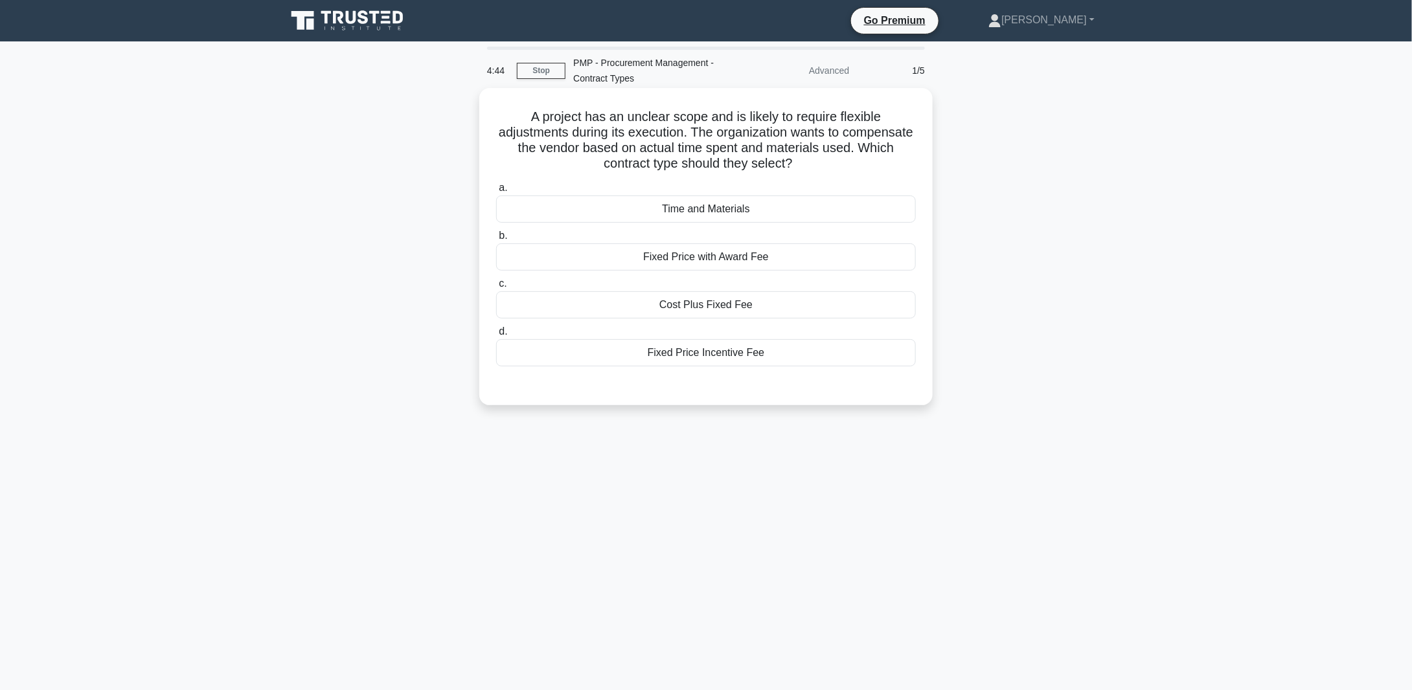
click at [698, 209] on div "Time and Materials" at bounding box center [706, 209] width 420 height 27
click at [496, 192] on input "a. Time and Materials" at bounding box center [496, 188] width 0 height 8
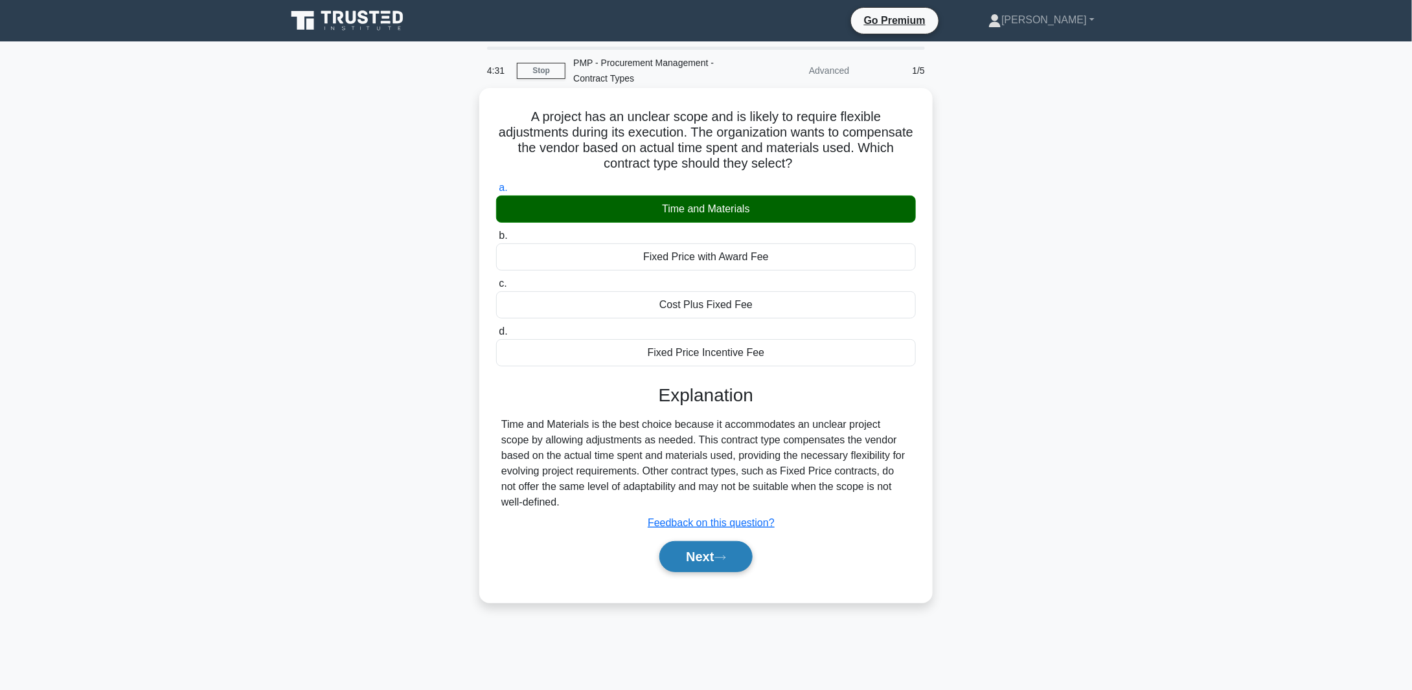
click at [713, 545] on button "Next" at bounding box center [705, 556] width 93 height 31
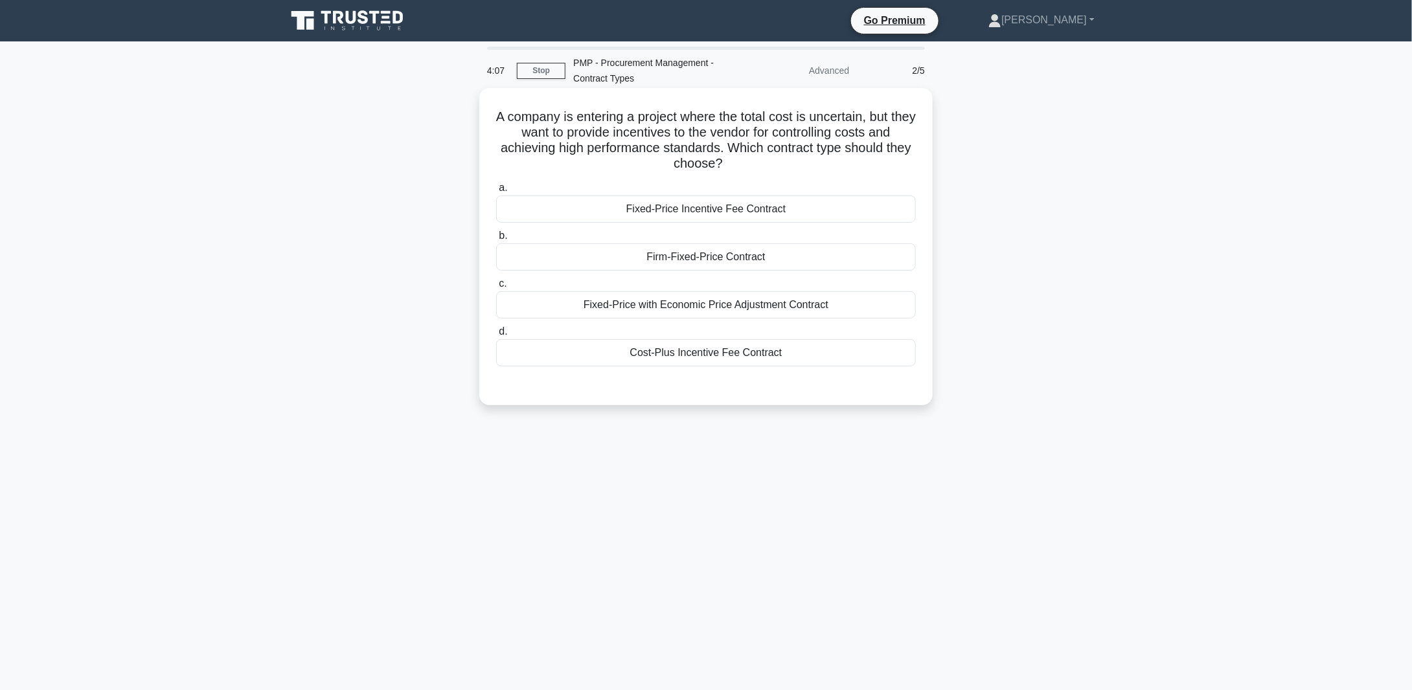
click at [703, 208] on div "Fixed-Price Incentive Fee Contract" at bounding box center [706, 209] width 420 height 27
click at [496, 192] on input "a. Fixed-Price Incentive Fee Contract" at bounding box center [496, 188] width 0 height 8
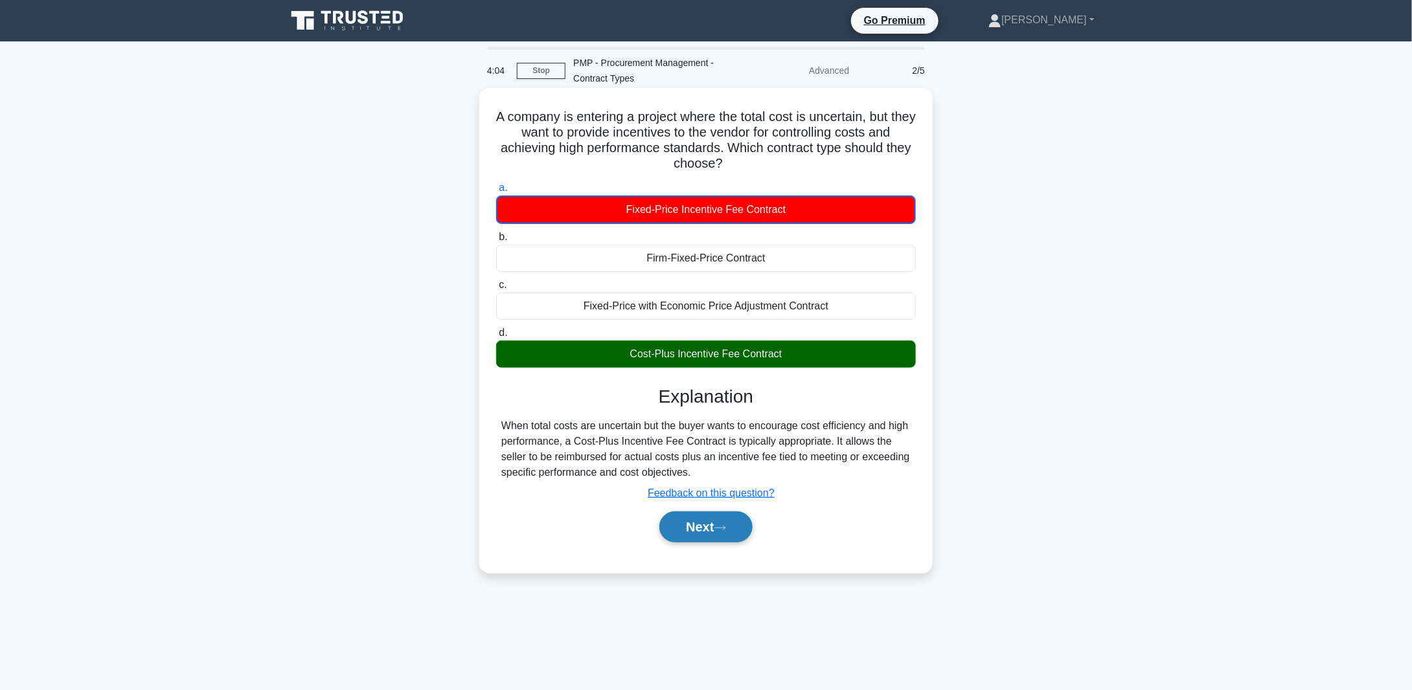
click at [703, 523] on button "Next" at bounding box center [705, 527] width 93 height 31
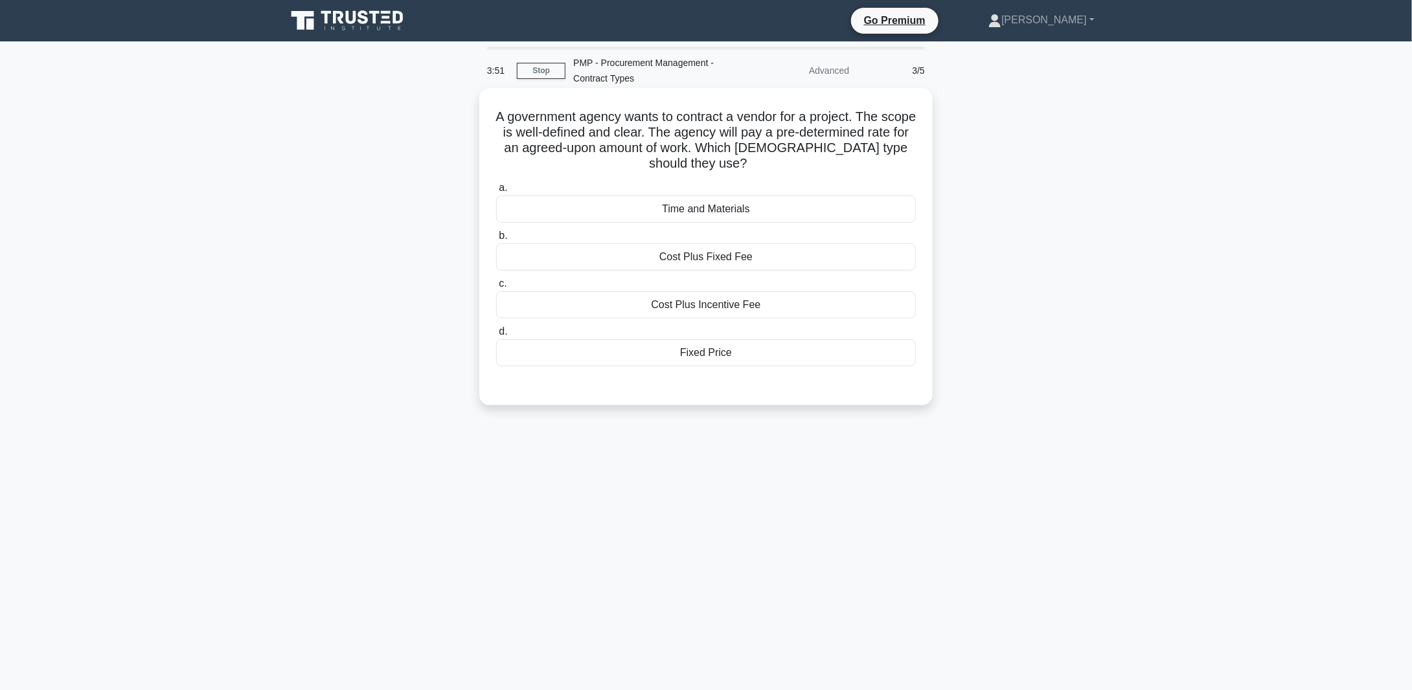
click at [690, 352] on div "Fixed Price" at bounding box center [706, 352] width 420 height 27
click at [496, 336] on input "d. Fixed Price" at bounding box center [496, 332] width 0 height 8
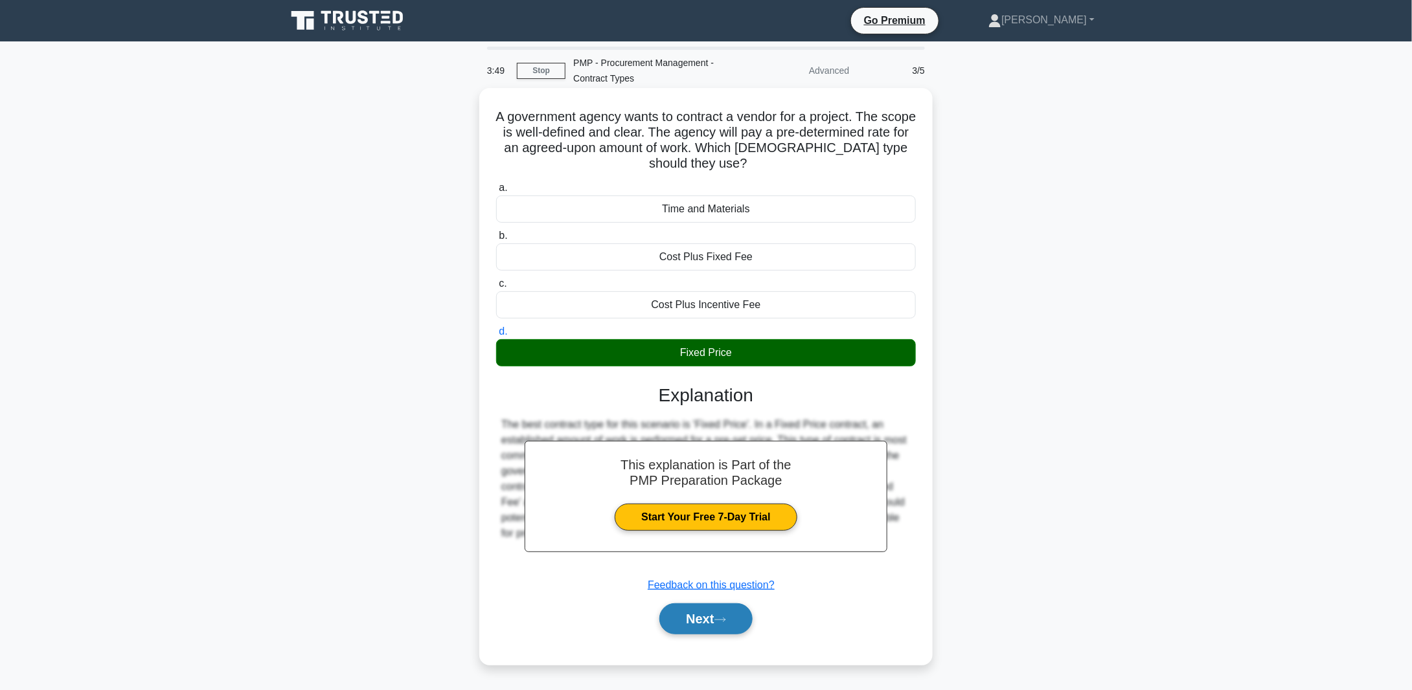
click at [715, 617] on button "Next" at bounding box center [705, 619] width 93 height 31
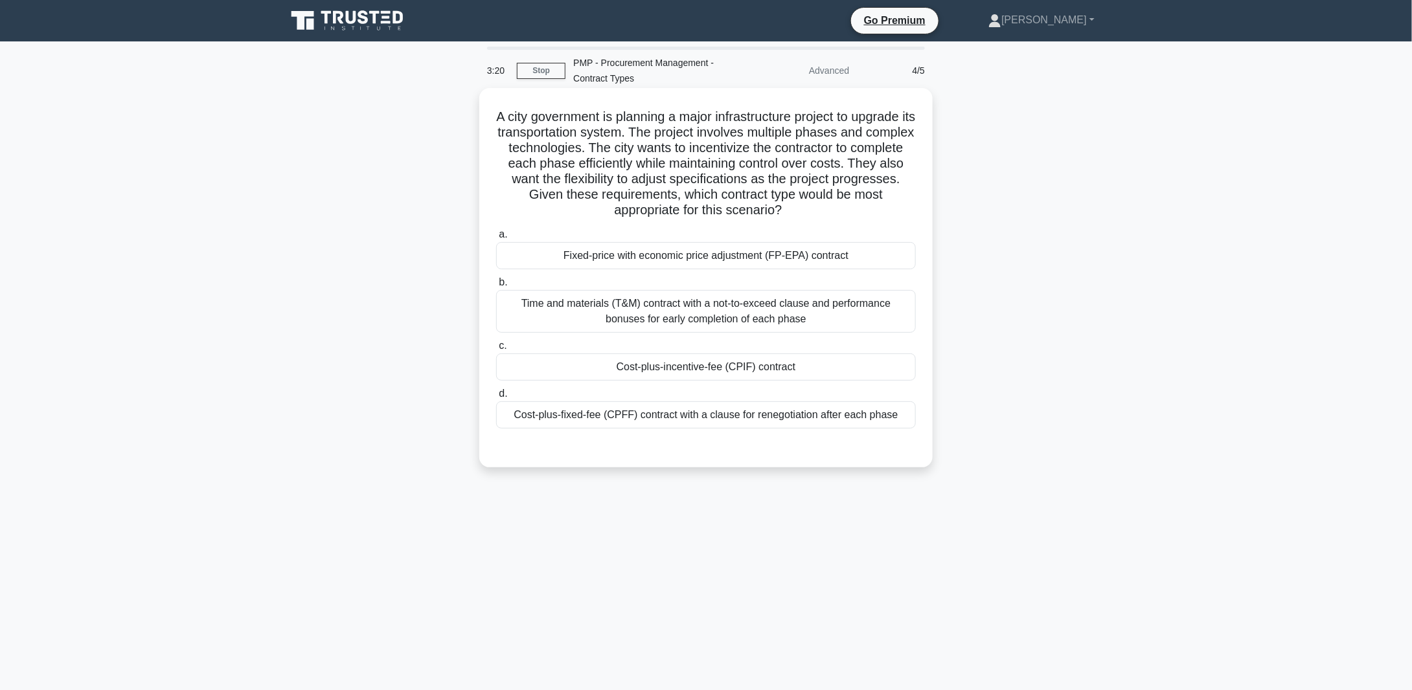
click at [676, 368] on div "Cost-plus-incentive-fee (CPIF) contract" at bounding box center [706, 367] width 420 height 27
click at [496, 350] on input "c. Cost-plus-incentive-fee (CPIF) contract" at bounding box center [496, 346] width 0 height 8
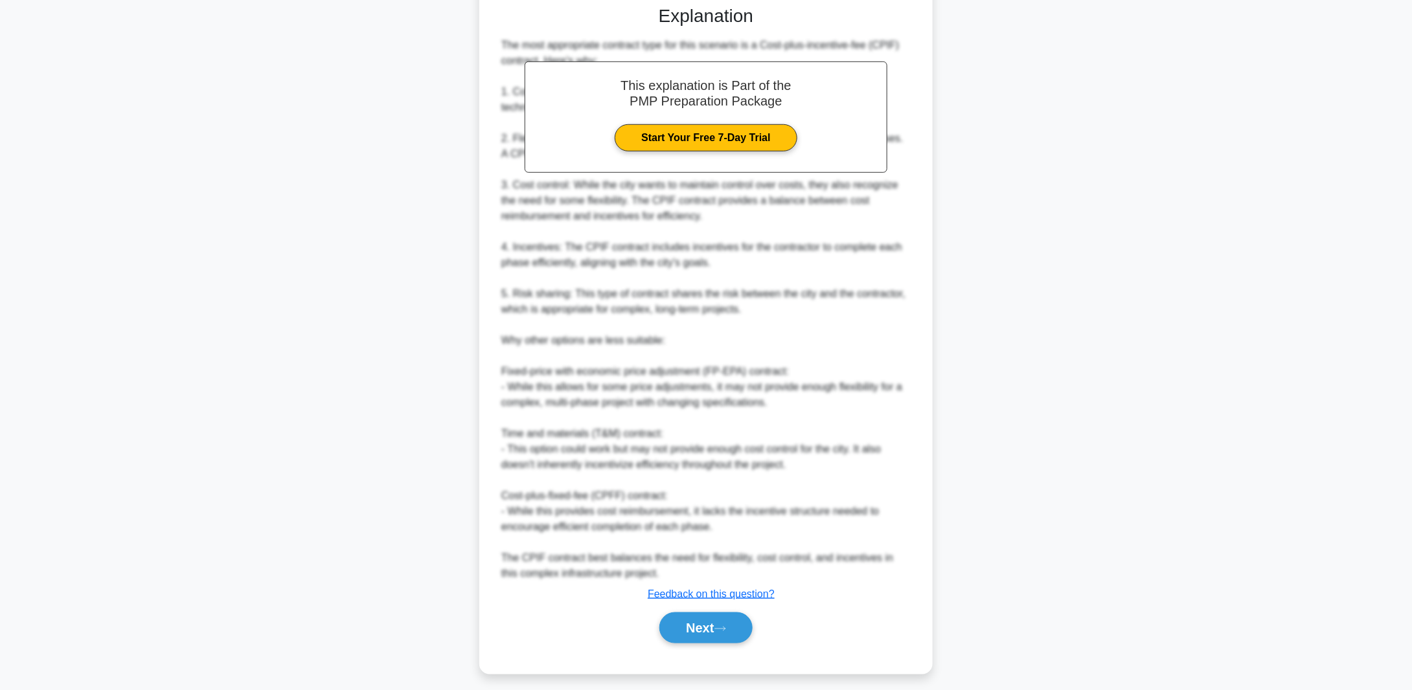
scroll to position [448, 0]
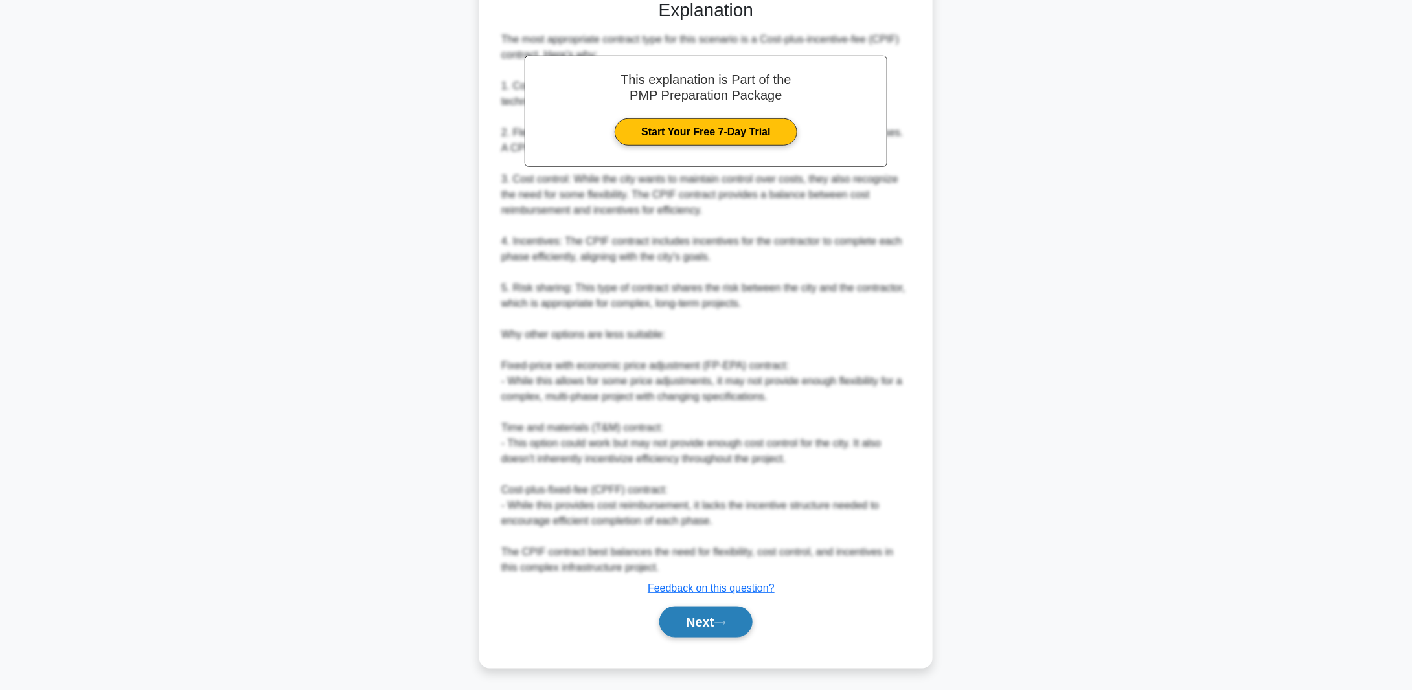
click at [711, 626] on button "Next" at bounding box center [705, 622] width 93 height 31
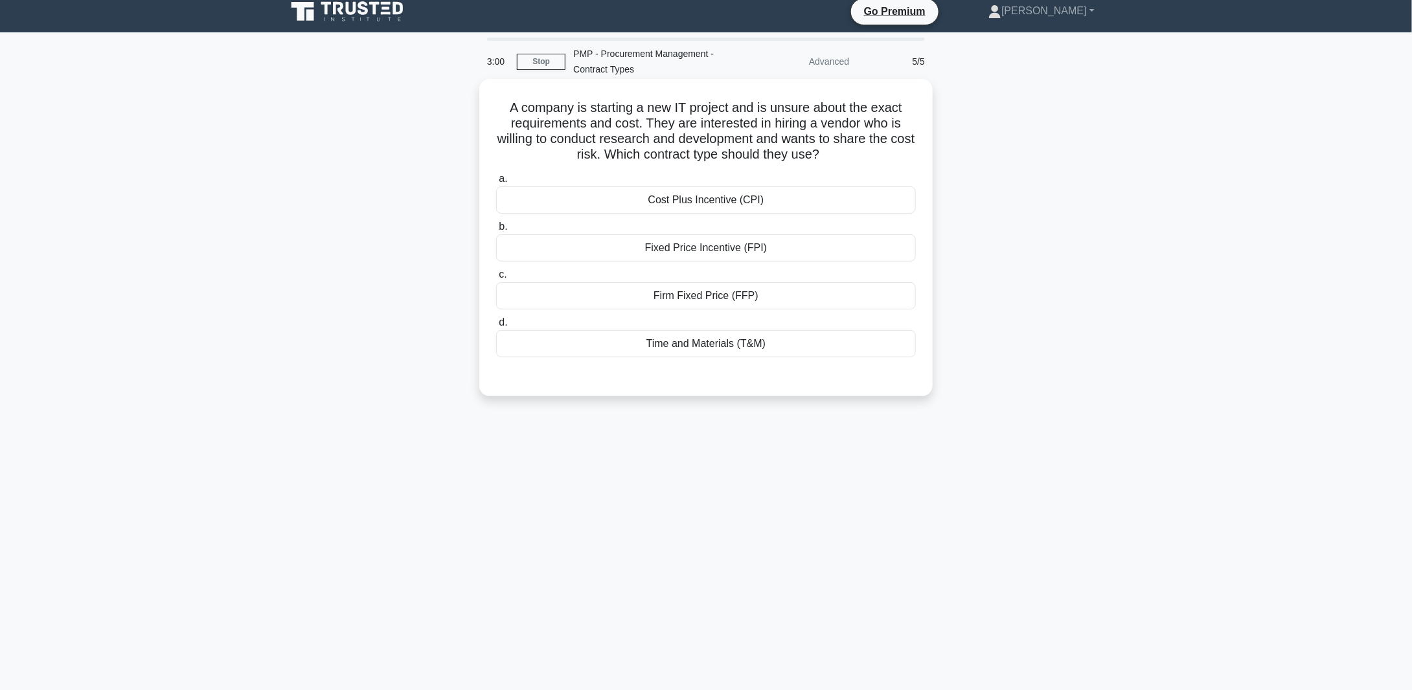
click at [695, 199] on div "Cost Plus Incentive (CPI)" at bounding box center [706, 200] width 420 height 27
click at [496, 183] on input "a. Cost Plus Incentive (CPI)" at bounding box center [496, 179] width 0 height 8
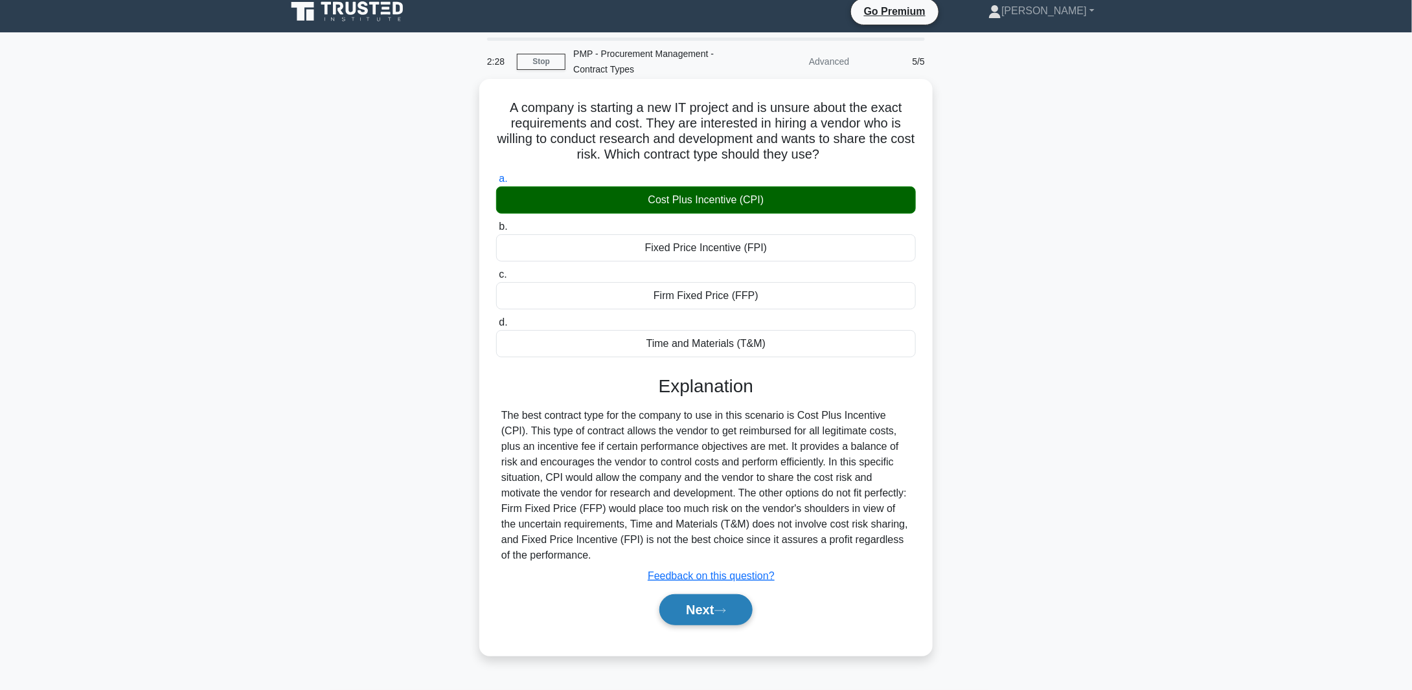
click at [705, 606] on button "Next" at bounding box center [705, 610] width 93 height 31
